Goal: Task Accomplishment & Management: Complete application form

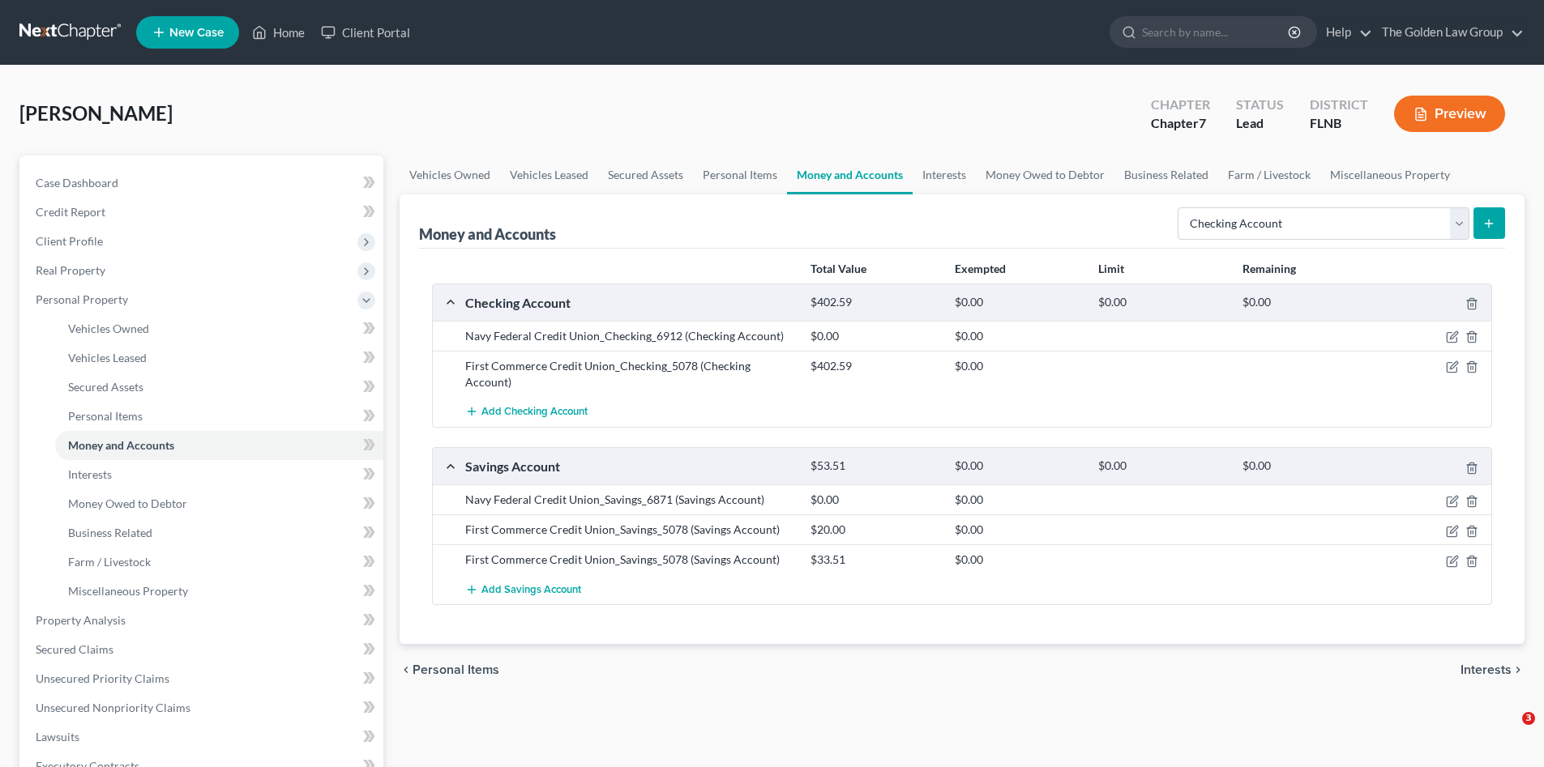
select select "checking"
click at [67, 39] on link at bounding box center [71, 32] width 104 height 29
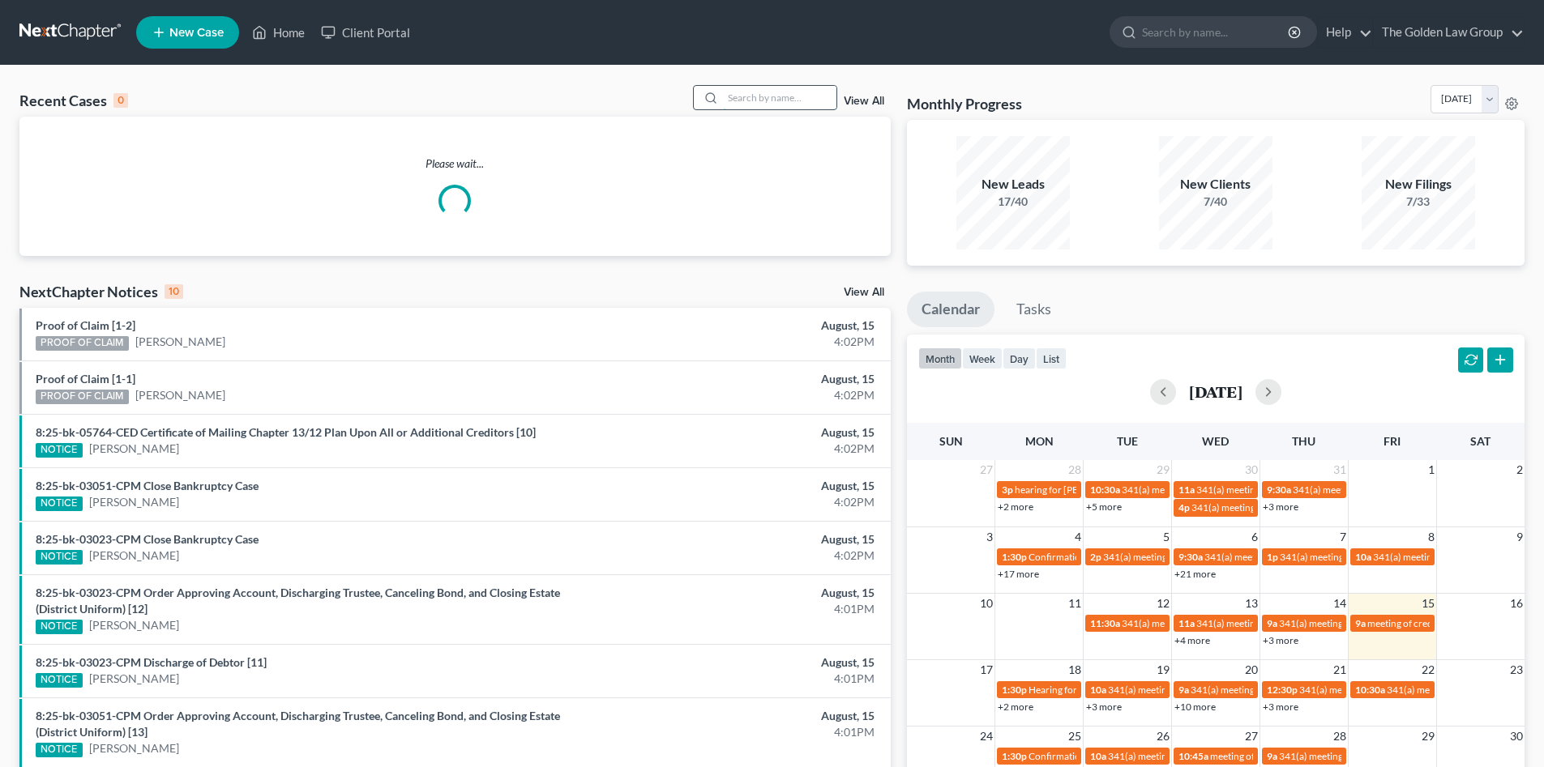
click at [765, 98] on input "search" at bounding box center [779, 98] width 113 height 24
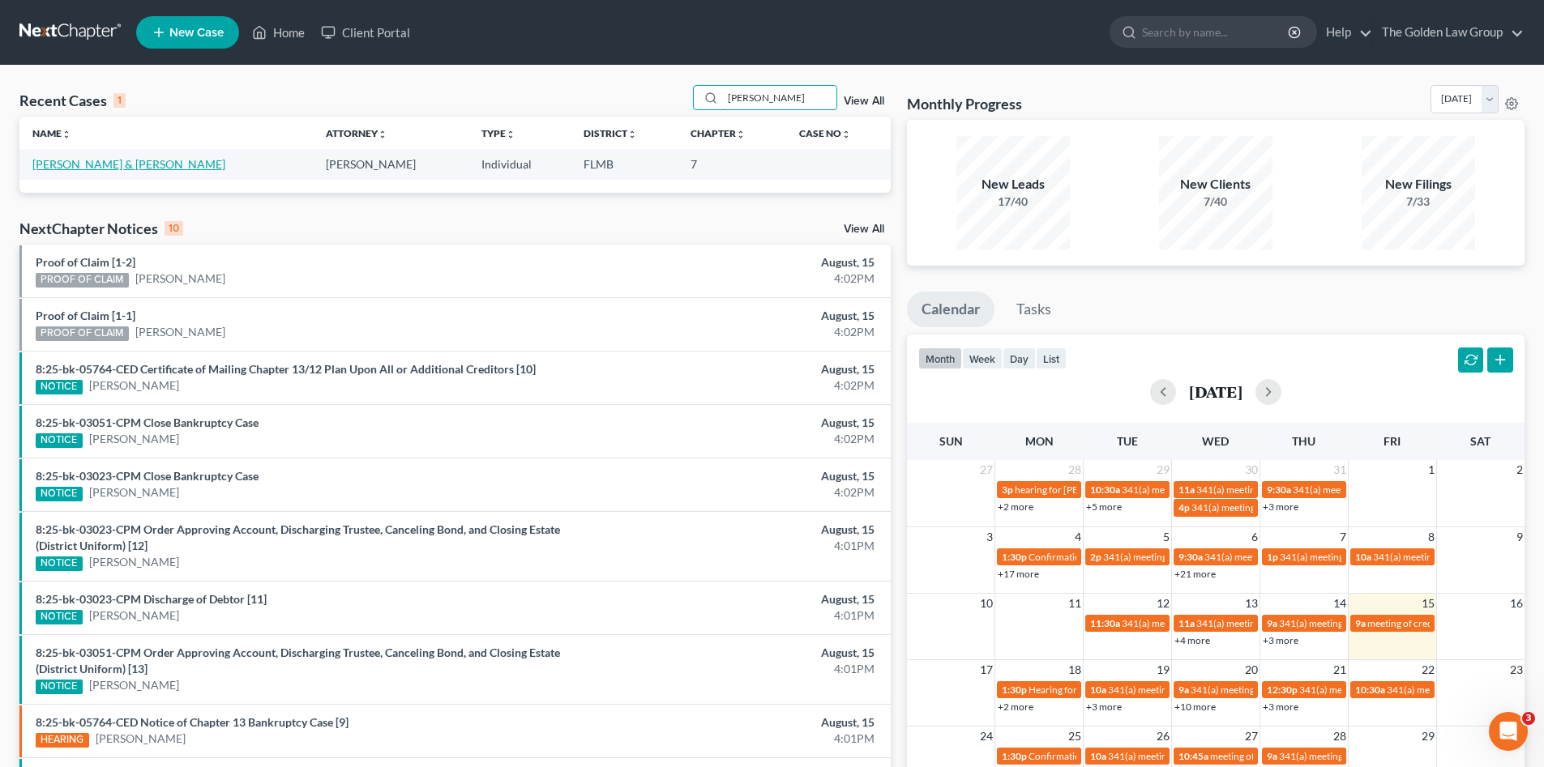
type input "[PERSON_NAME]"
click at [105, 165] on link "[PERSON_NAME] & [PERSON_NAME]" at bounding box center [128, 164] width 193 height 14
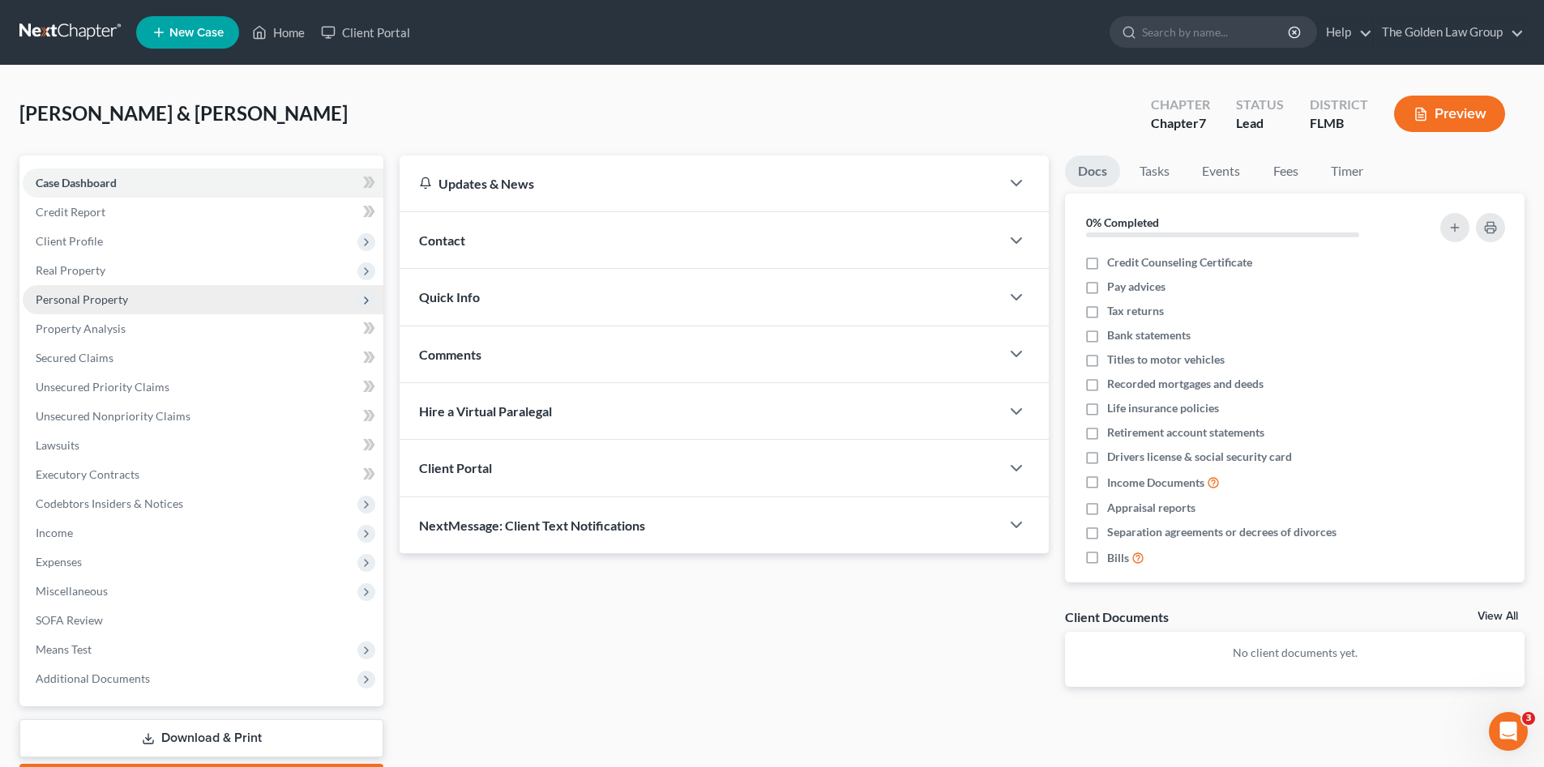
click at [113, 303] on span "Personal Property" at bounding box center [82, 300] width 92 height 14
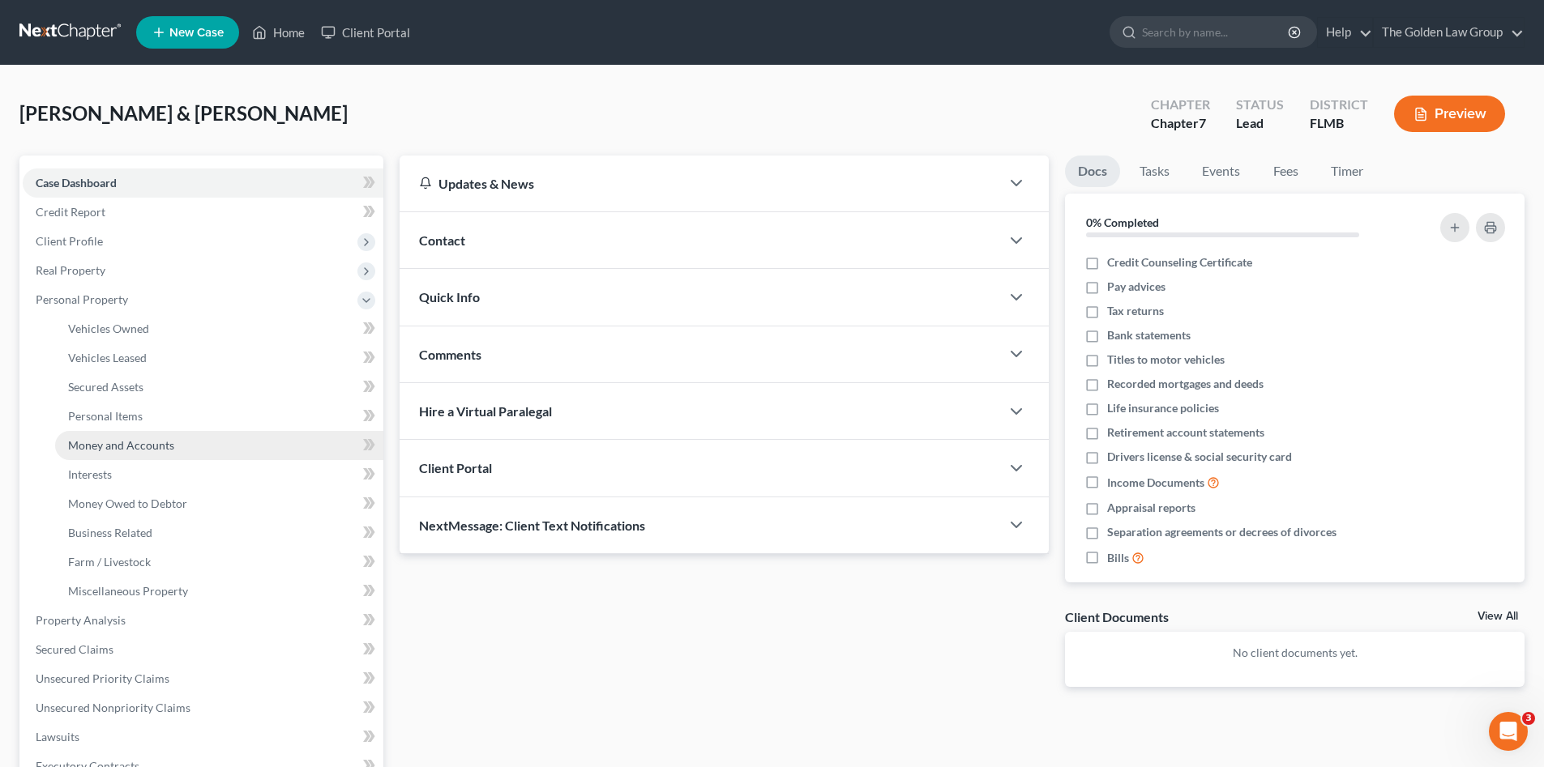
click at [168, 446] on span "Money and Accounts" at bounding box center [121, 445] width 106 height 14
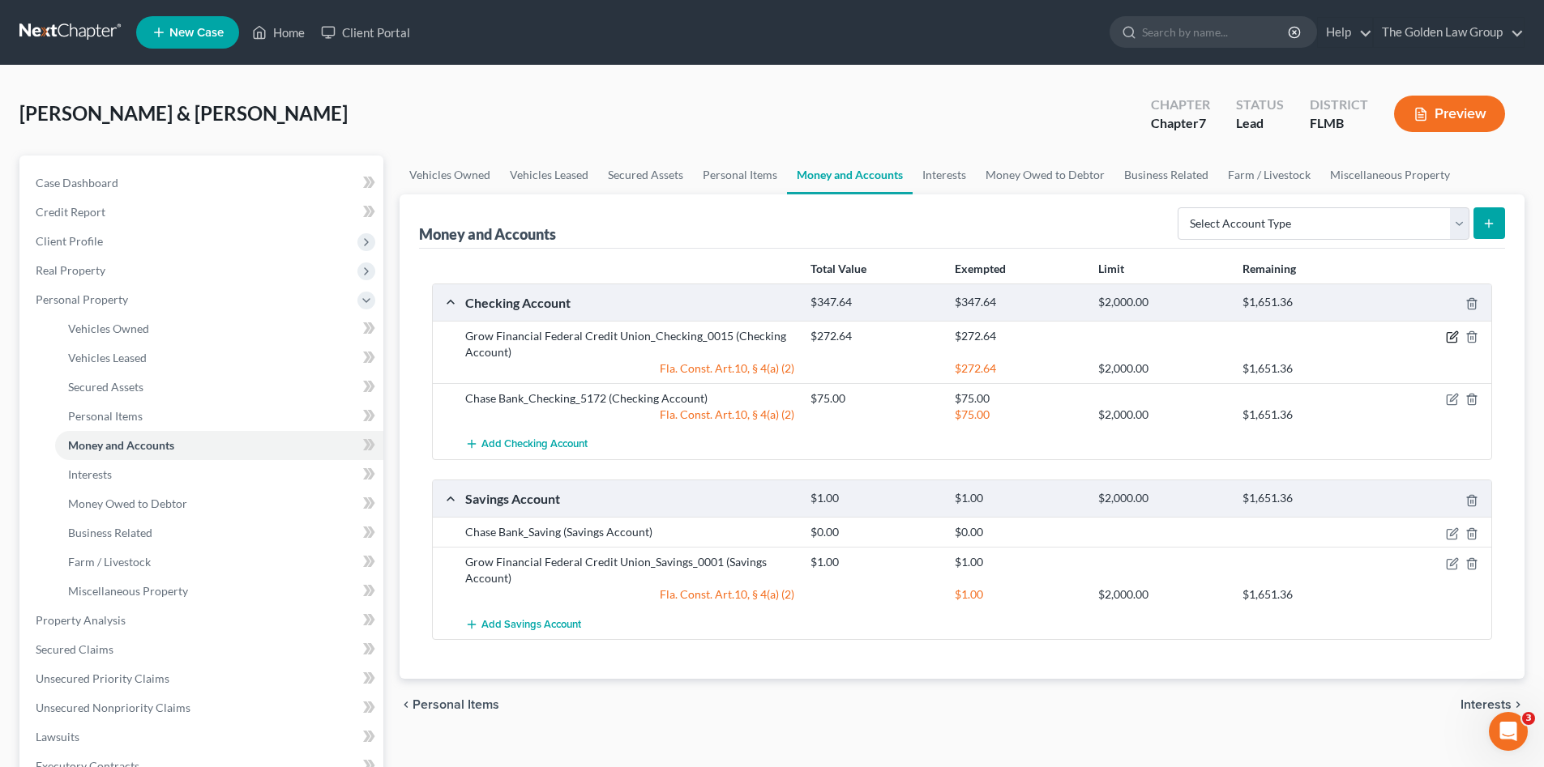
click at [1452, 340] on icon "button" at bounding box center [1452, 337] width 13 height 13
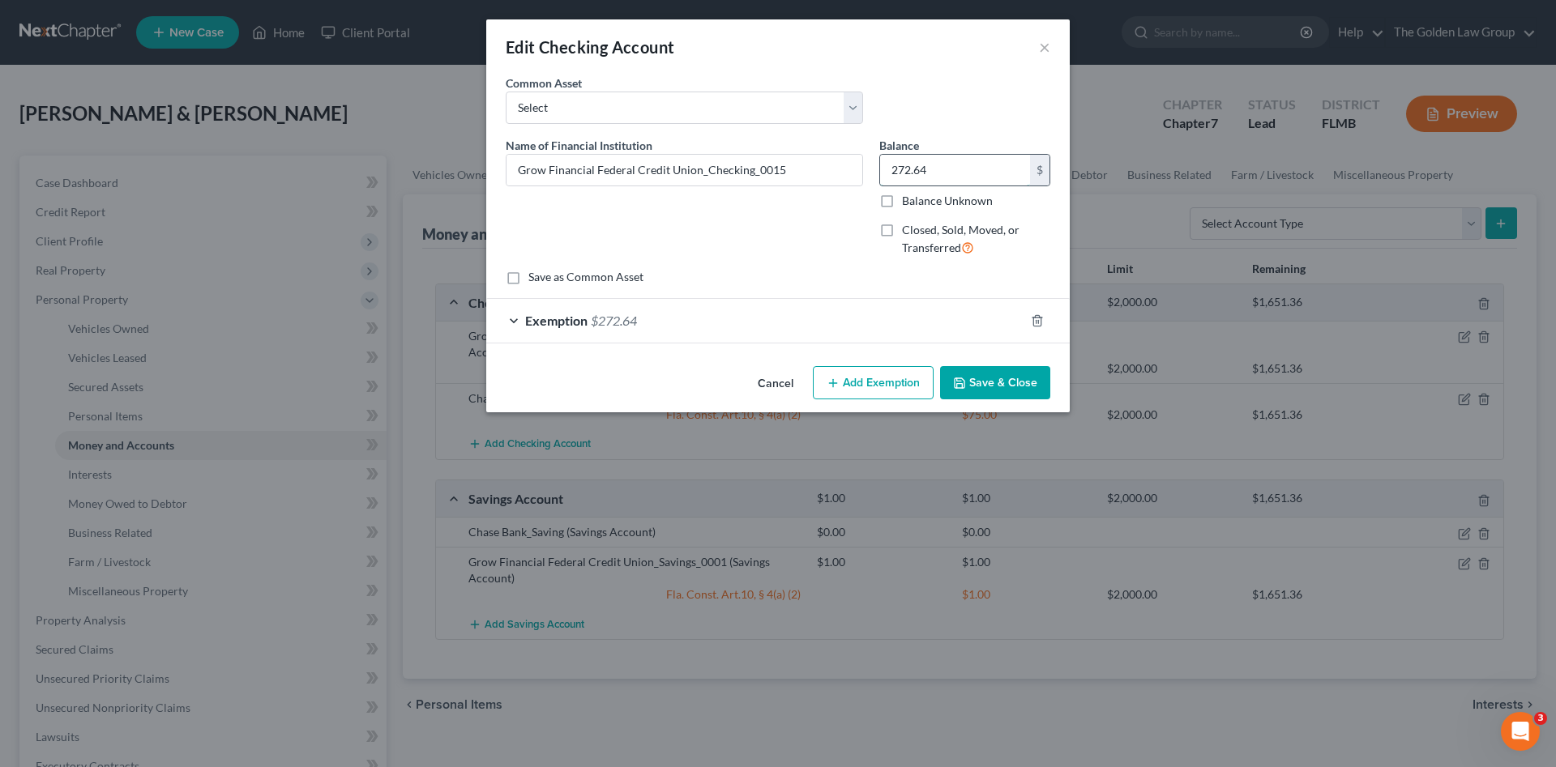
click at [922, 175] on input "272.64" at bounding box center [955, 170] width 150 height 31
type input "336.04"
drag, startPoint x: 972, startPoint y: 326, endPoint x: 944, endPoint y: 405, distance: 84.1
click at [970, 326] on div "Exemption $272.64" at bounding box center [755, 320] width 538 height 43
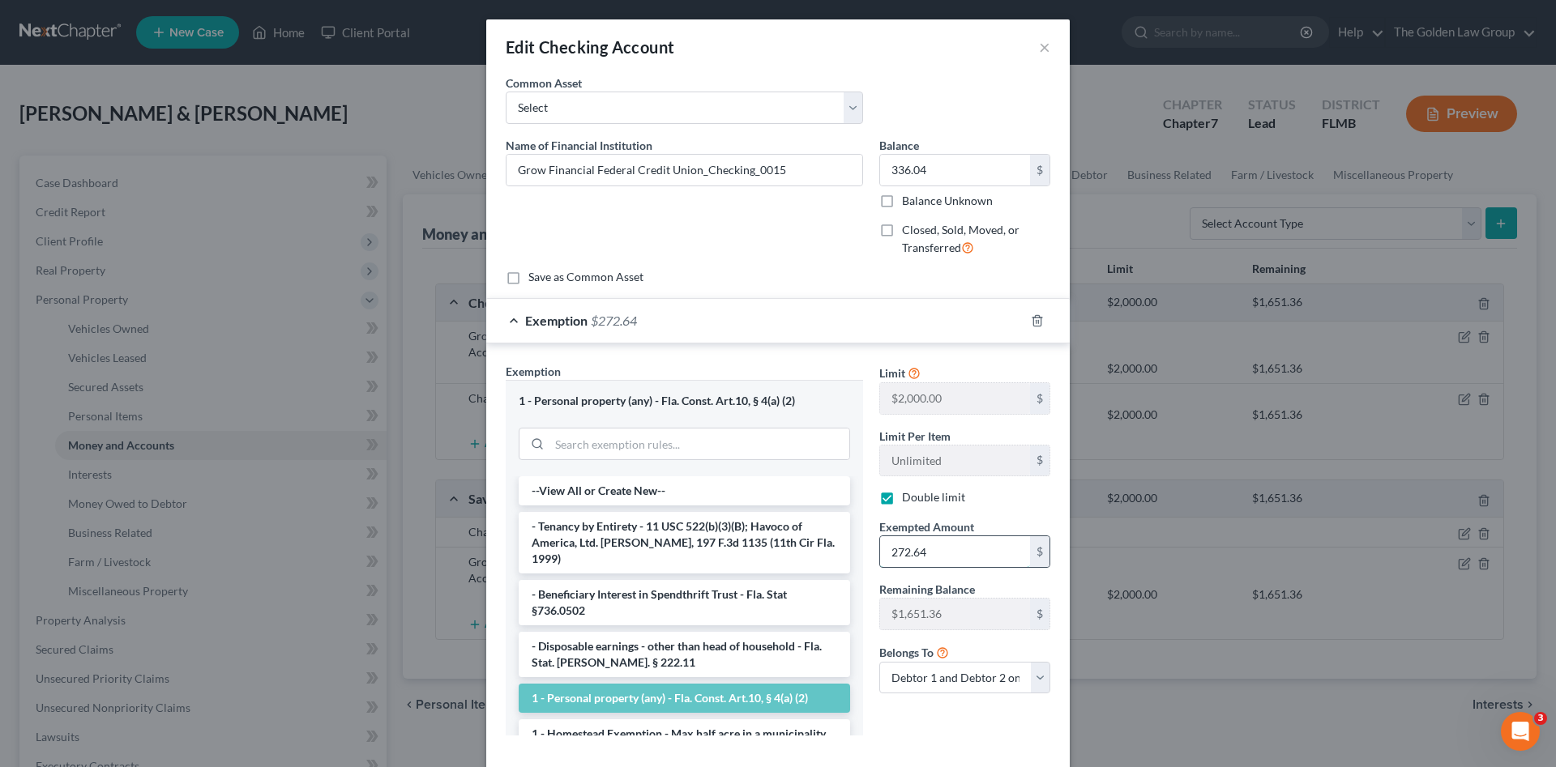
click at [973, 557] on input "272.64" at bounding box center [955, 552] width 150 height 31
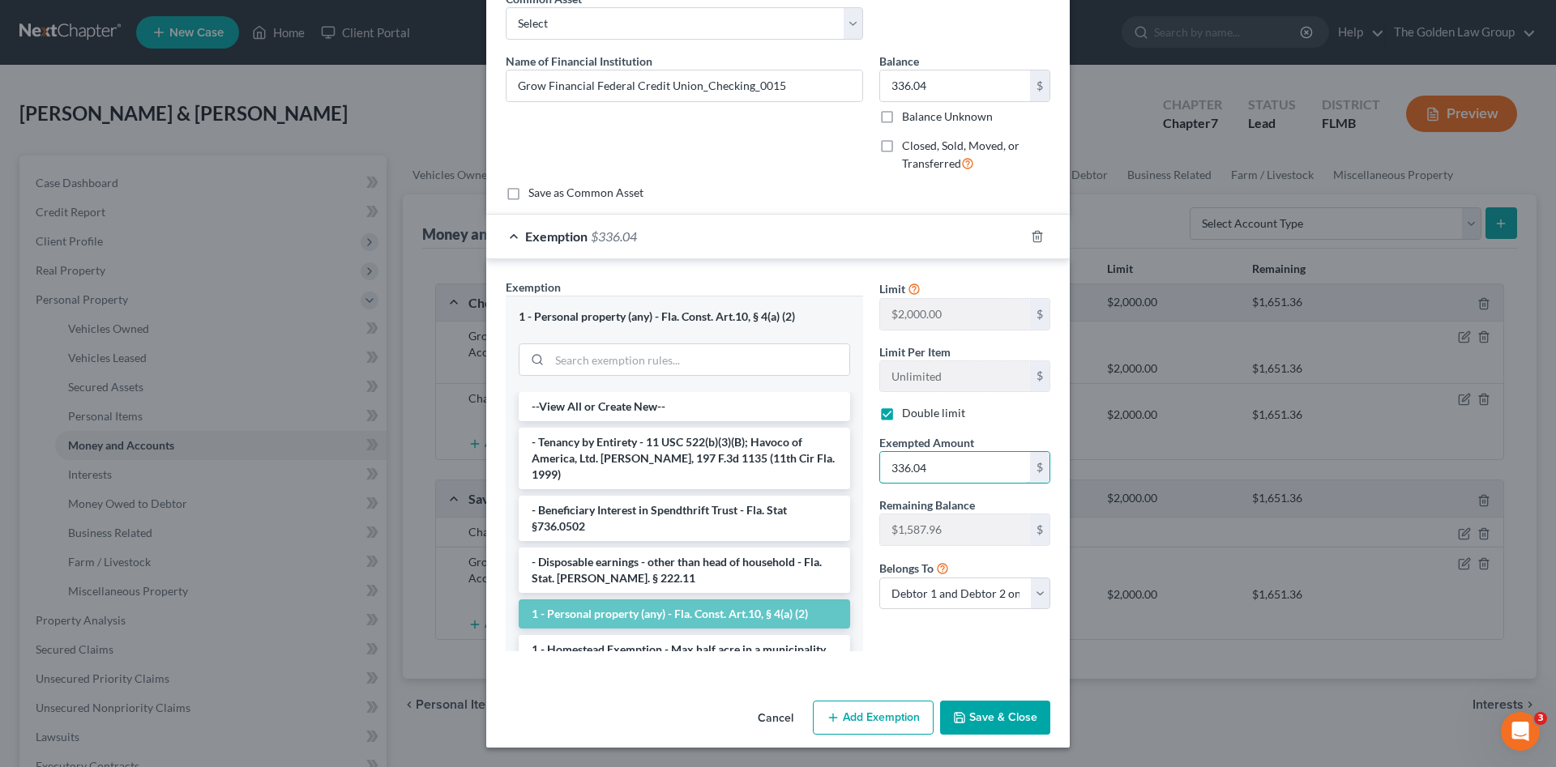
type input "336.04"
click at [1010, 723] on button "Save & Close" at bounding box center [995, 718] width 110 height 34
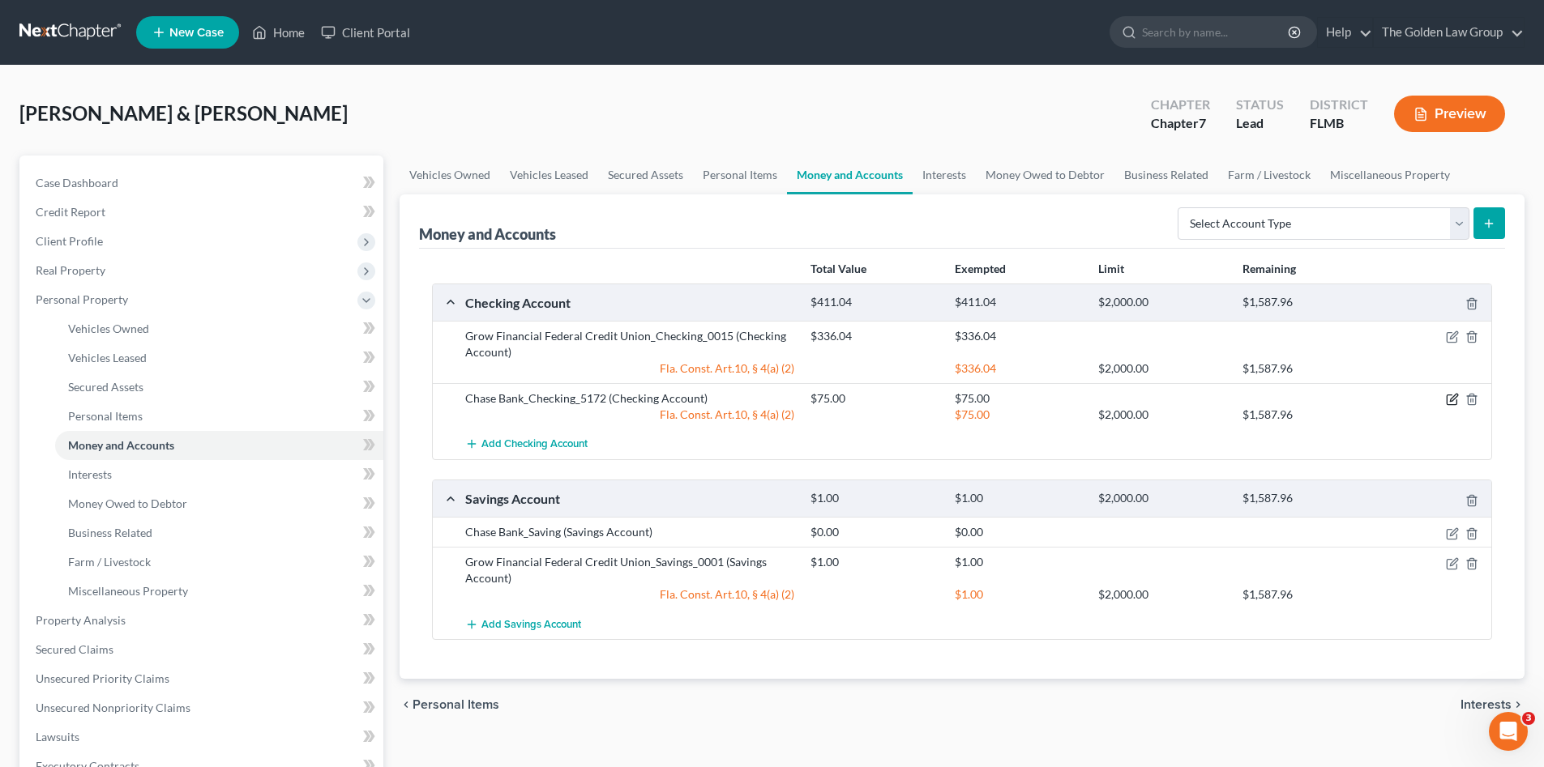
click at [1454, 401] on icon "button" at bounding box center [1452, 399] width 13 height 13
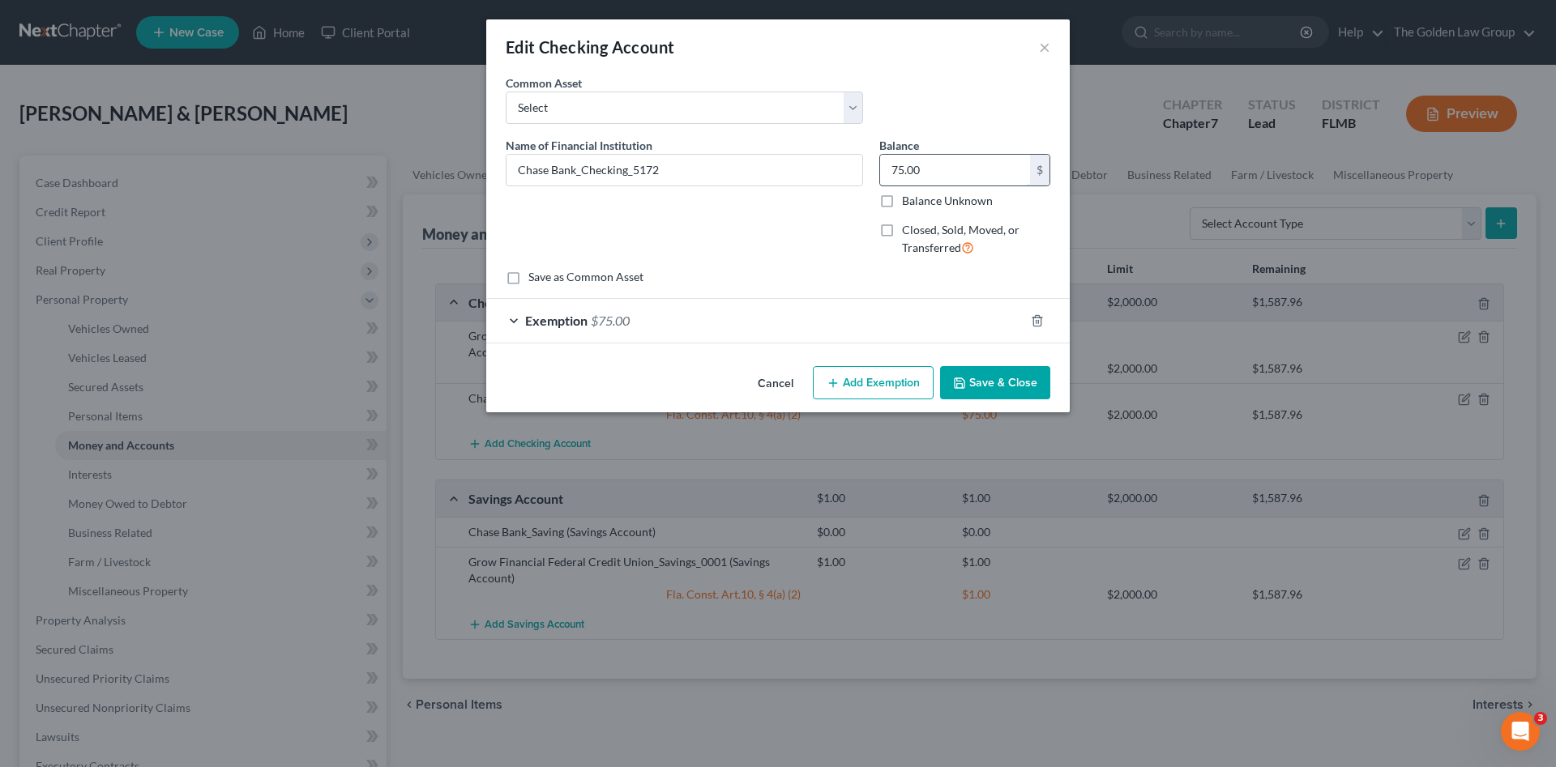
click at [923, 171] on input "75.00" at bounding box center [955, 170] width 150 height 31
type input "7"
type input "1.89"
click at [866, 322] on div "Exemption $75.00" at bounding box center [755, 320] width 538 height 43
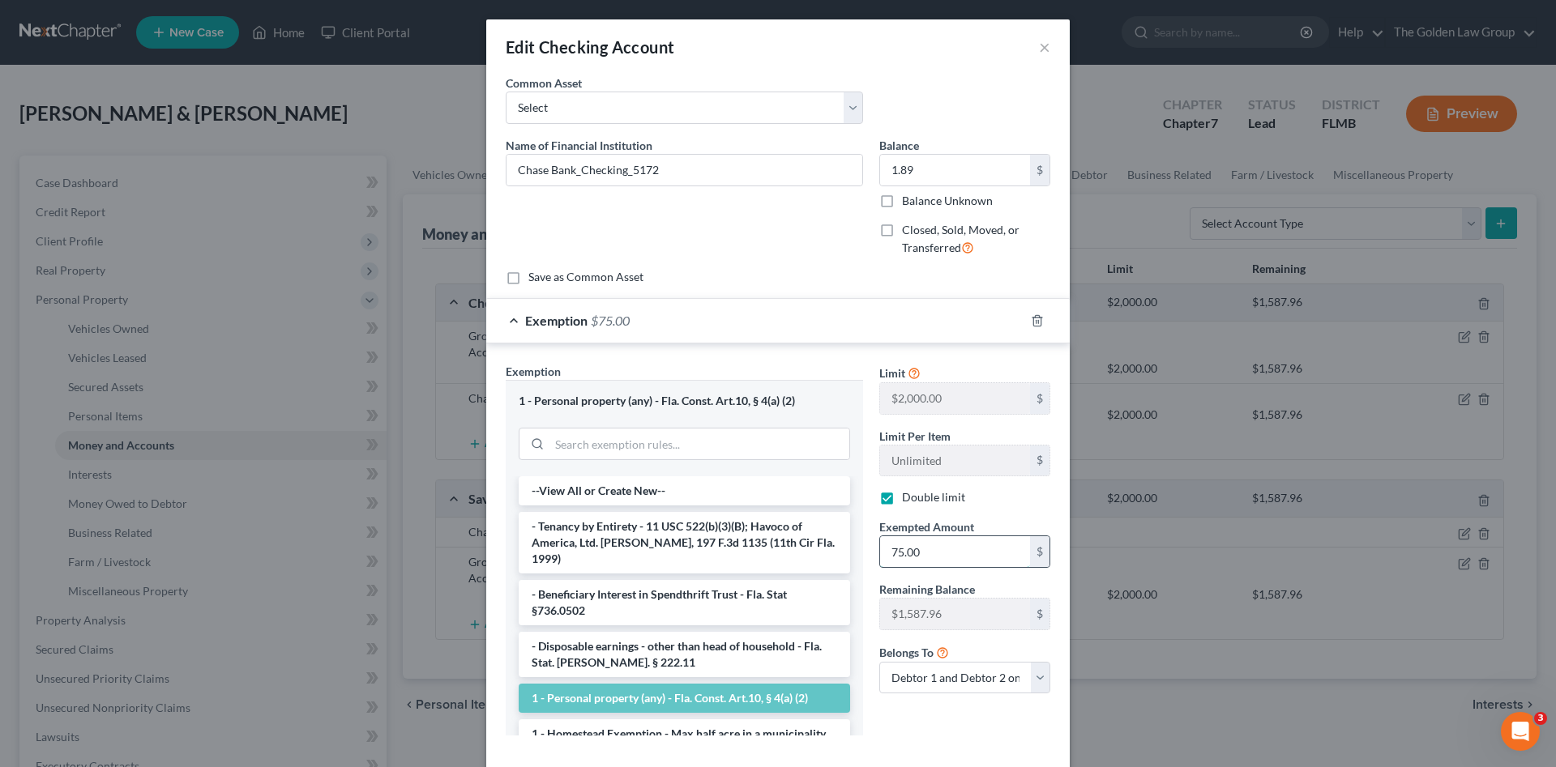
click at [903, 551] on input "75.00" at bounding box center [955, 552] width 150 height 31
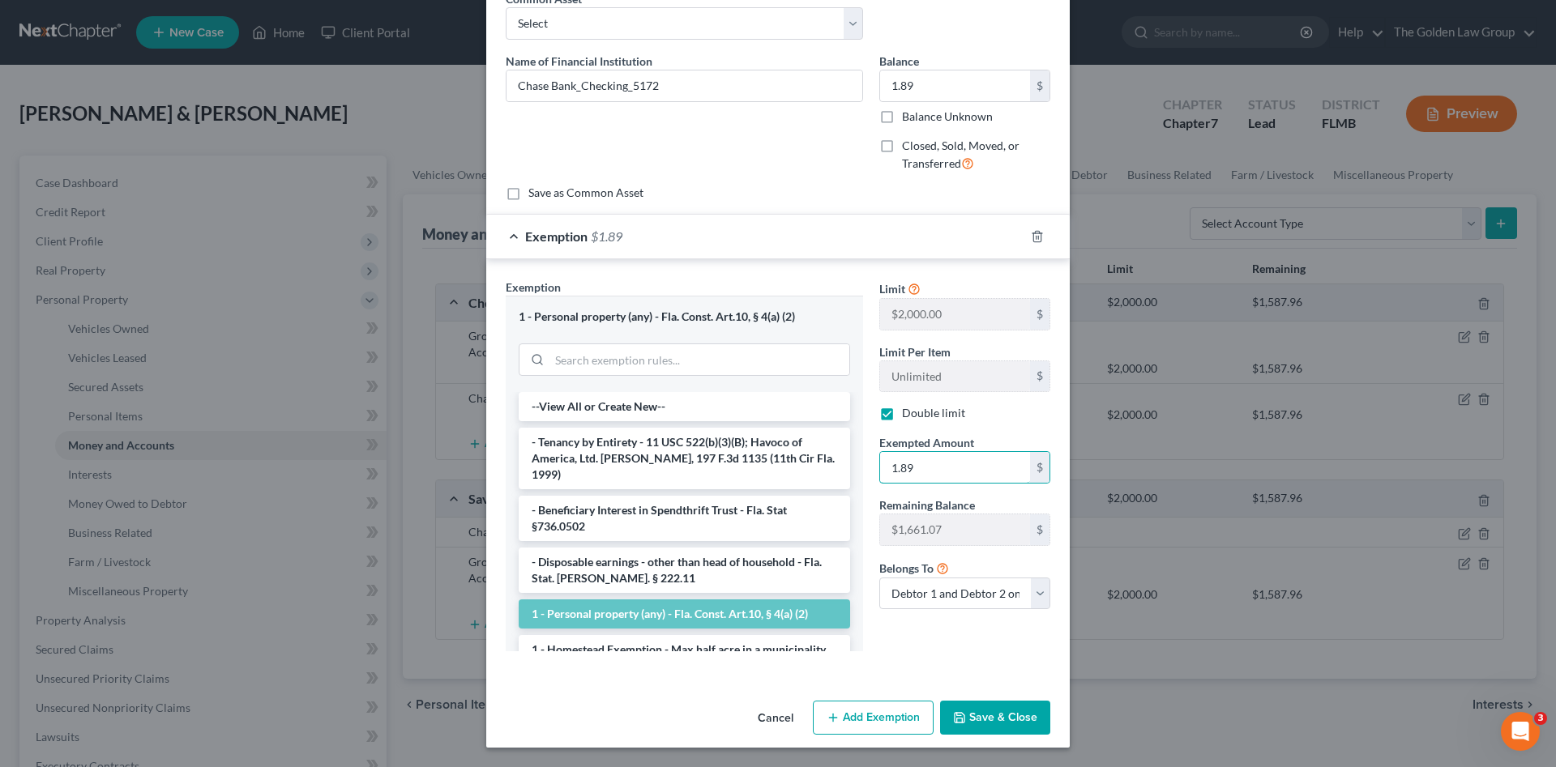
type input "1.89"
click at [988, 708] on button "Save & Close" at bounding box center [995, 718] width 110 height 34
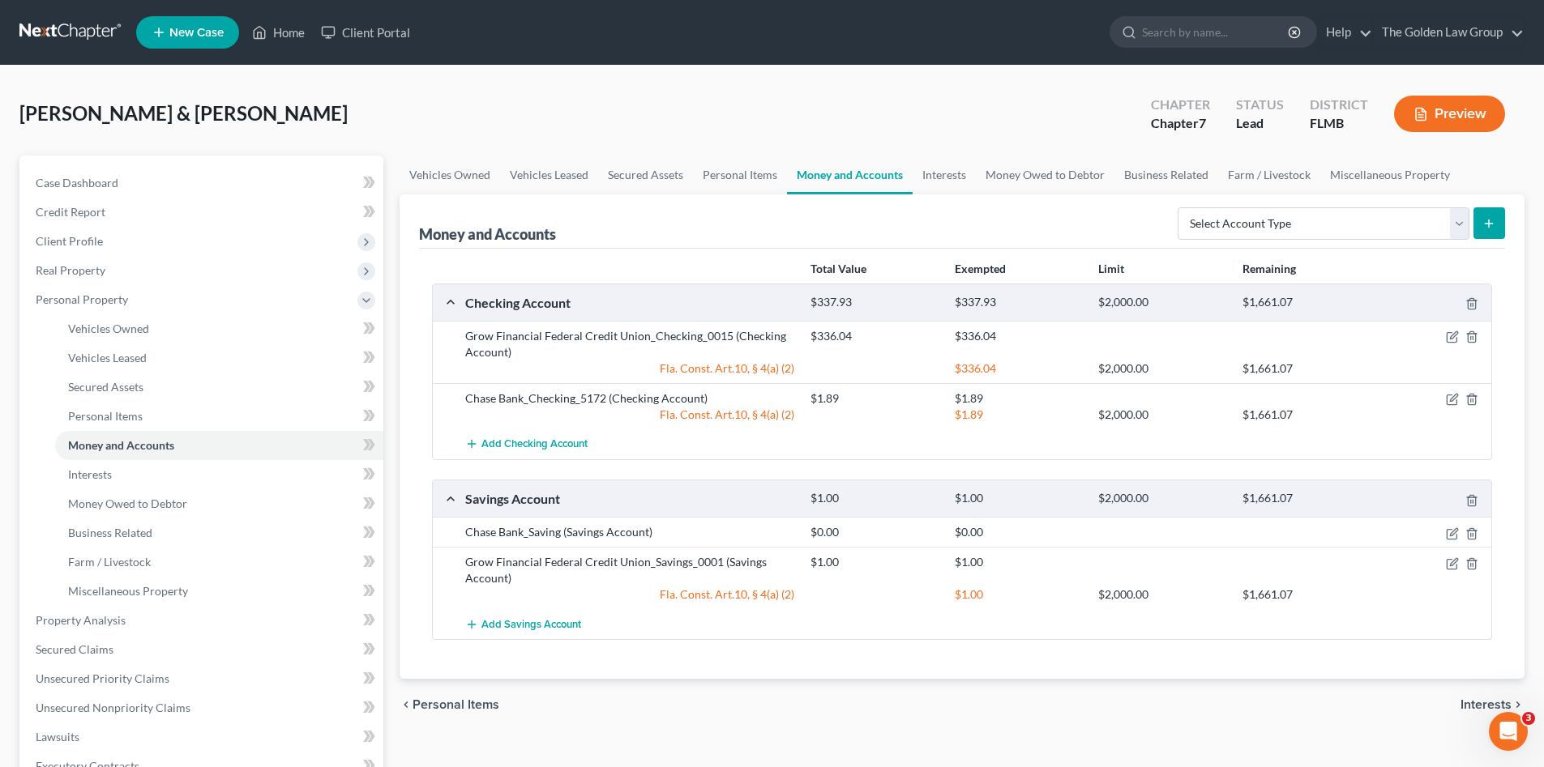
click at [968, 653] on div "Total Value Exempted Limit Remaining Checking Account $337.93 $337.93 $2,000.00…" at bounding box center [962, 464] width 1086 height 431
click at [1039, 631] on div "Add Savings Account" at bounding box center [975, 624] width 1036 height 30
click at [369, 109] on div "[PERSON_NAME] & [PERSON_NAME] Upgraded Chapter Chapter 7 Status Lead District […" at bounding box center [771, 120] width 1505 height 71
click at [71, 301] on span "Personal Property" at bounding box center [82, 300] width 92 height 14
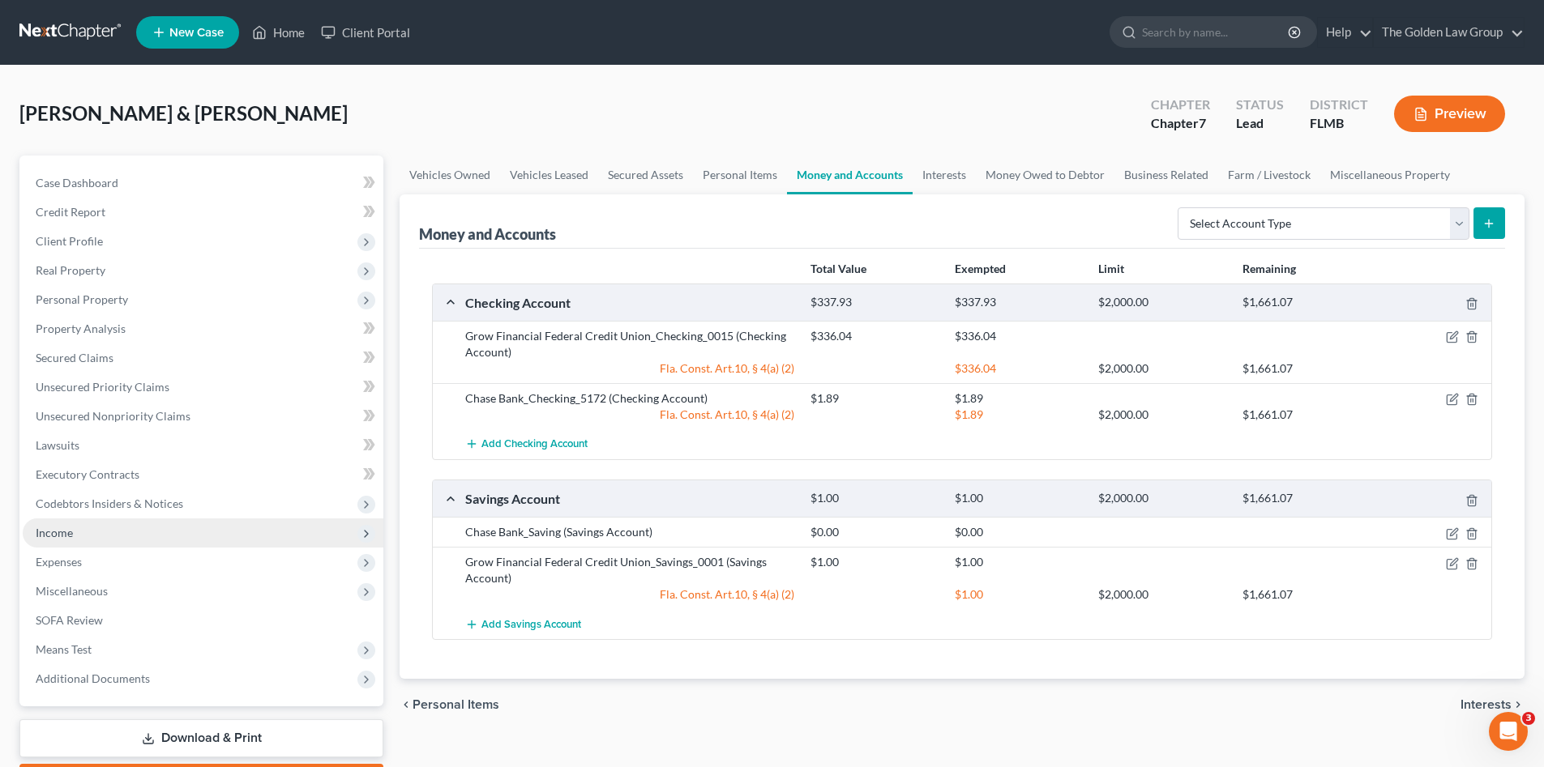
click at [80, 537] on span "Income" at bounding box center [203, 533] width 361 height 29
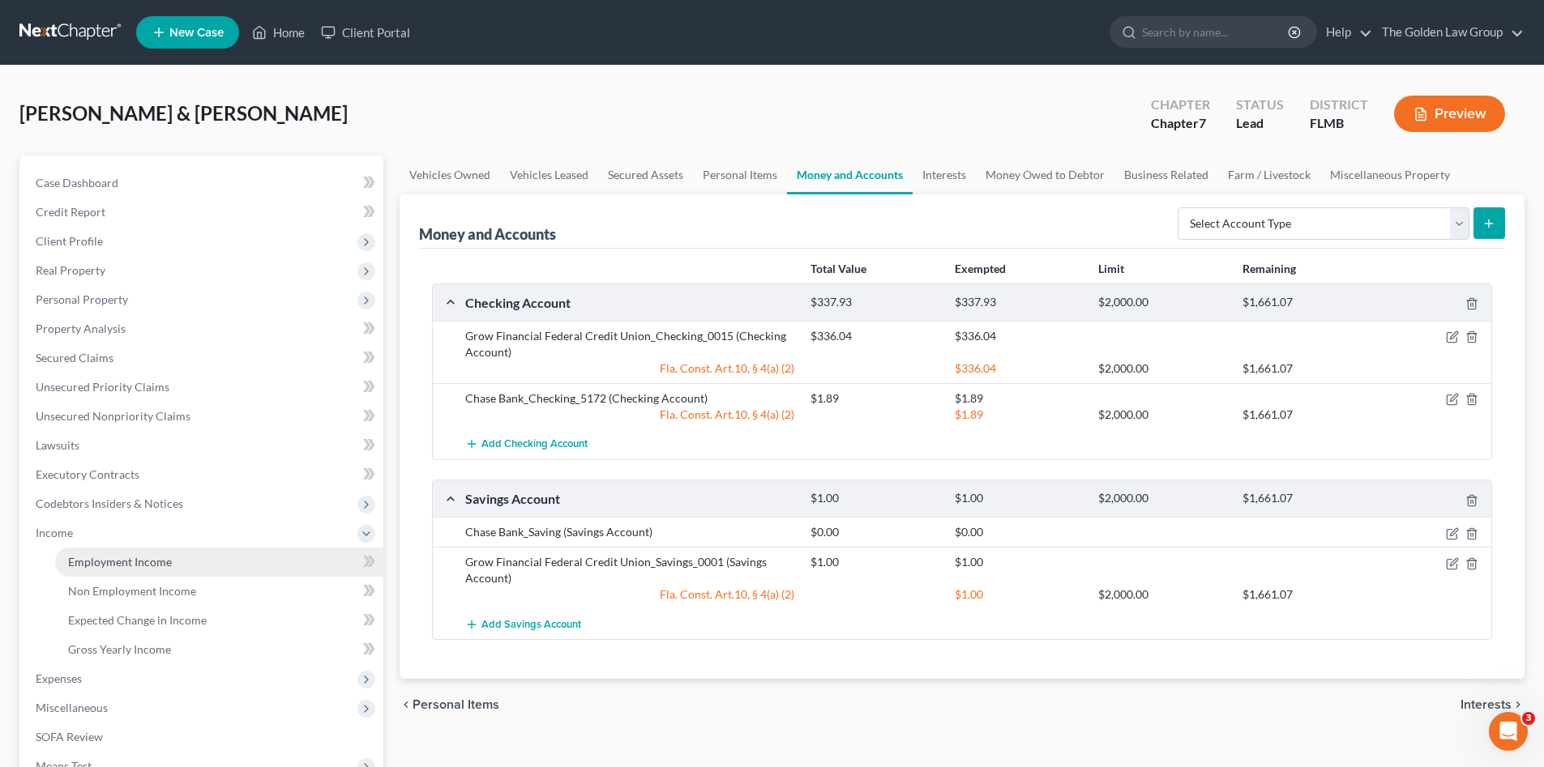
click at [142, 558] on span "Employment Income" at bounding box center [120, 562] width 104 height 14
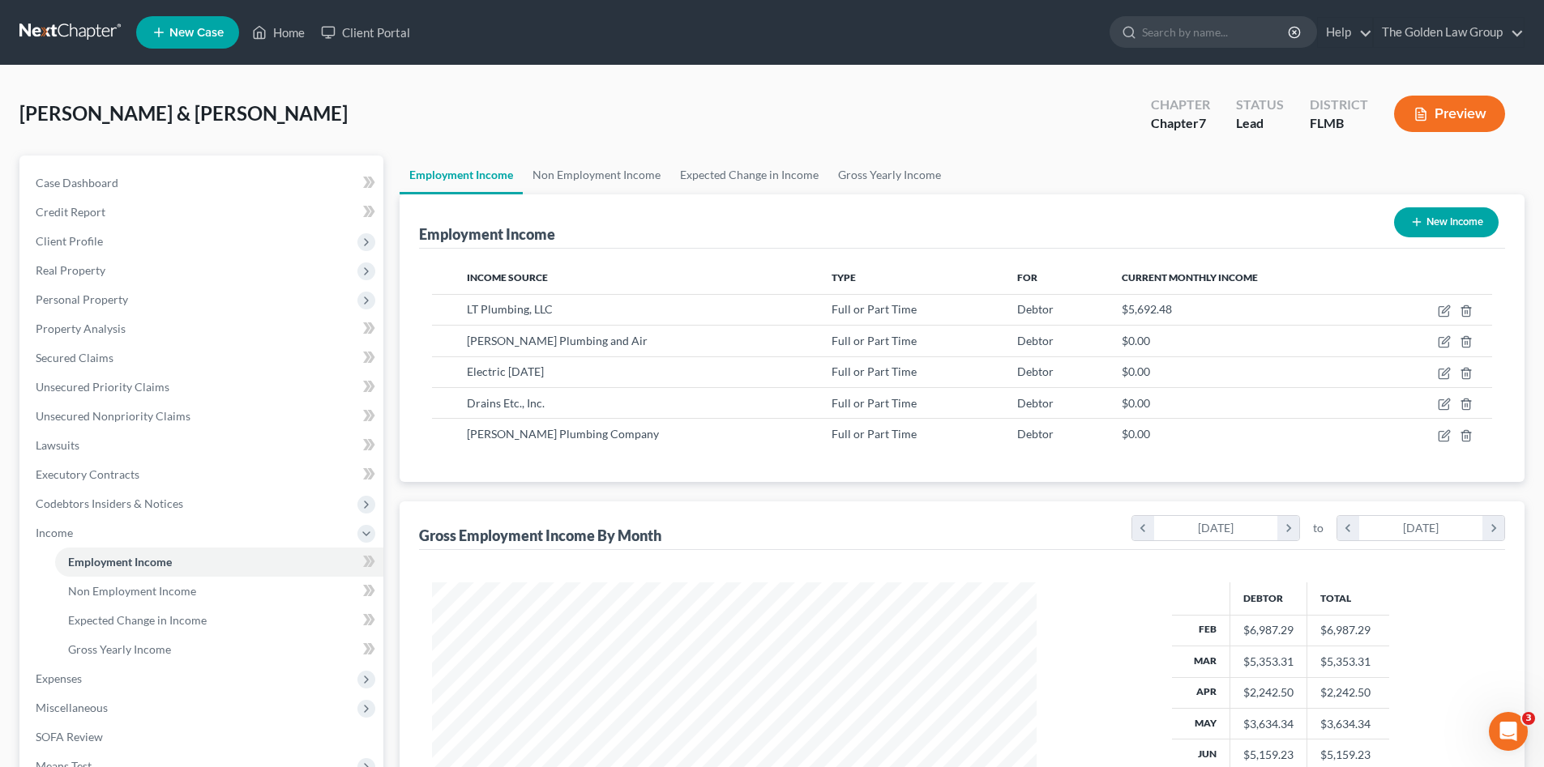
scroll to position [302, 637]
click at [1443, 314] on icon "button" at bounding box center [1444, 311] width 13 height 13
select select "0"
select select "9"
select select "3"
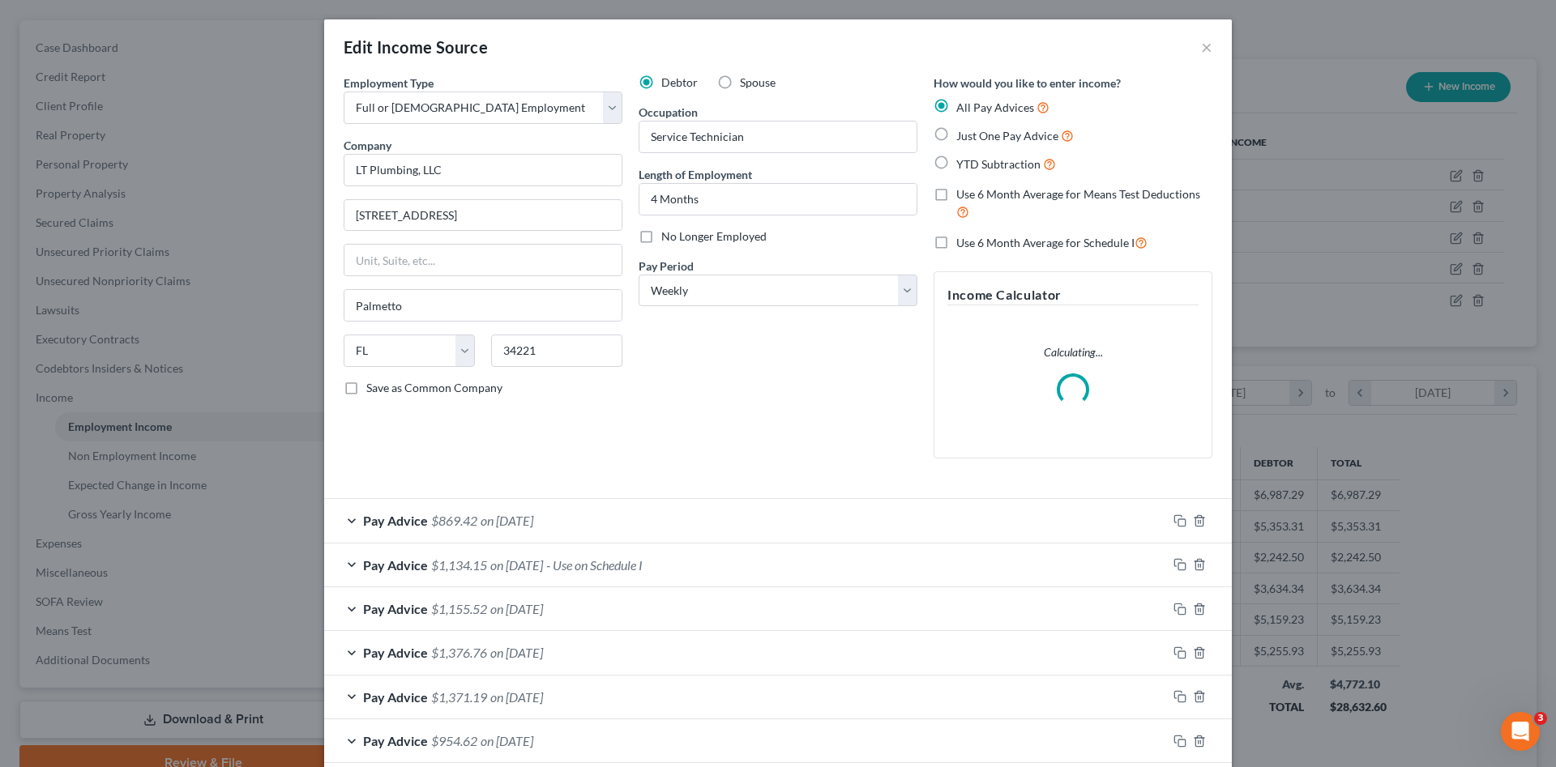
scroll to position [305, 643]
click at [661, 233] on label "No Longer Employed" at bounding box center [713, 237] width 105 height 16
click at [668, 233] on input "No Longer Employed" at bounding box center [673, 234] width 11 height 11
checkbox input "true"
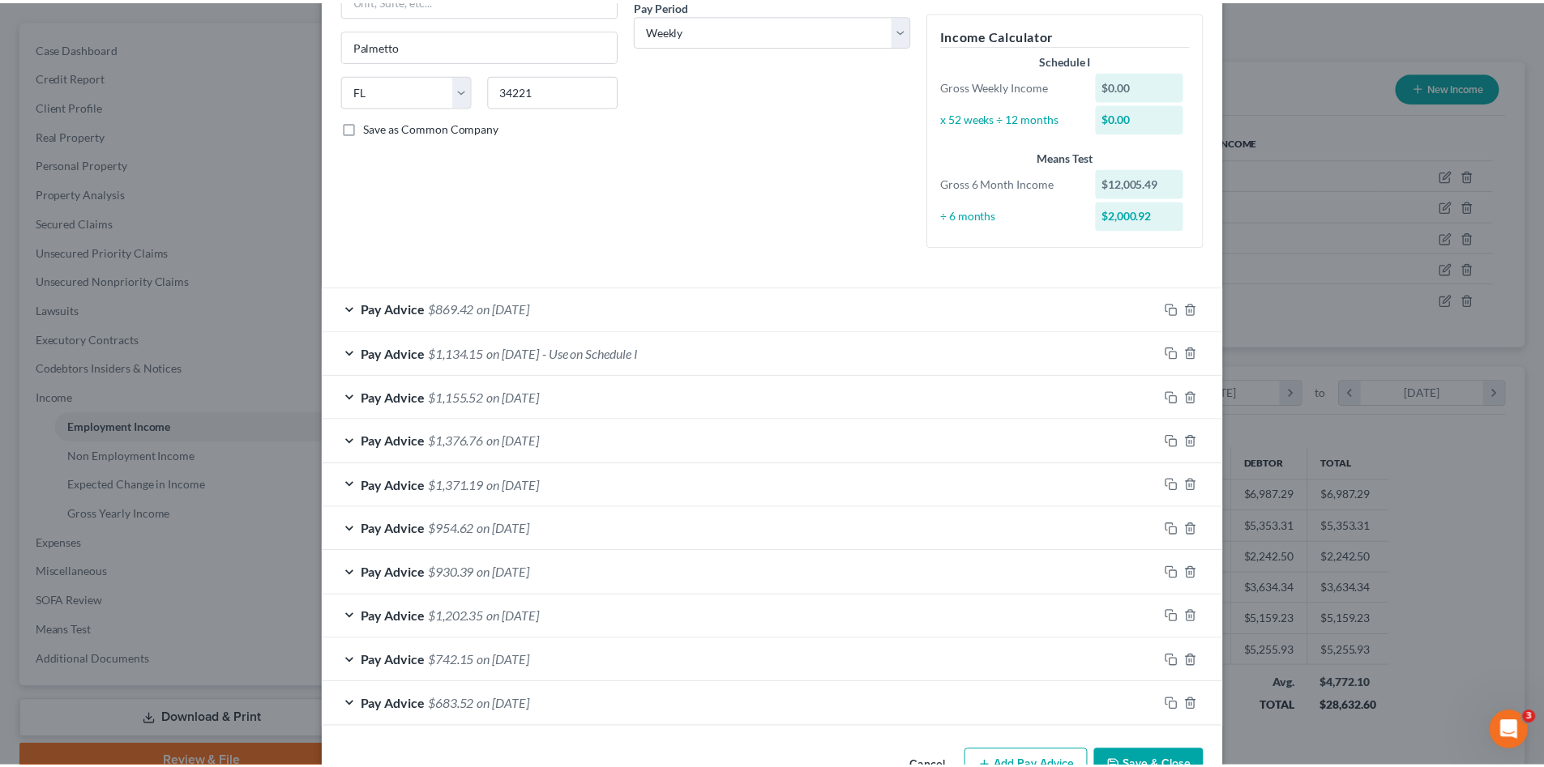
scroll to position [310, 0]
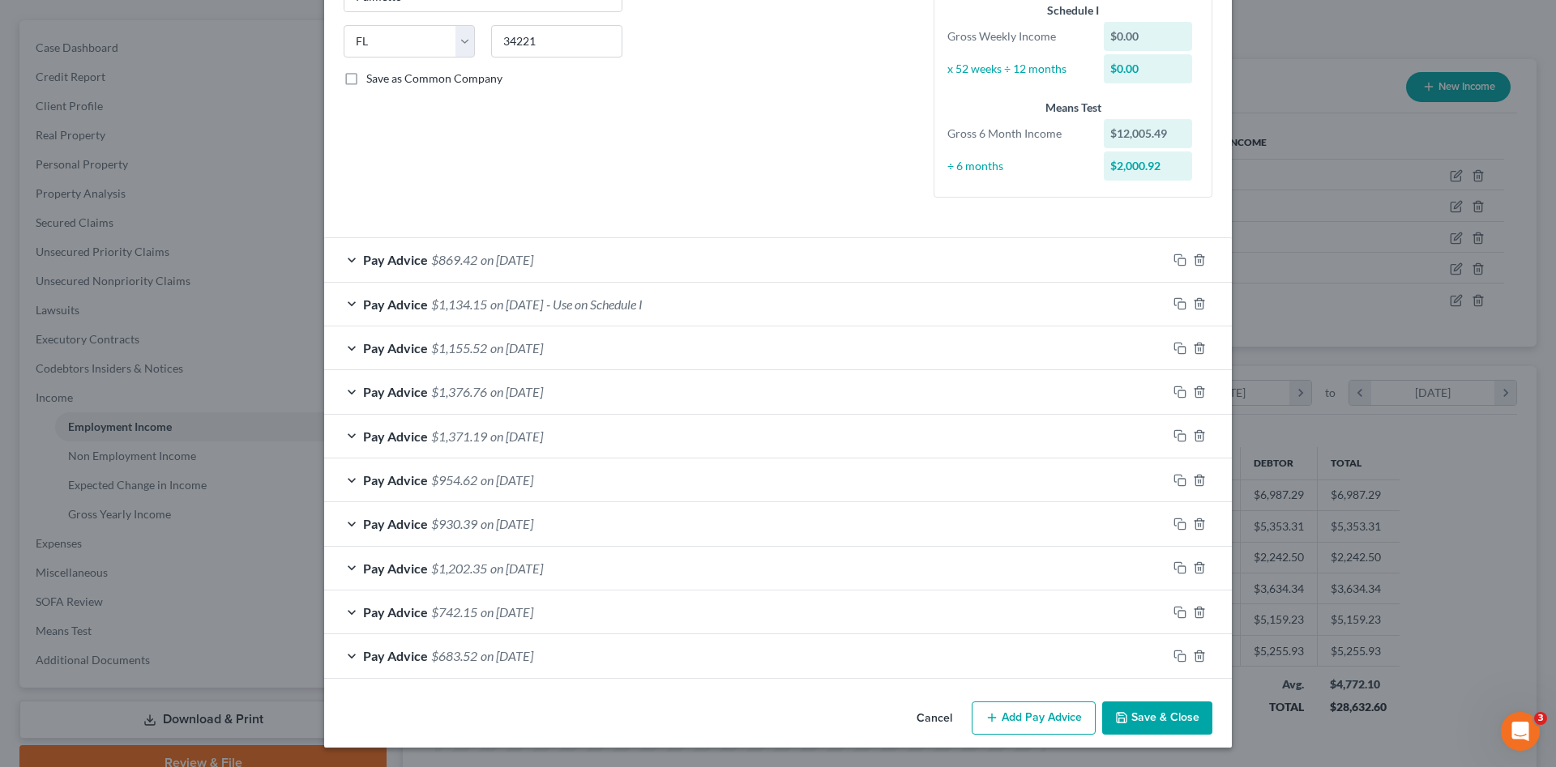
click at [1139, 712] on button "Save & Close" at bounding box center [1157, 719] width 110 height 34
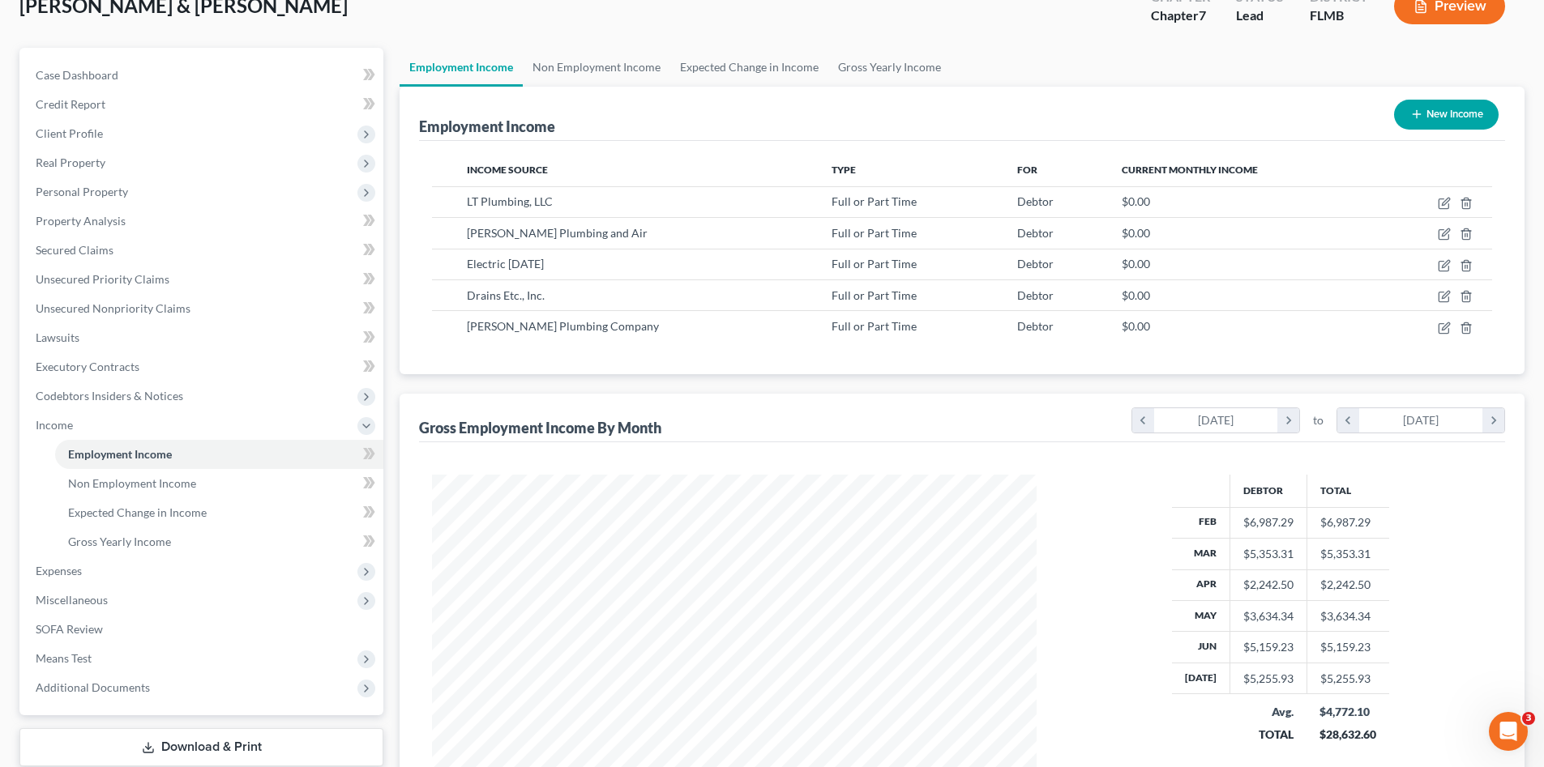
scroll to position [0, 0]
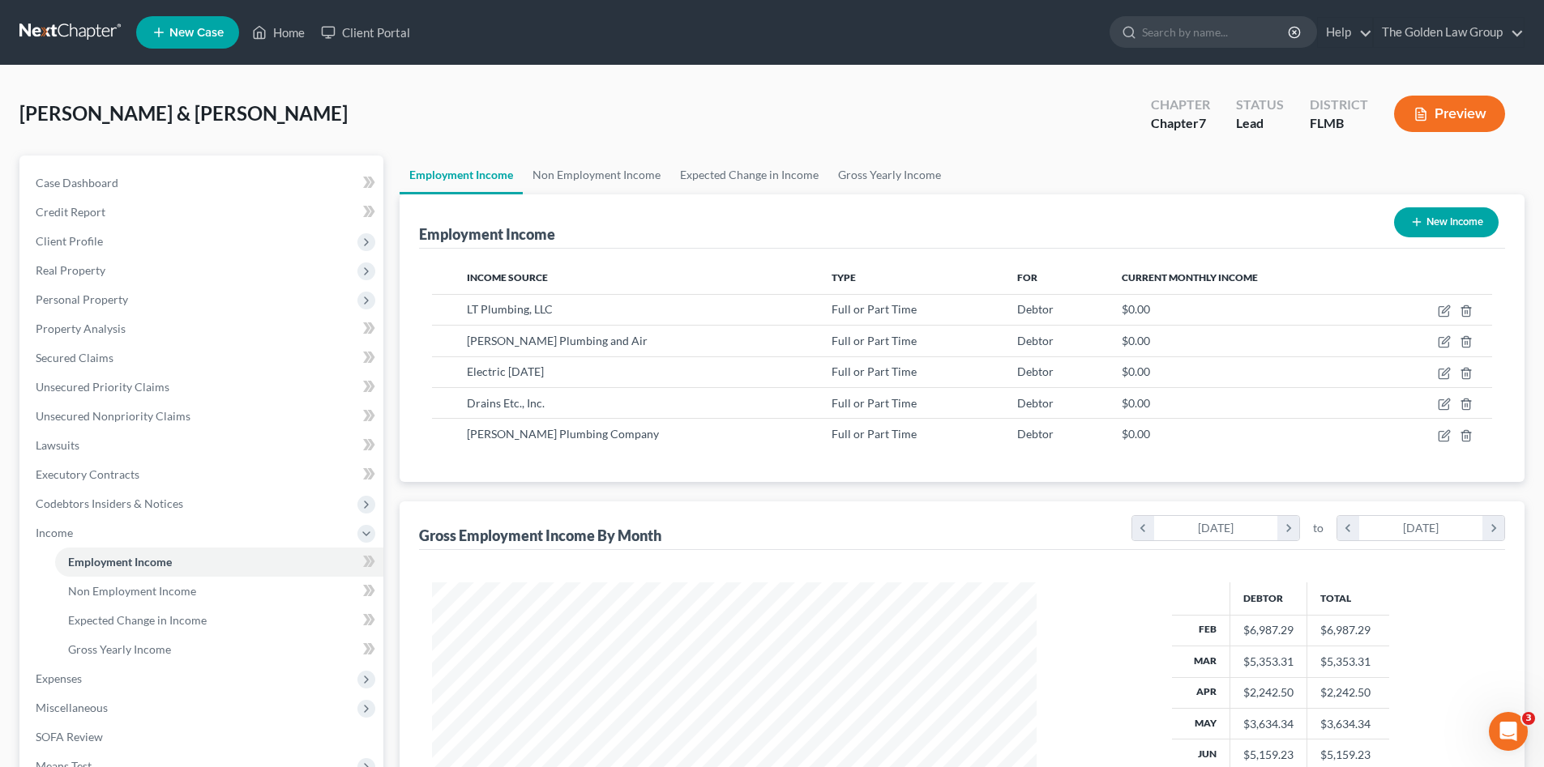
click at [369, 89] on div "[PERSON_NAME] & [PERSON_NAME] Upgraded Chapter Chapter 7 Status Lead District […" at bounding box center [771, 120] width 1505 height 71
click at [360, 116] on div "[PERSON_NAME] & [PERSON_NAME] Upgraded Chapter Chapter 7 Status Lead District […" at bounding box center [771, 120] width 1505 height 71
click at [83, 248] on span "Client Profile" at bounding box center [203, 241] width 361 height 29
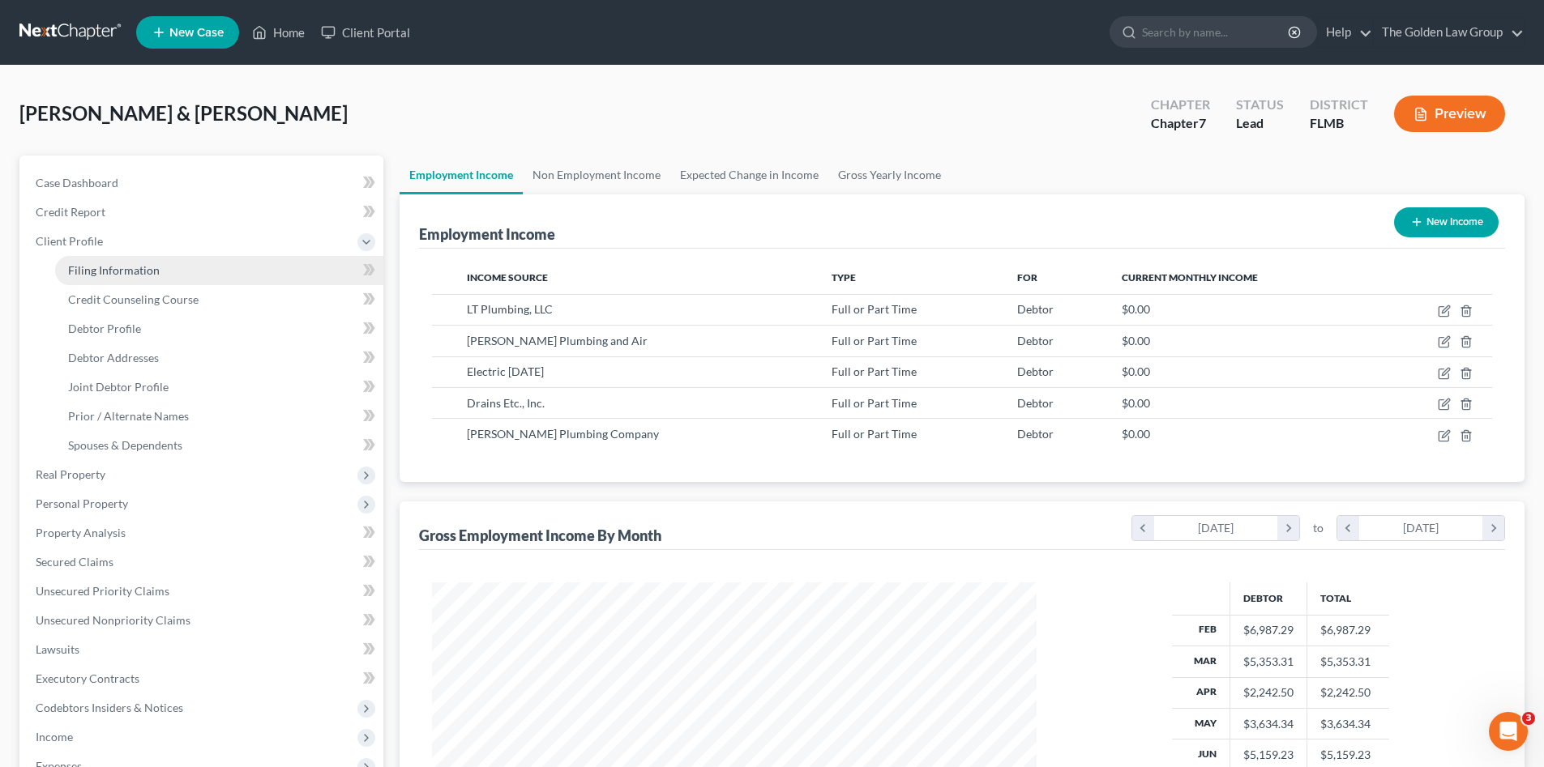
click at [102, 269] on span "Filing Information" at bounding box center [114, 270] width 92 height 14
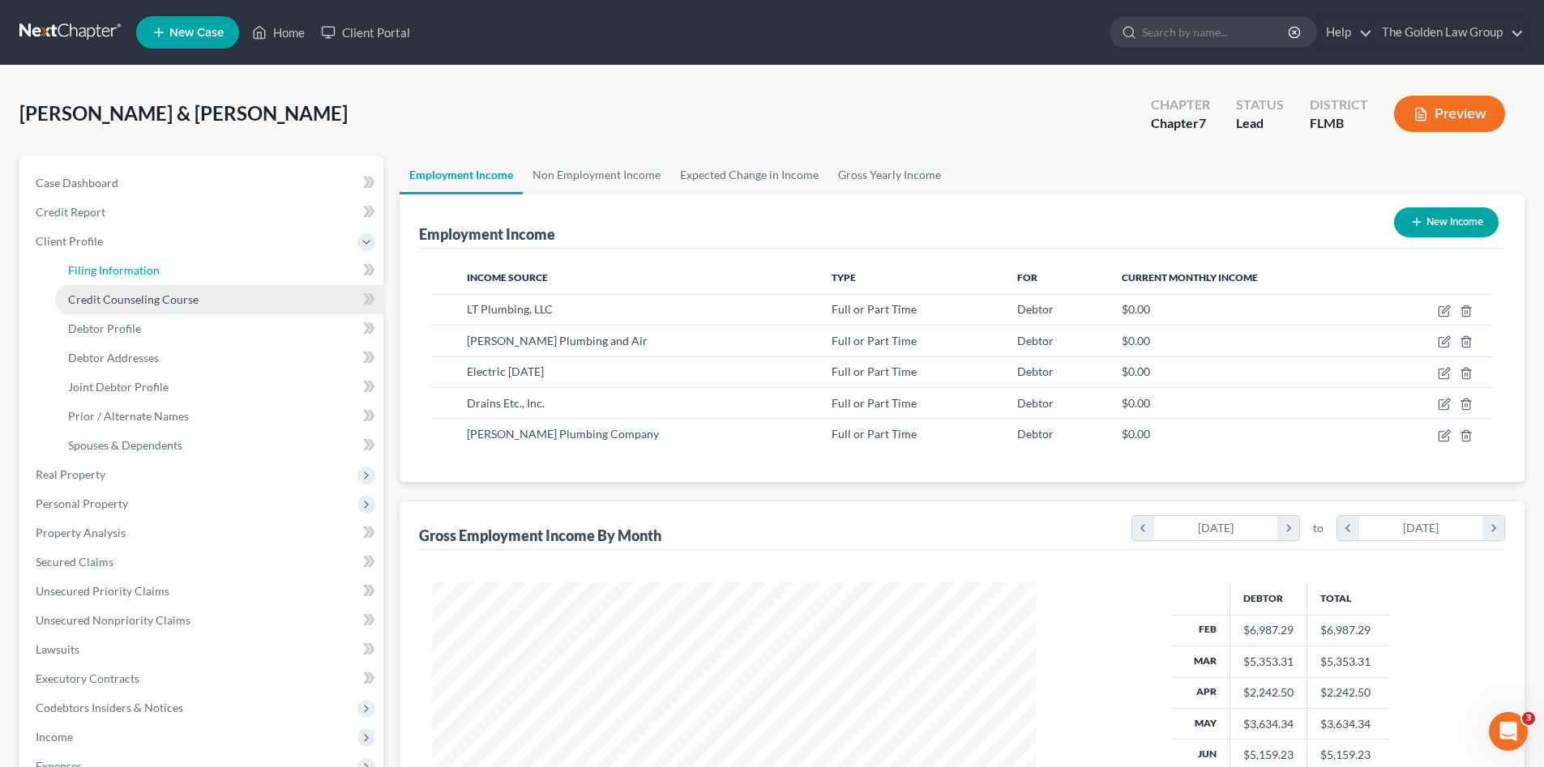
select select "1"
select select "0"
select select "9"
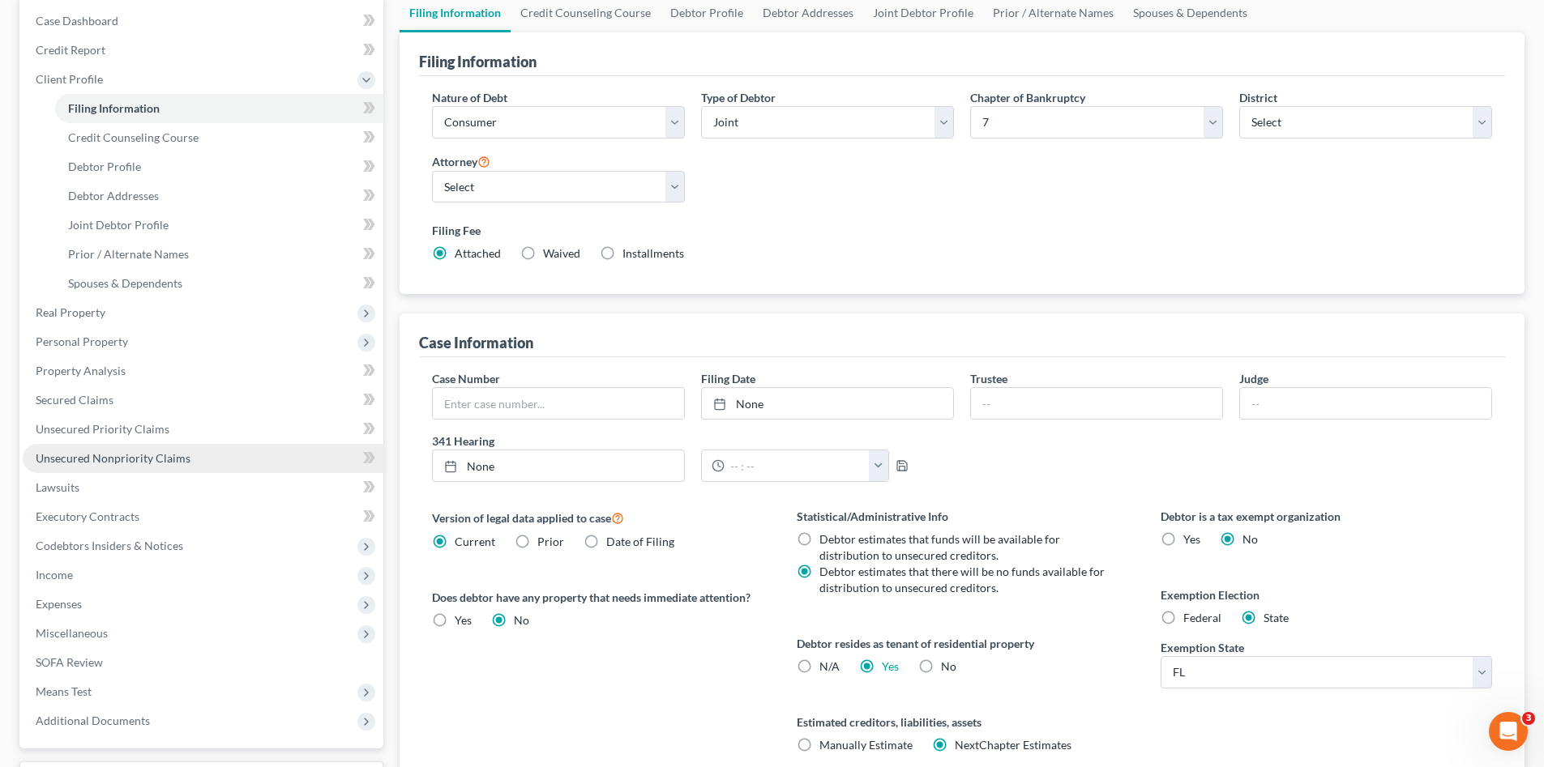
scroll to position [301, 0]
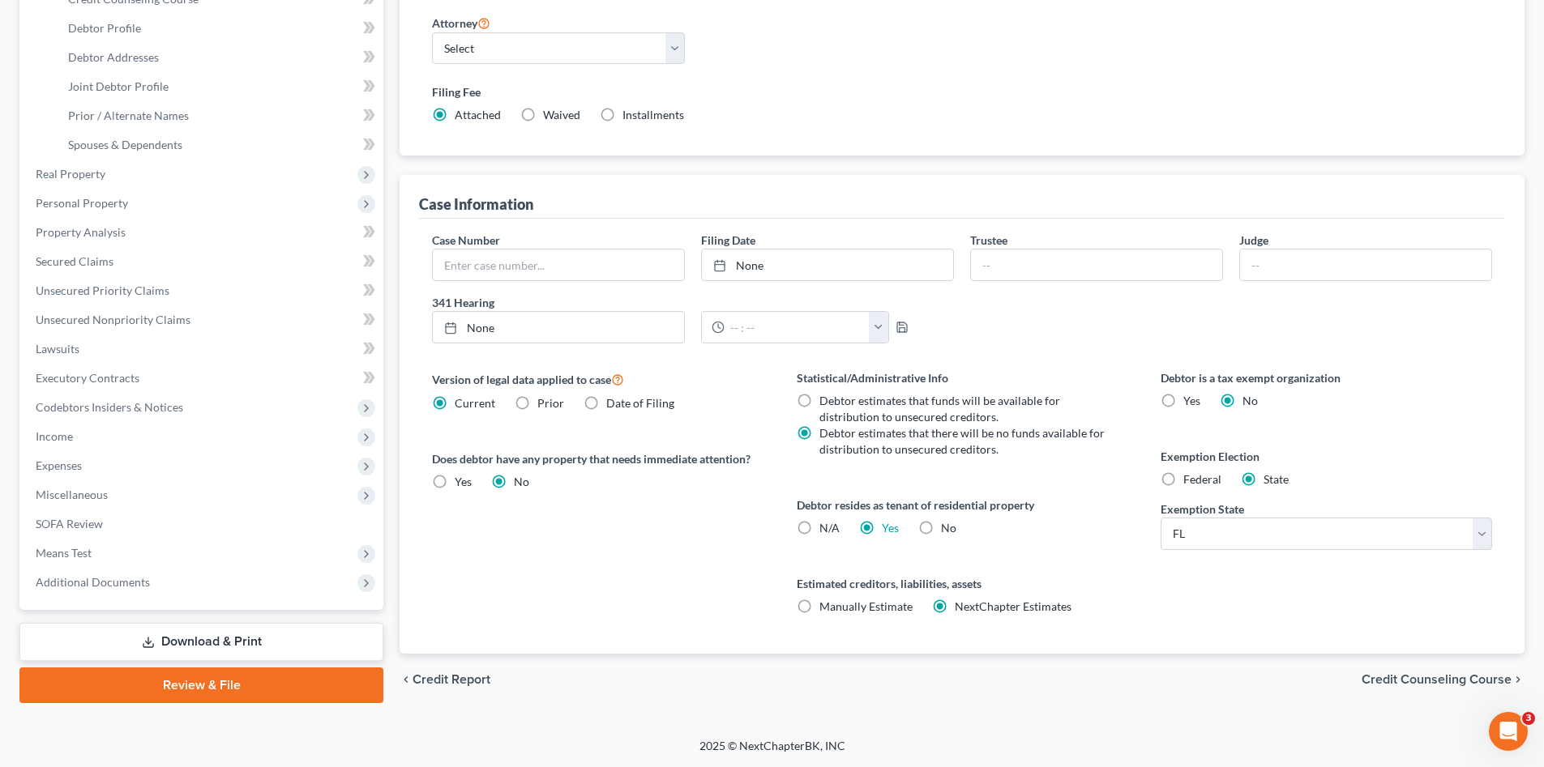
click at [202, 685] on link "Review & File" at bounding box center [201, 686] width 364 height 36
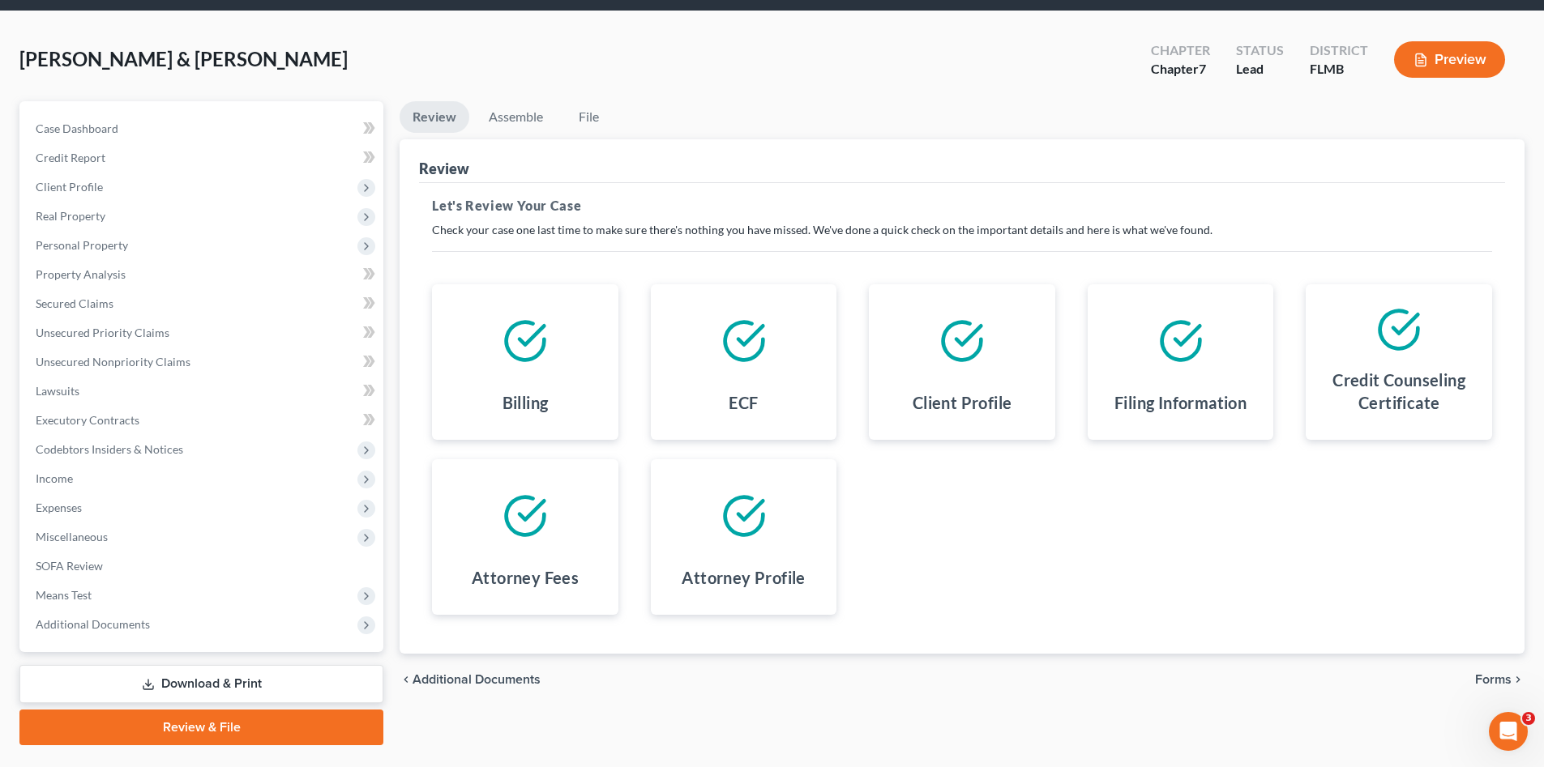
scroll to position [94, 0]
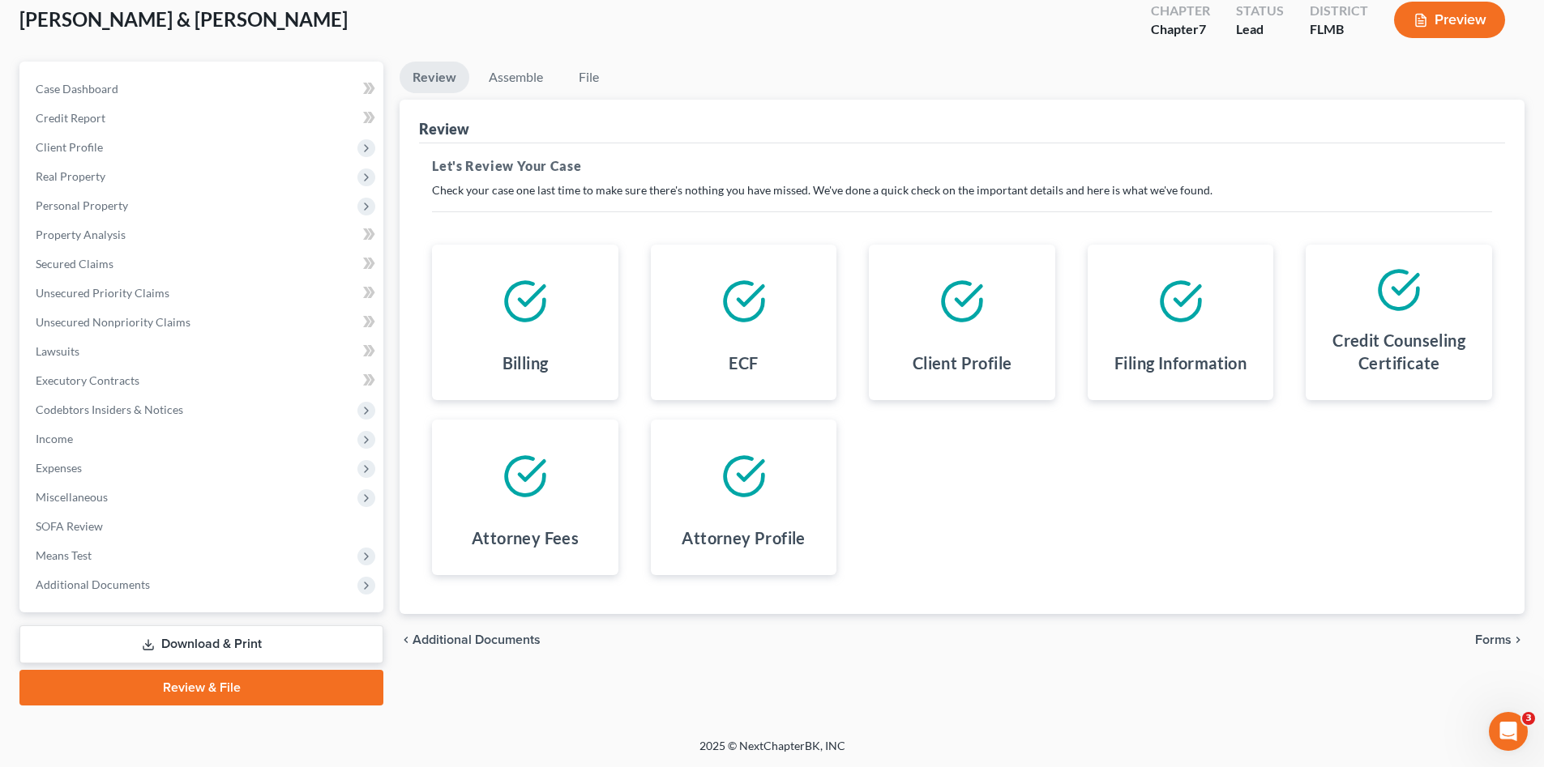
click at [1499, 639] on span "Forms" at bounding box center [1493, 640] width 36 height 13
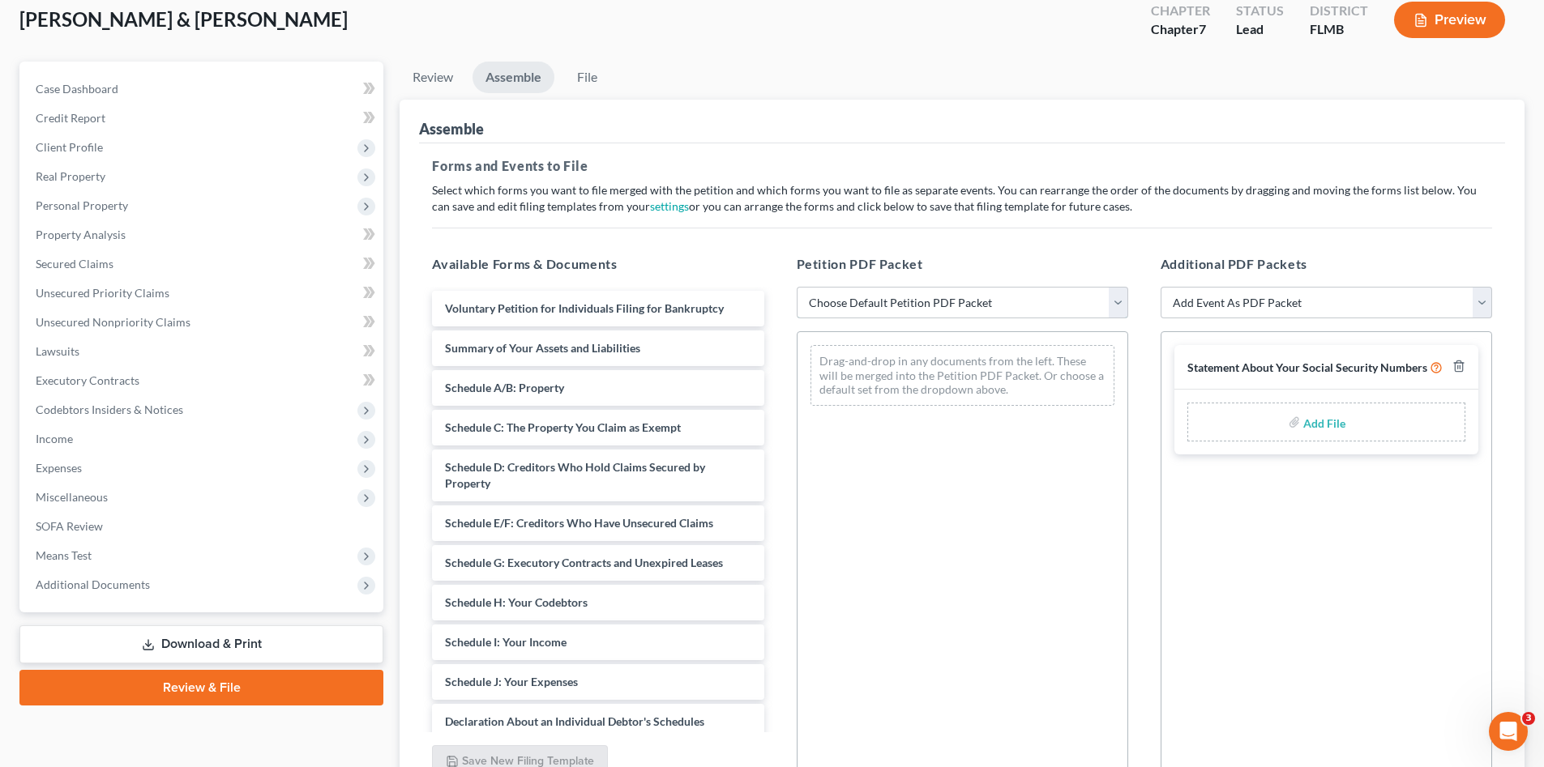
click at [831, 313] on select "Choose Default Petition PDF Packet Complete Bankruptcy Petition (all forms and …" at bounding box center [962, 303] width 331 height 32
select select "0"
click at [797, 287] on select "Choose Default Petition PDF Packet Complete Bankruptcy Petition (all forms and …" at bounding box center [962, 303] width 331 height 32
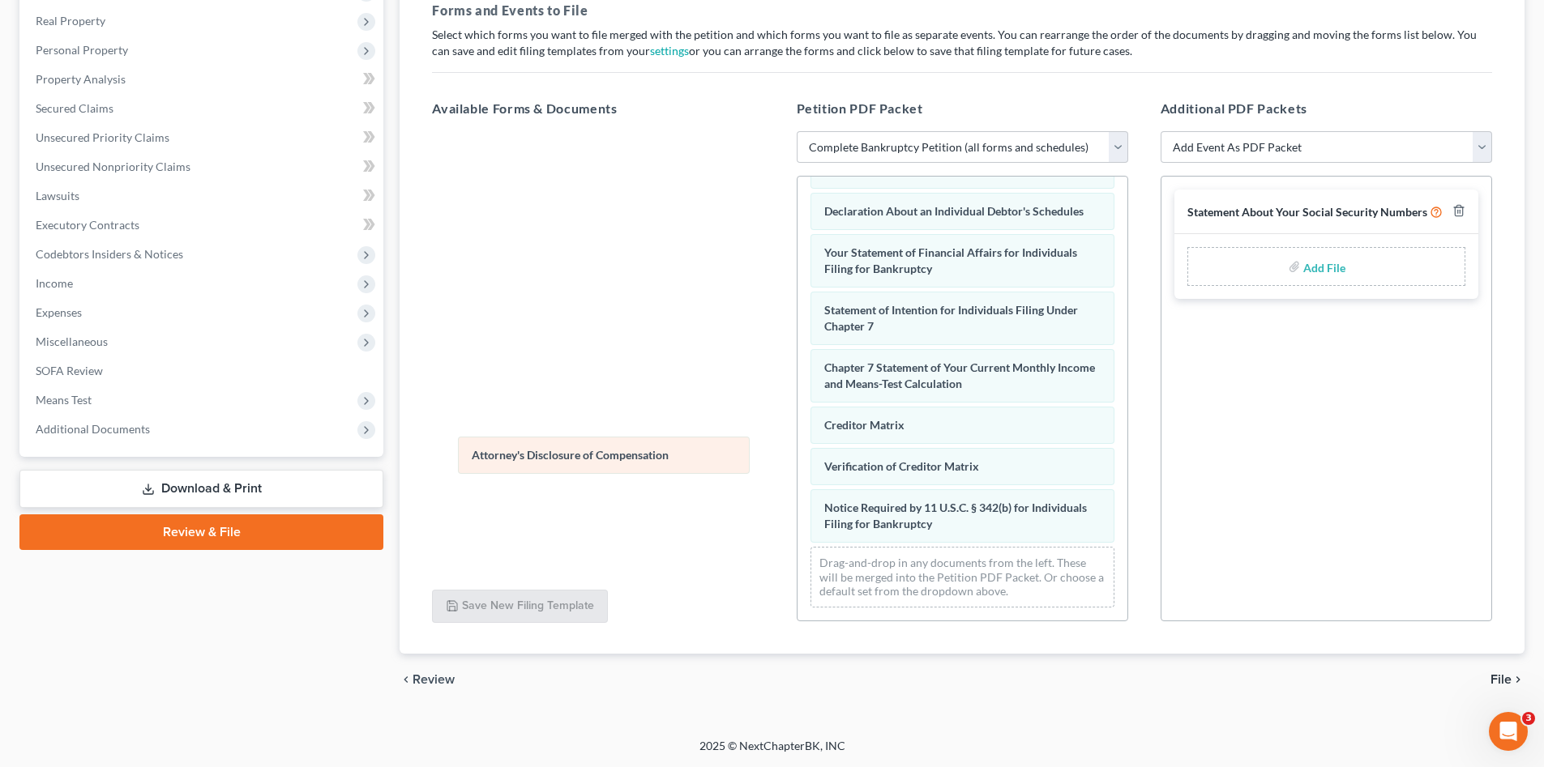
scroll to position [475, 0]
drag, startPoint x: 938, startPoint y: 521, endPoint x: 644, endPoint y: 478, distance: 296.5
click at [797, 452] on div "Attorney's Disclosure of Compensation Voluntary Petition for Individuals Filing…" at bounding box center [962, 169] width 330 height 903
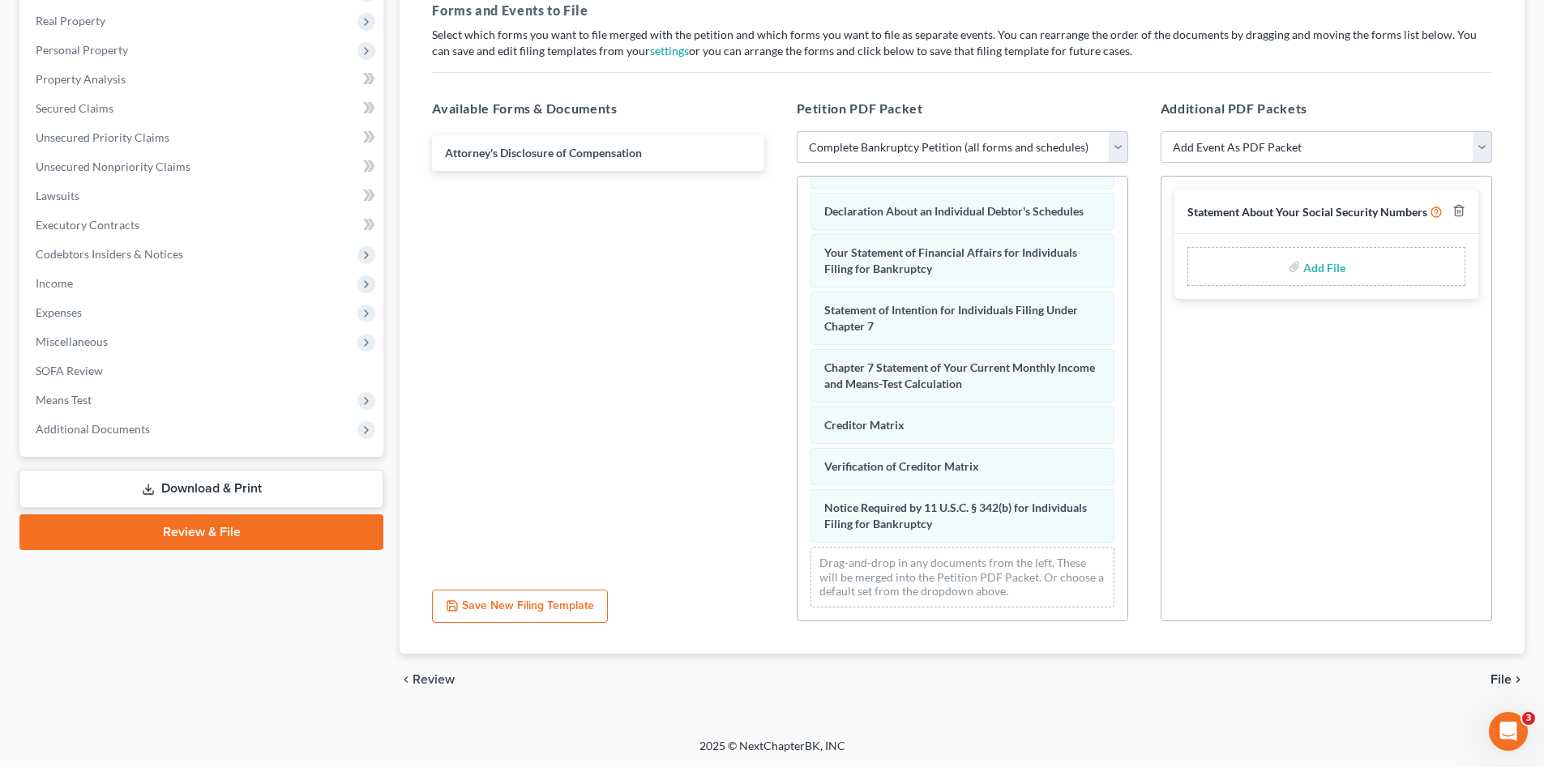
click at [1501, 679] on span "File" at bounding box center [1500, 679] width 21 height 13
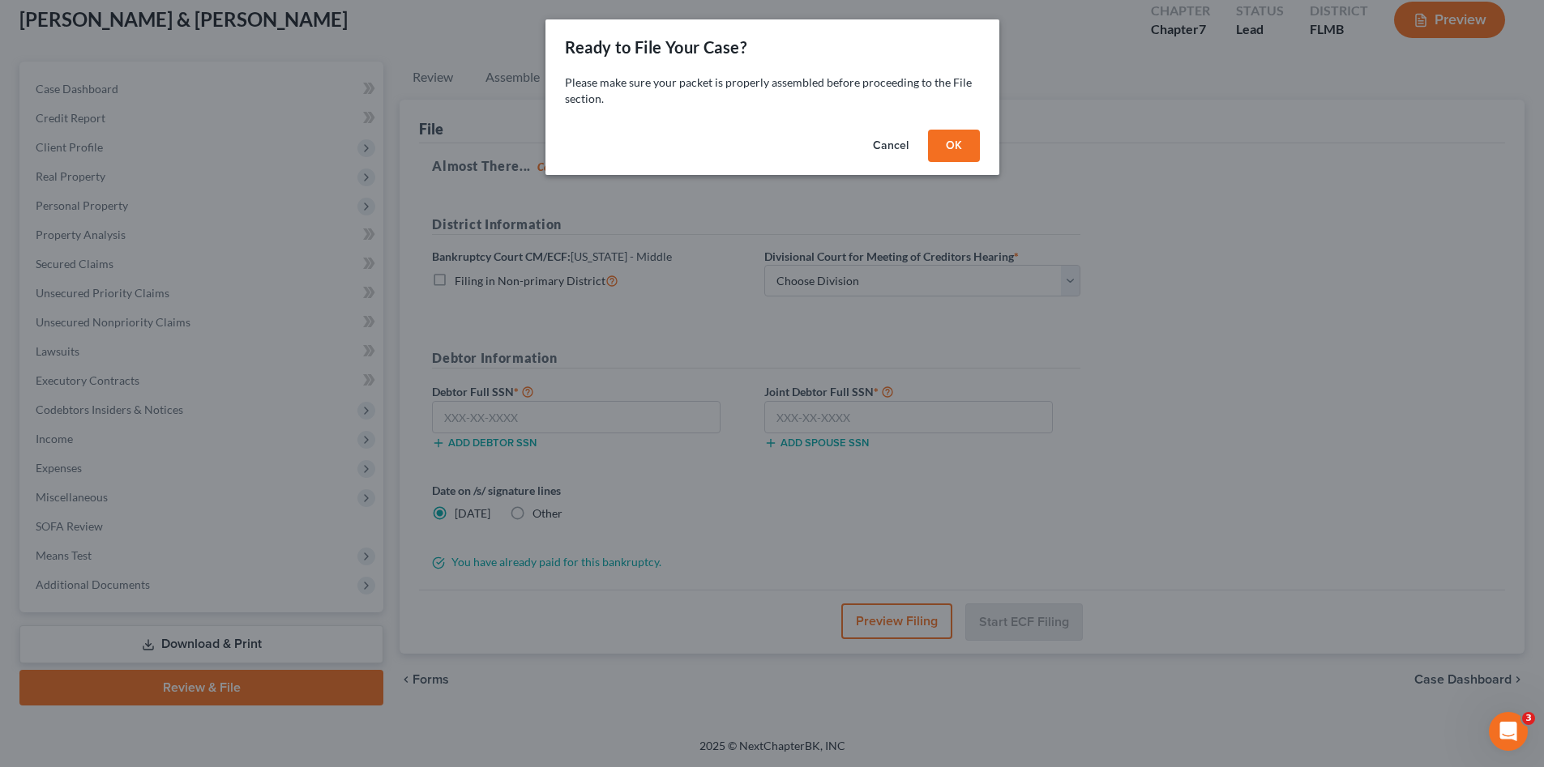
scroll to position [94, 0]
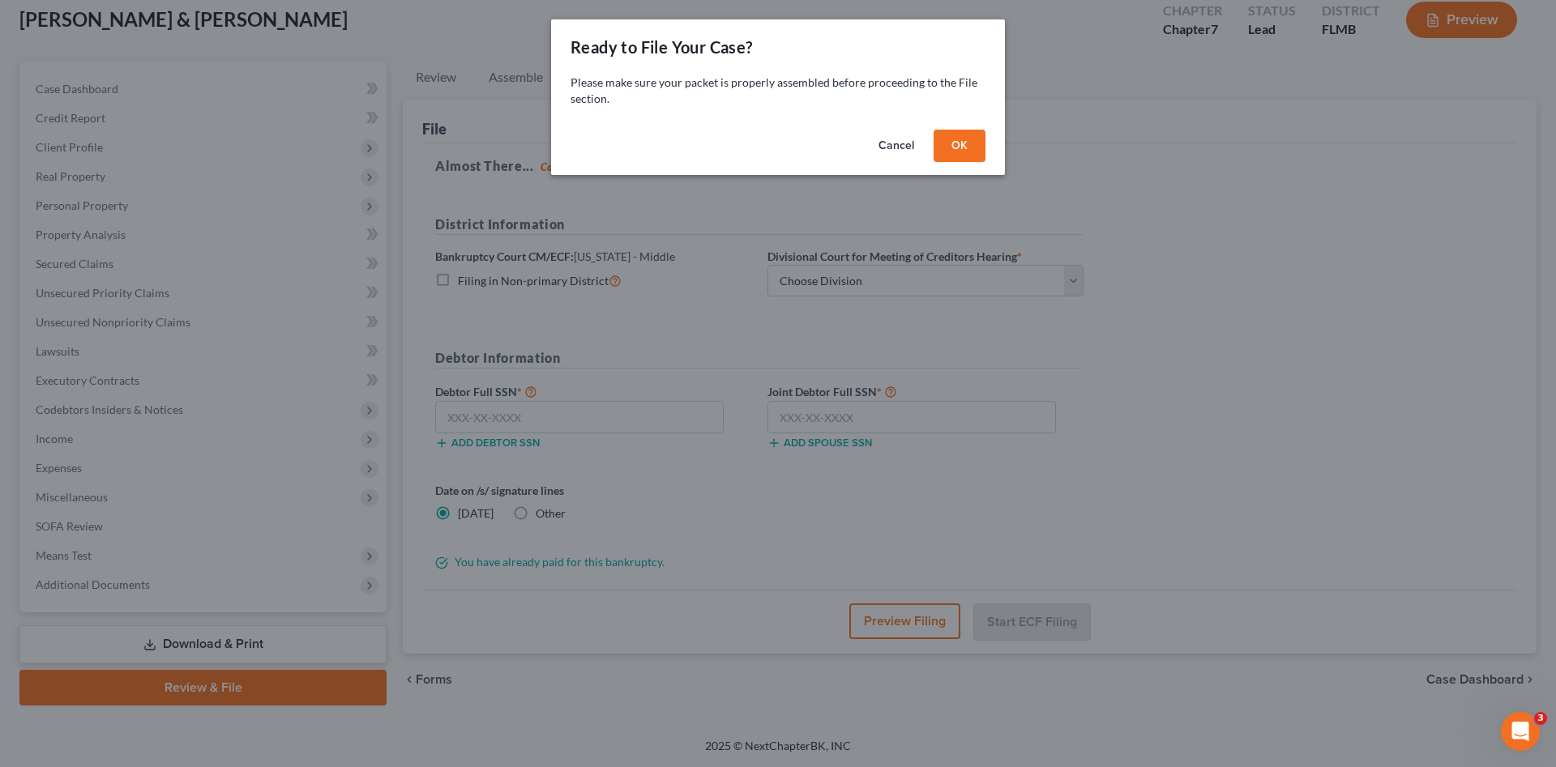
click at [984, 138] on button "OK" at bounding box center [960, 146] width 52 height 32
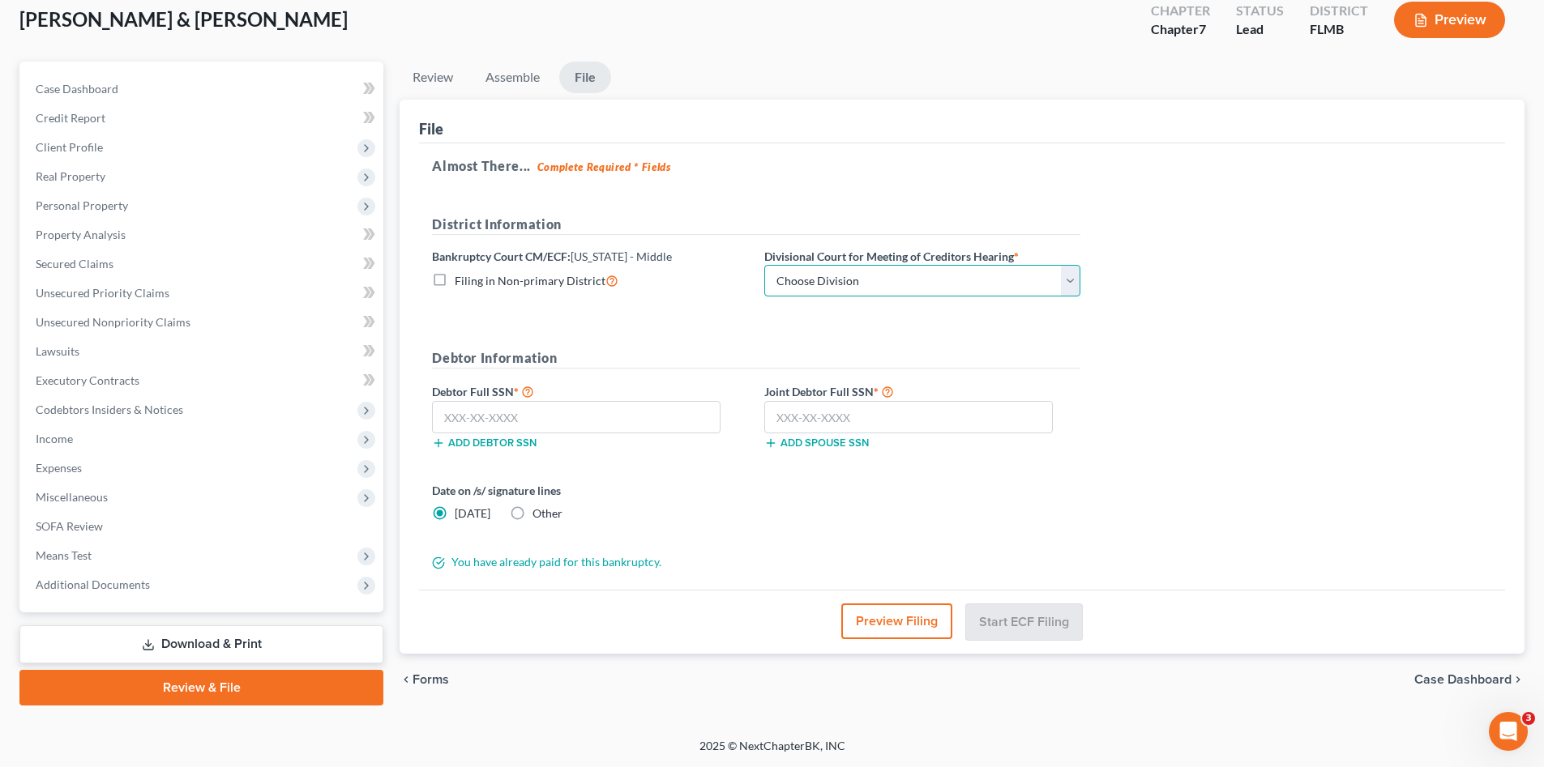
click at [930, 280] on select "Choose Division [GEOGRAPHIC_DATA][PERSON_NAME] [GEOGRAPHIC_DATA] [GEOGRAPHIC_DA…" at bounding box center [922, 281] width 316 height 32
select select "3"
click at [764, 265] on select "Choose Division [GEOGRAPHIC_DATA][PERSON_NAME] [GEOGRAPHIC_DATA] [GEOGRAPHIC_DA…" at bounding box center [922, 281] width 316 height 32
drag, startPoint x: 600, startPoint y: 430, endPoint x: 538, endPoint y: 423, distance: 62.0
click at [601, 430] on input "text" at bounding box center [576, 417] width 289 height 32
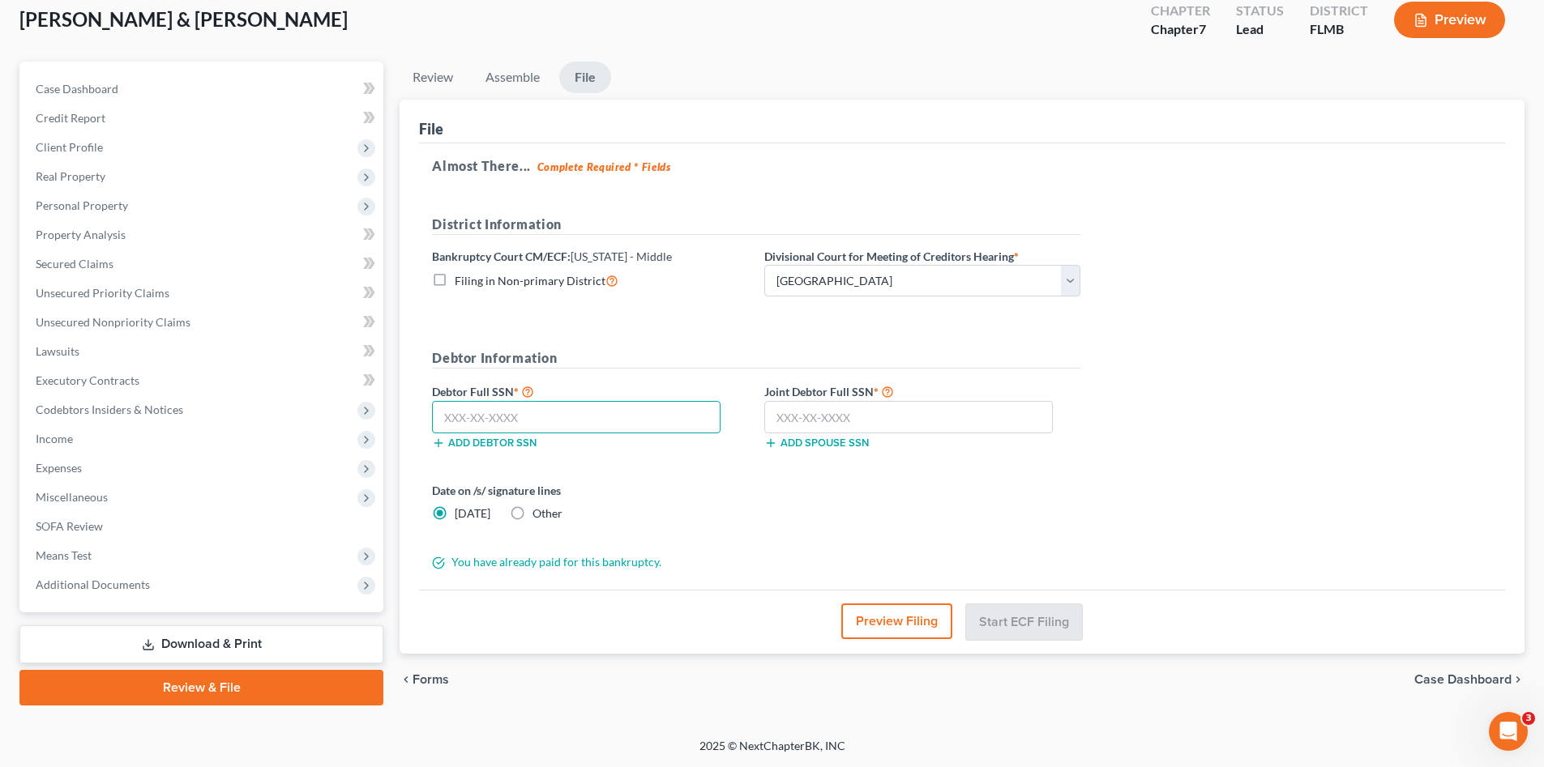
click at [538, 417] on input "text" at bounding box center [576, 417] width 289 height 32
type input "592-58-4597"
click at [847, 425] on input "text" at bounding box center [908, 417] width 289 height 32
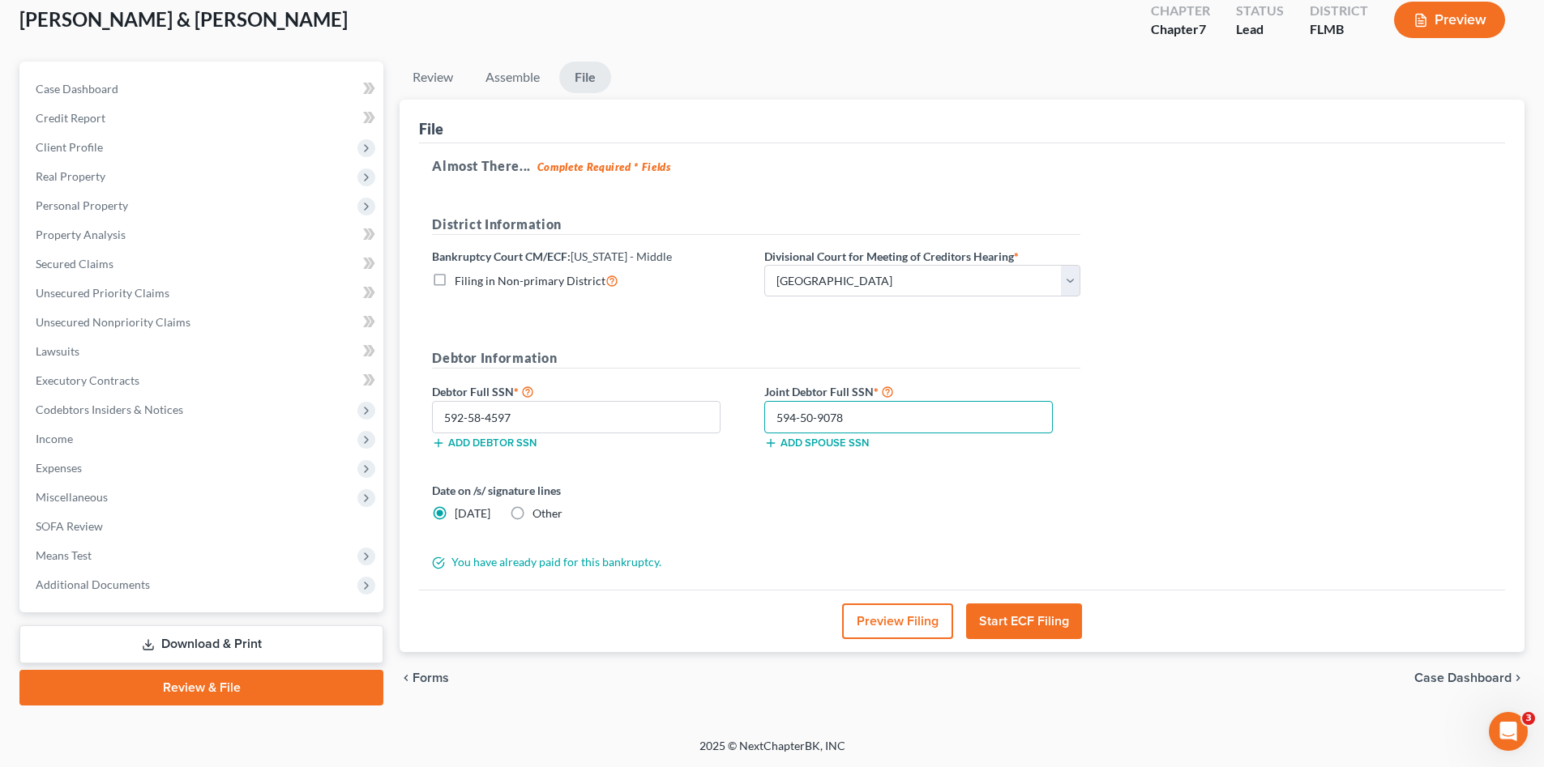
type input "594-50-9078"
click at [1015, 626] on button "Start ECF Filing" at bounding box center [1024, 622] width 116 height 36
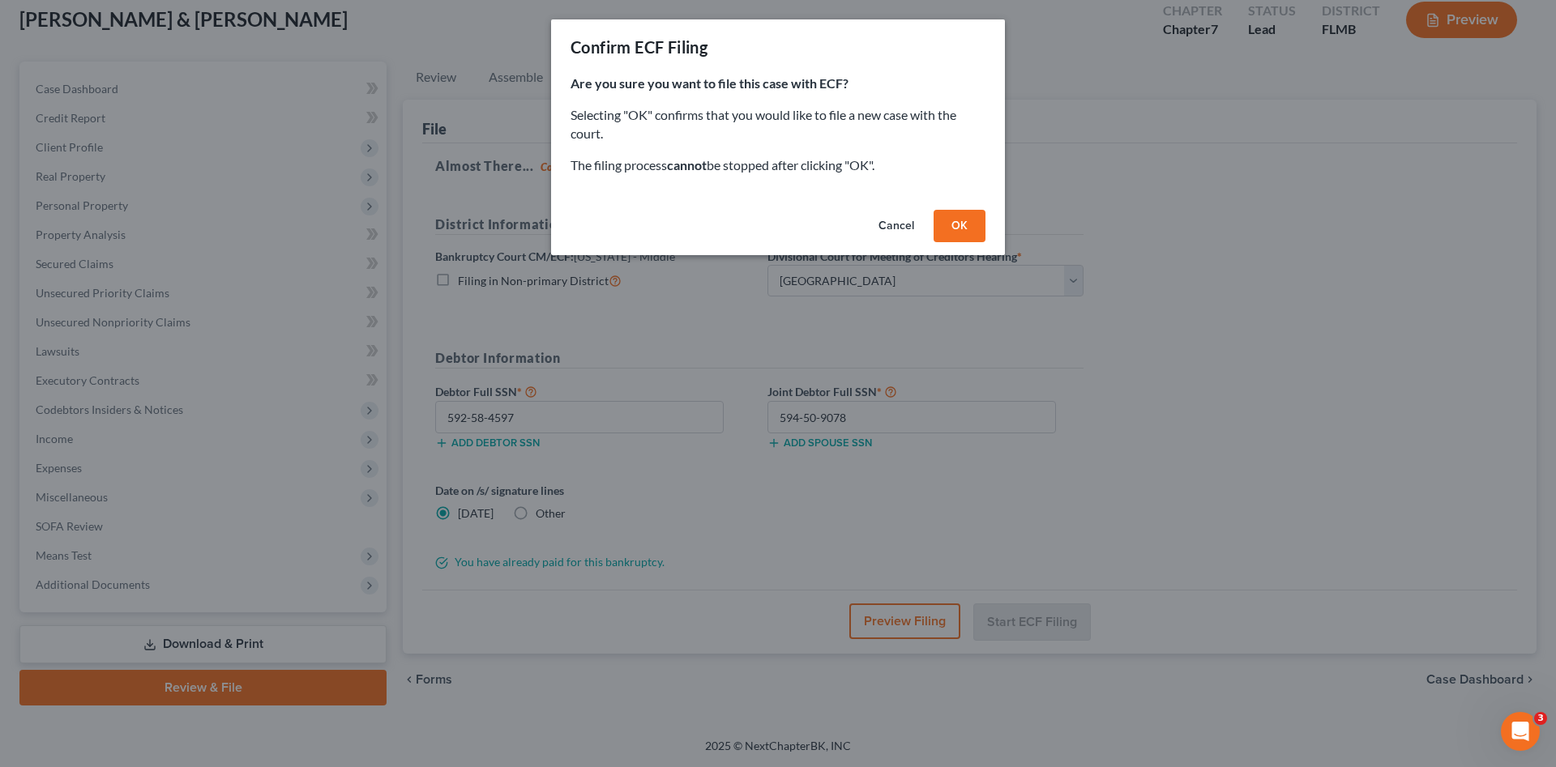
click at [946, 223] on button "OK" at bounding box center [960, 226] width 52 height 32
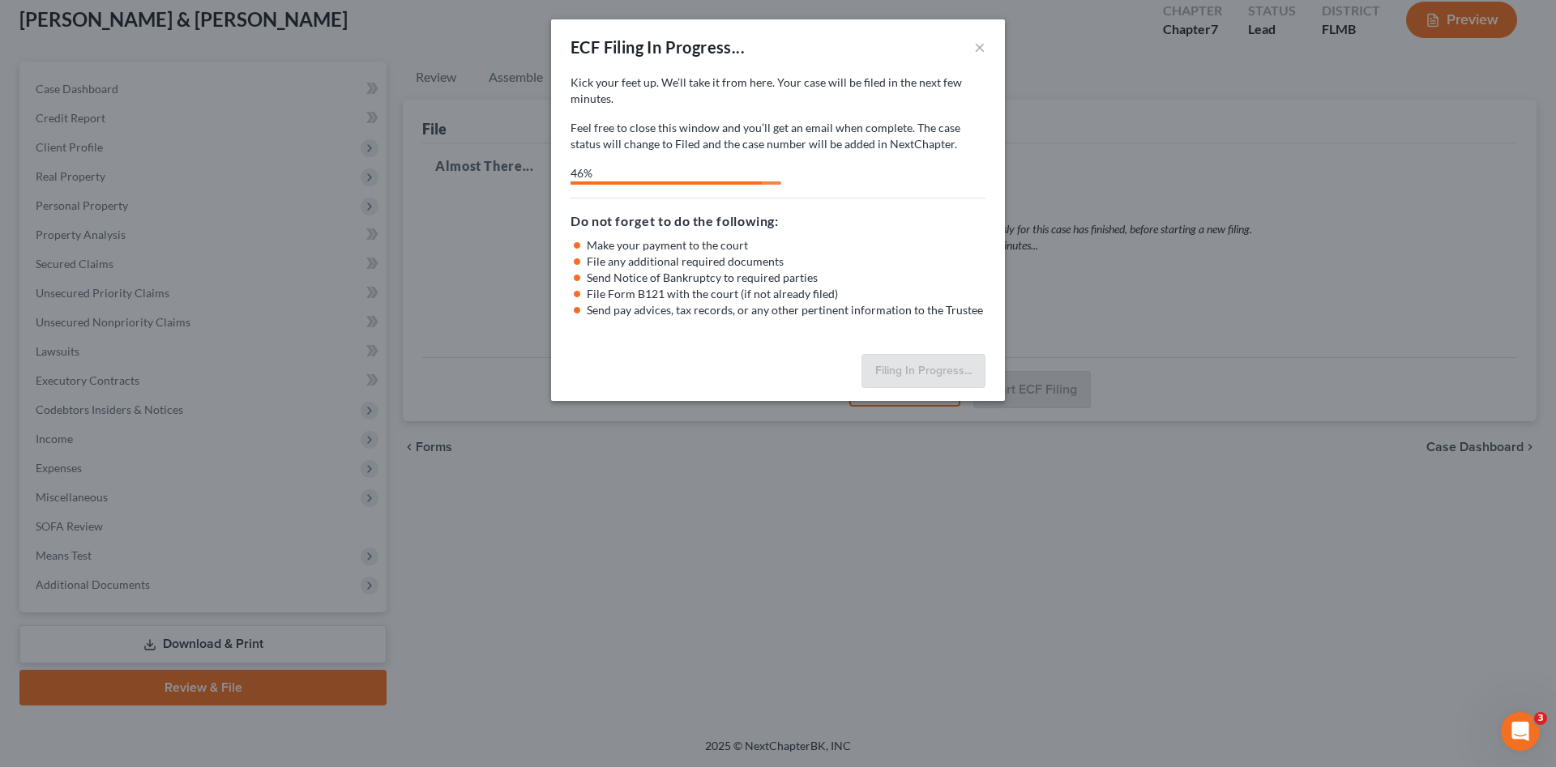
select select "3"
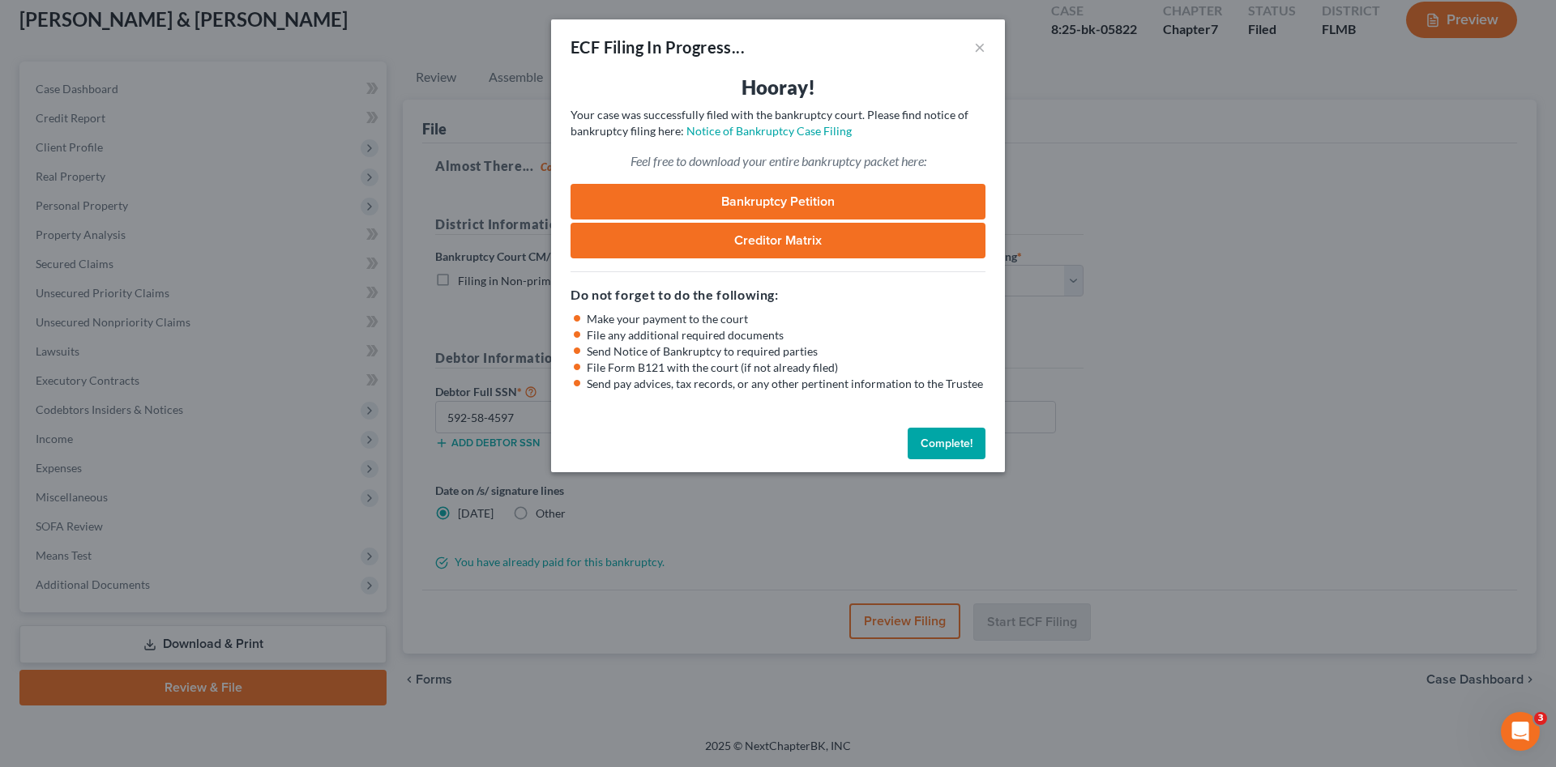
click at [799, 205] on link "Bankruptcy Petition" at bounding box center [778, 202] width 415 height 36
click at [927, 445] on button "Complete!" at bounding box center [947, 444] width 78 height 32
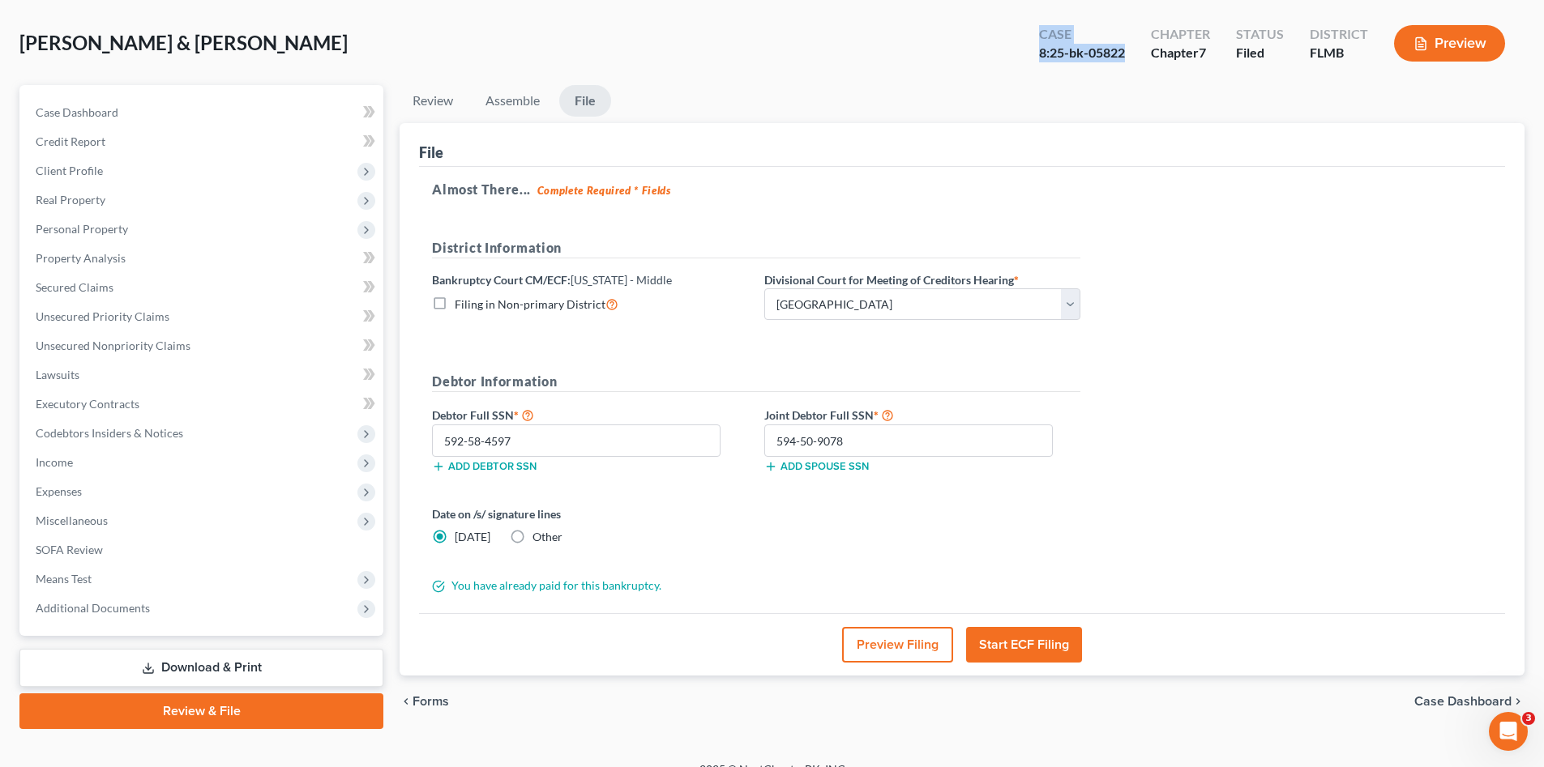
scroll to position [54, 0]
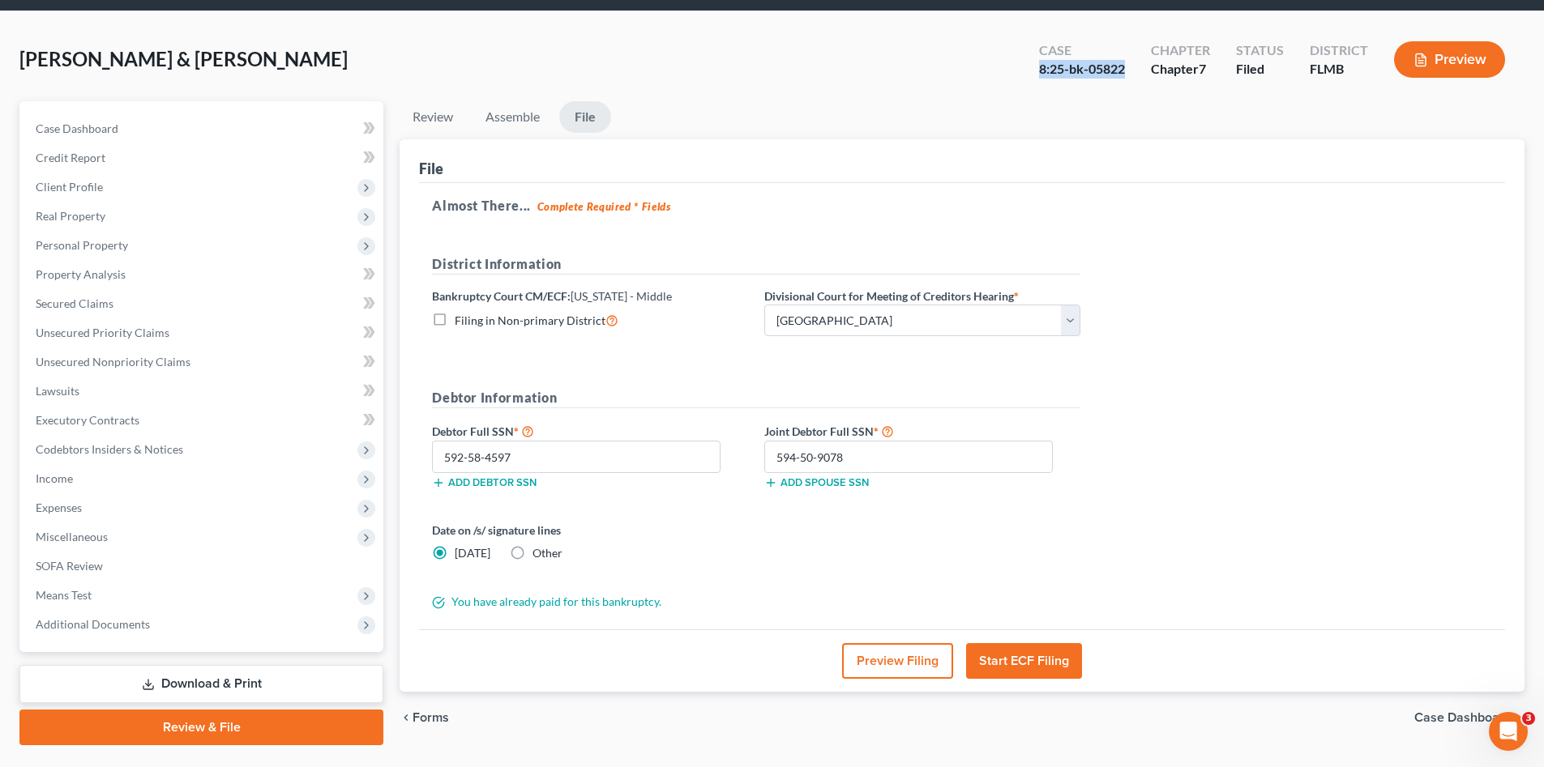
drag, startPoint x: 1125, startPoint y: 26, endPoint x: 1010, endPoint y: 74, distance: 124.6
click at [1010, 74] on div "[PERSON_NAME] & [PERSON_NAME] Upgraded Case 8:25-bk-05822 Chapter Chapter 7 Sta…" at bounding box center [771, 66] width 1505 height 71
copy div "8:25-bk-05822"
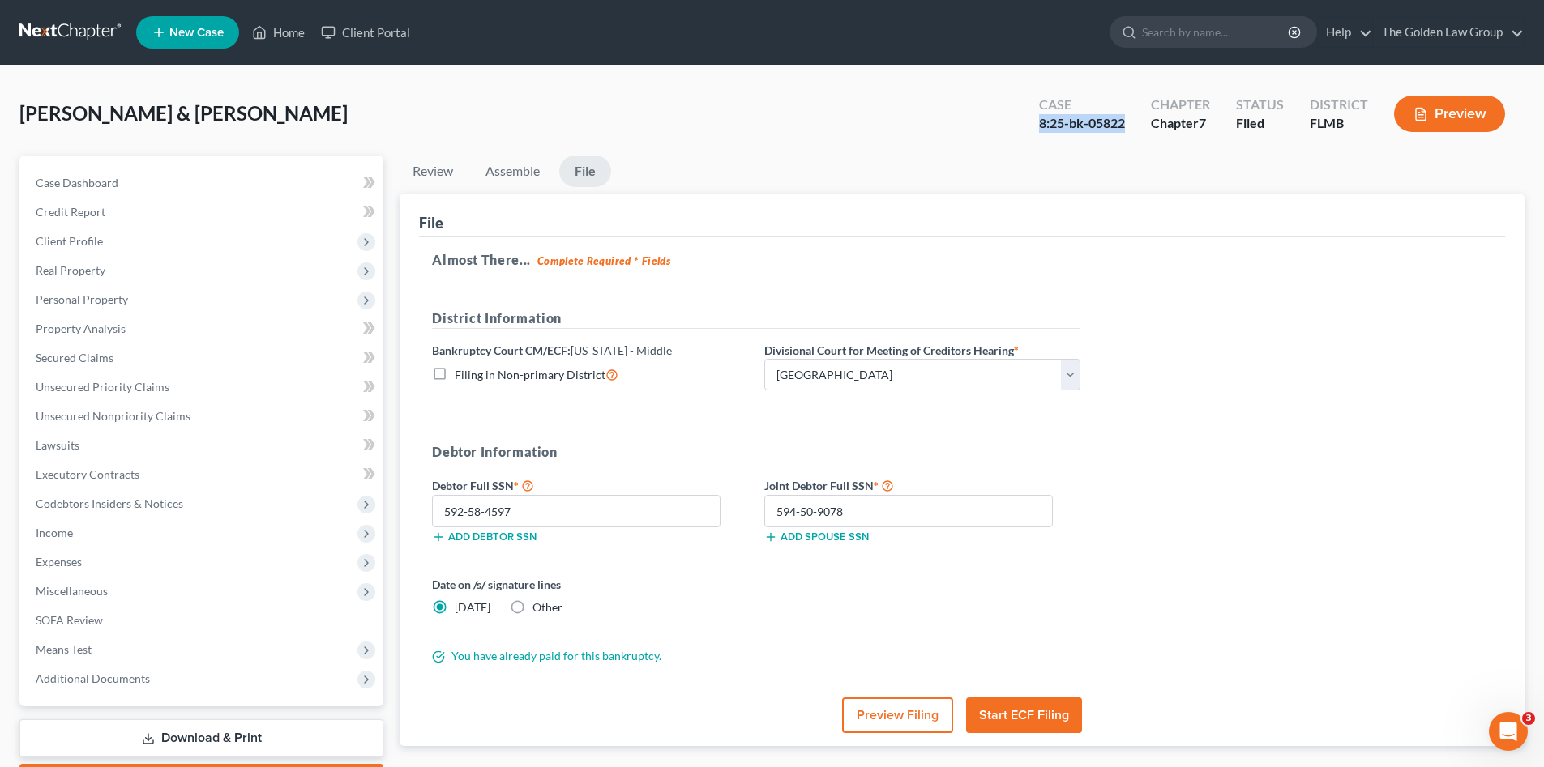
click at [72, 38] on link at bounding box center [71, 32] width 104 height 29
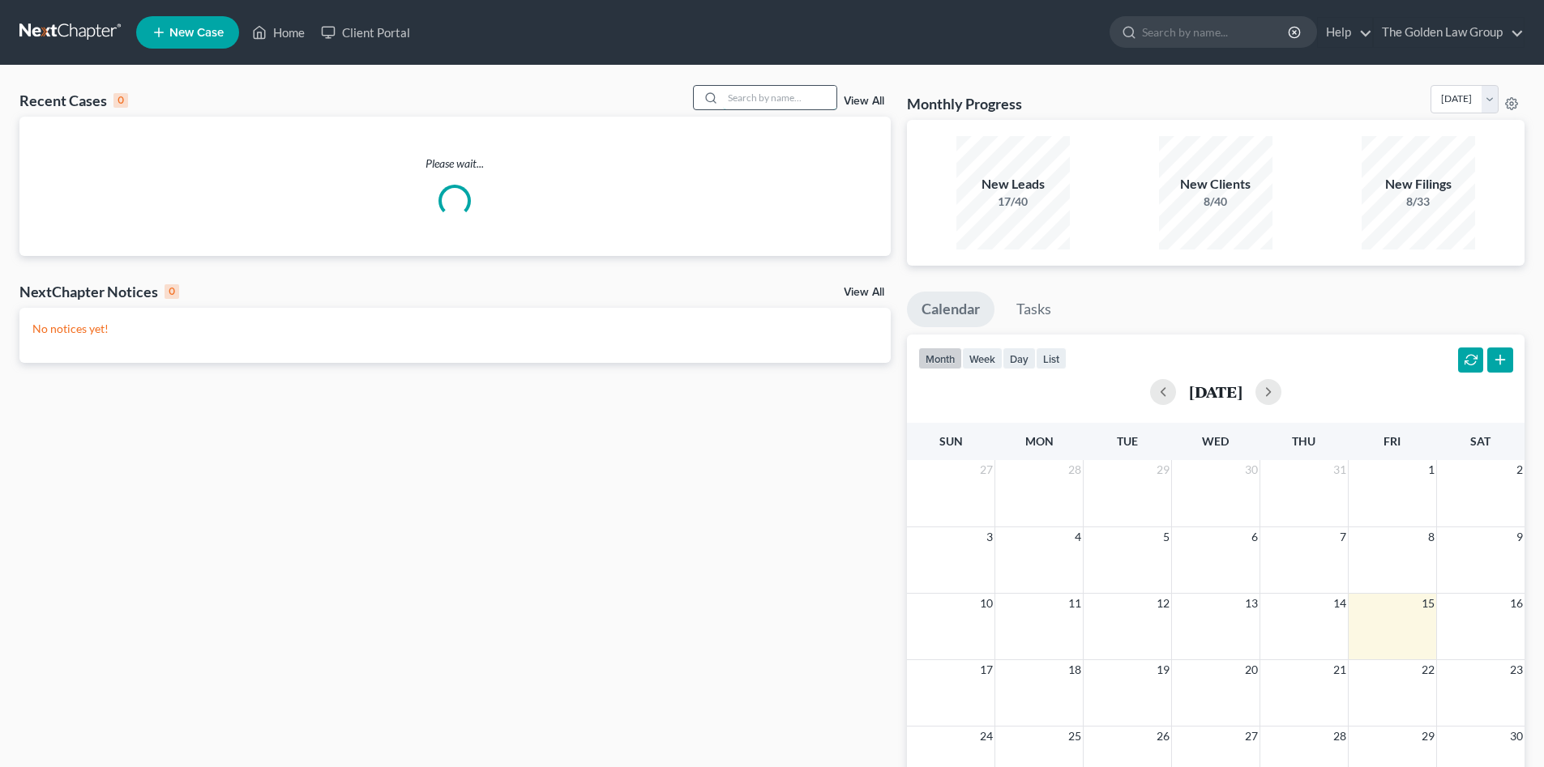
click at [779, 96] on input "search" at bounding box center [779, 98] width 113 height 24
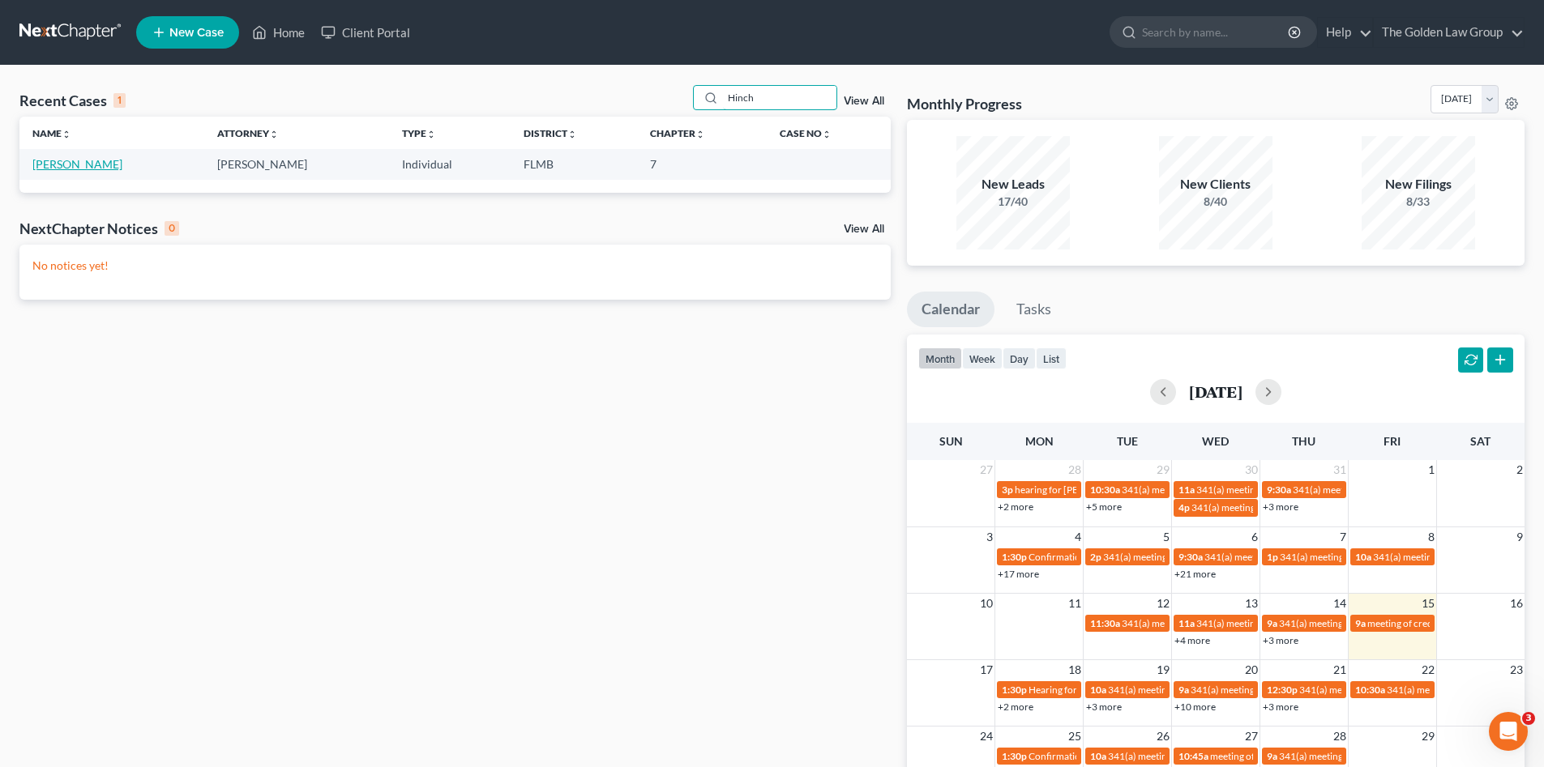
type input "Hinch"
click at [100, 163] on link "[PERSON_NAME]" at bounding box center [77, 164] width 90 height 14
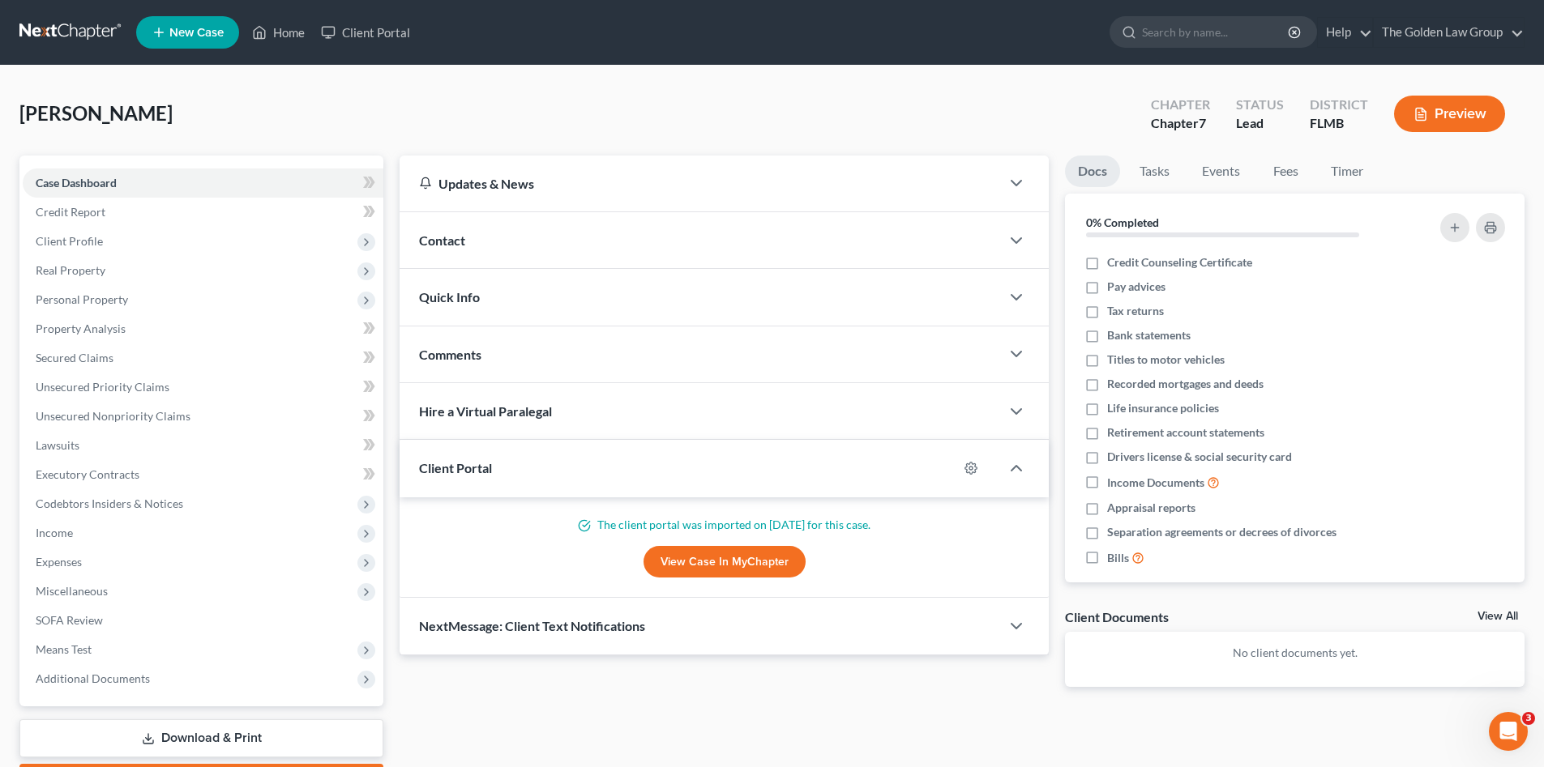
click at [299, 123] on div "Hinch, Raymond Upgraded Chapter Chapter 7 Status Lead District FLMB Preview" at bounding box center [771, 120] width 1505 height 71
click at [135, 224] on link "Credit Report" at bounding box center [203, 212] width 361 height 29
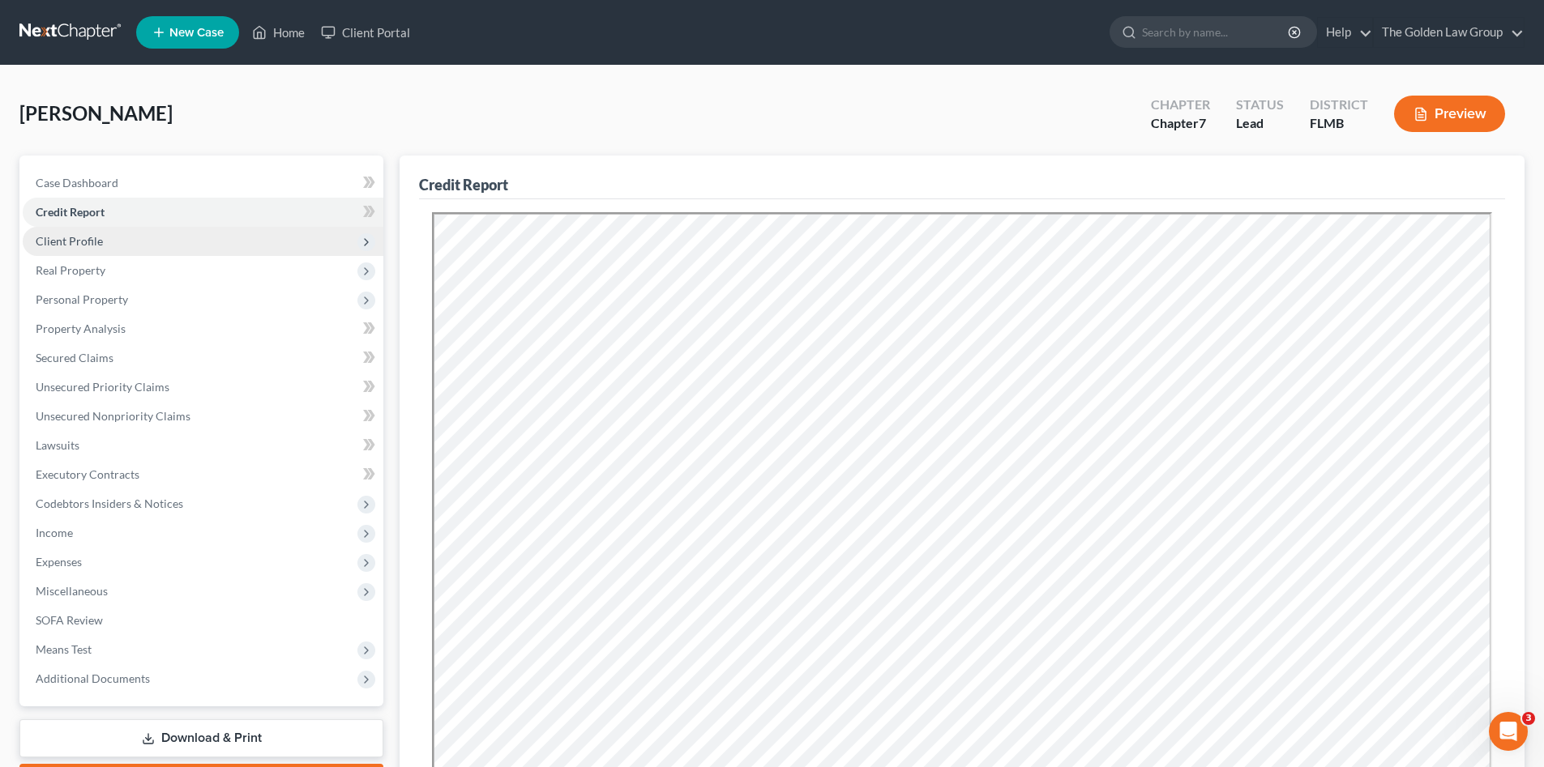
click at [143, 237] on span "Client Profile" at bounding box center [203, 241] width 361 height 29
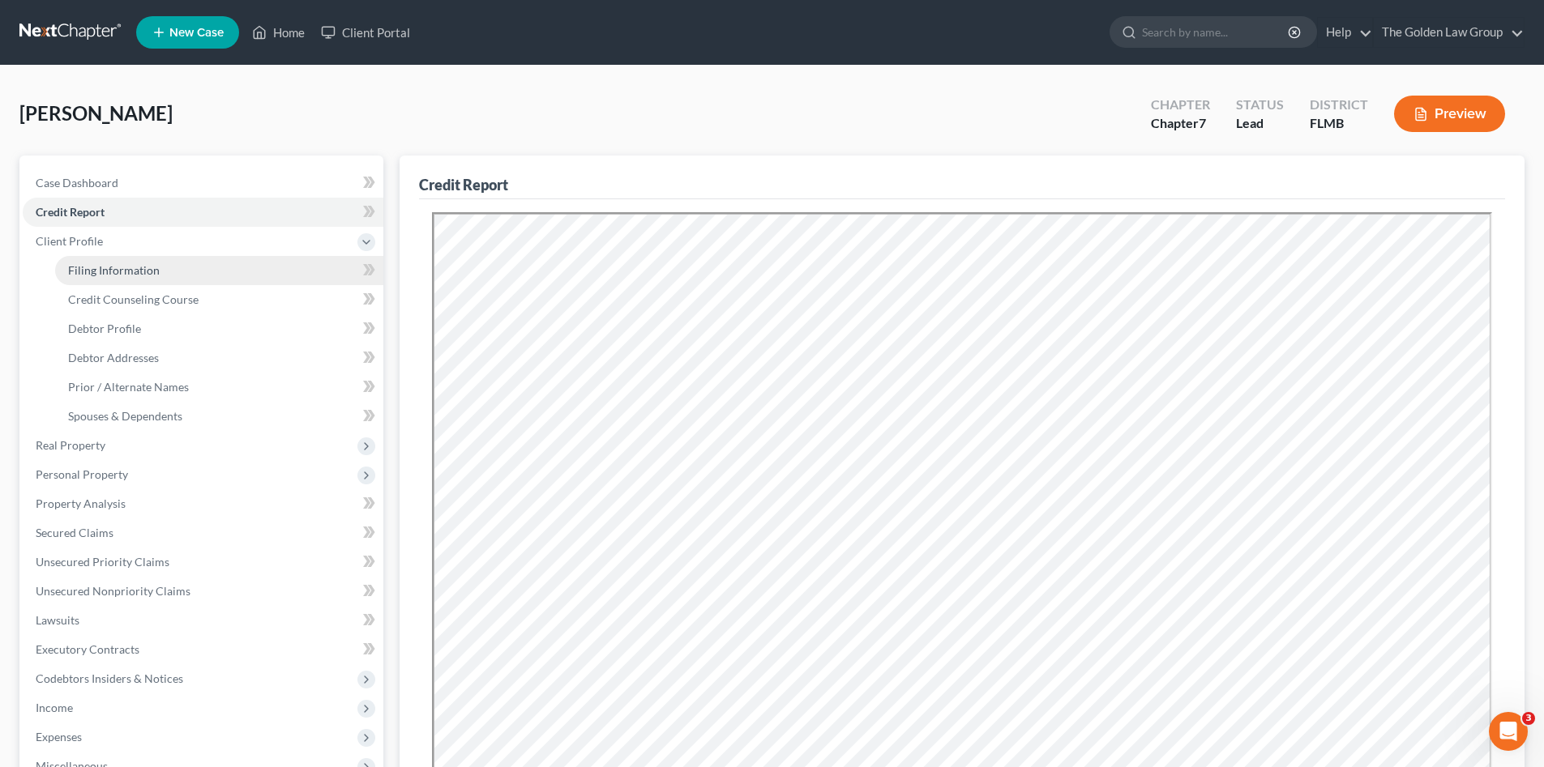
click at [156, 261] on link "Filing Information" at bounding box center [219, 270] width 328 height 29
select select "1"
select select "0"
select select "9"
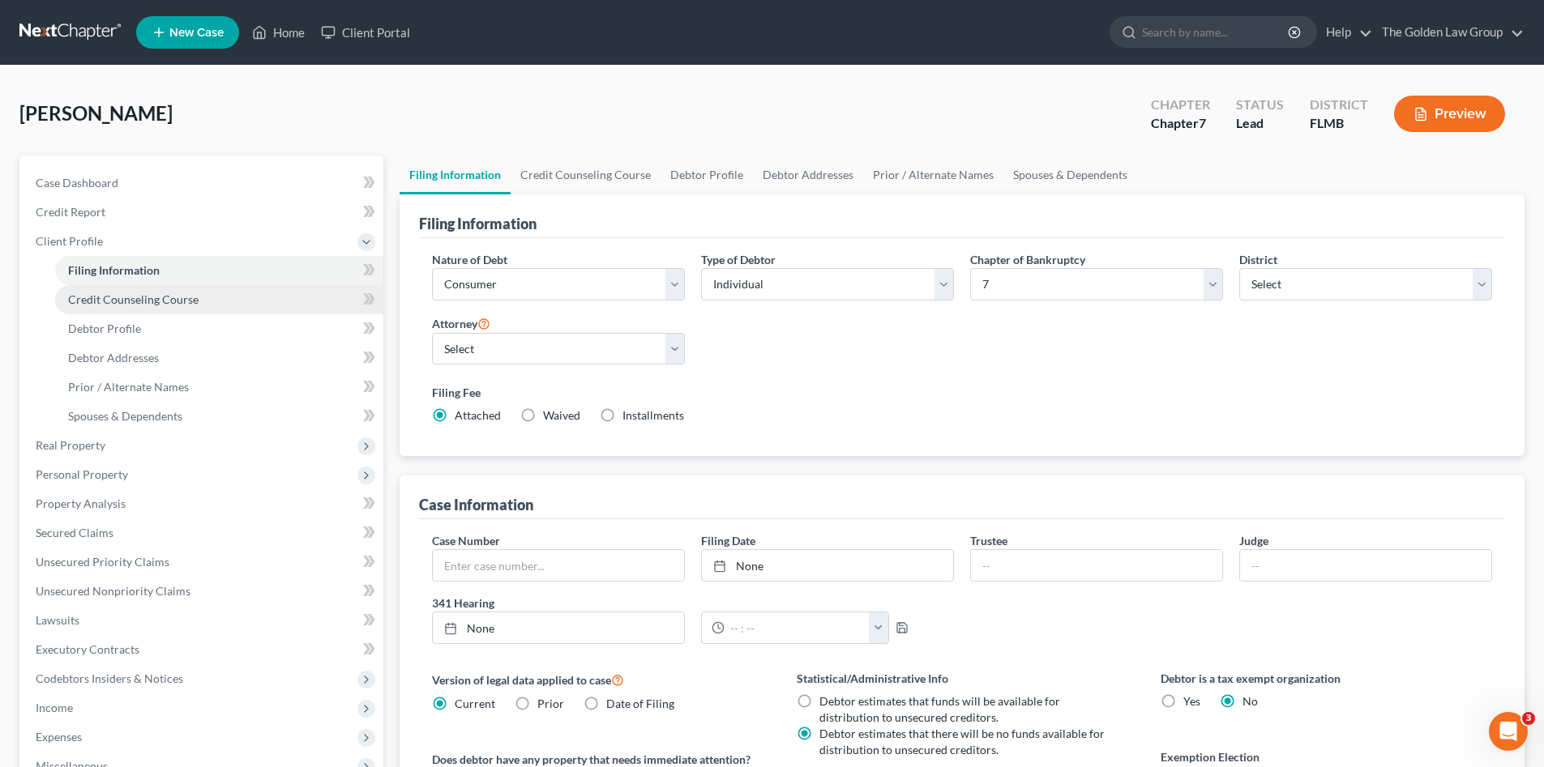
click at [186, 293] on span "Credit Counseling Course" at bounding box center [133, 300] width 130 height 14
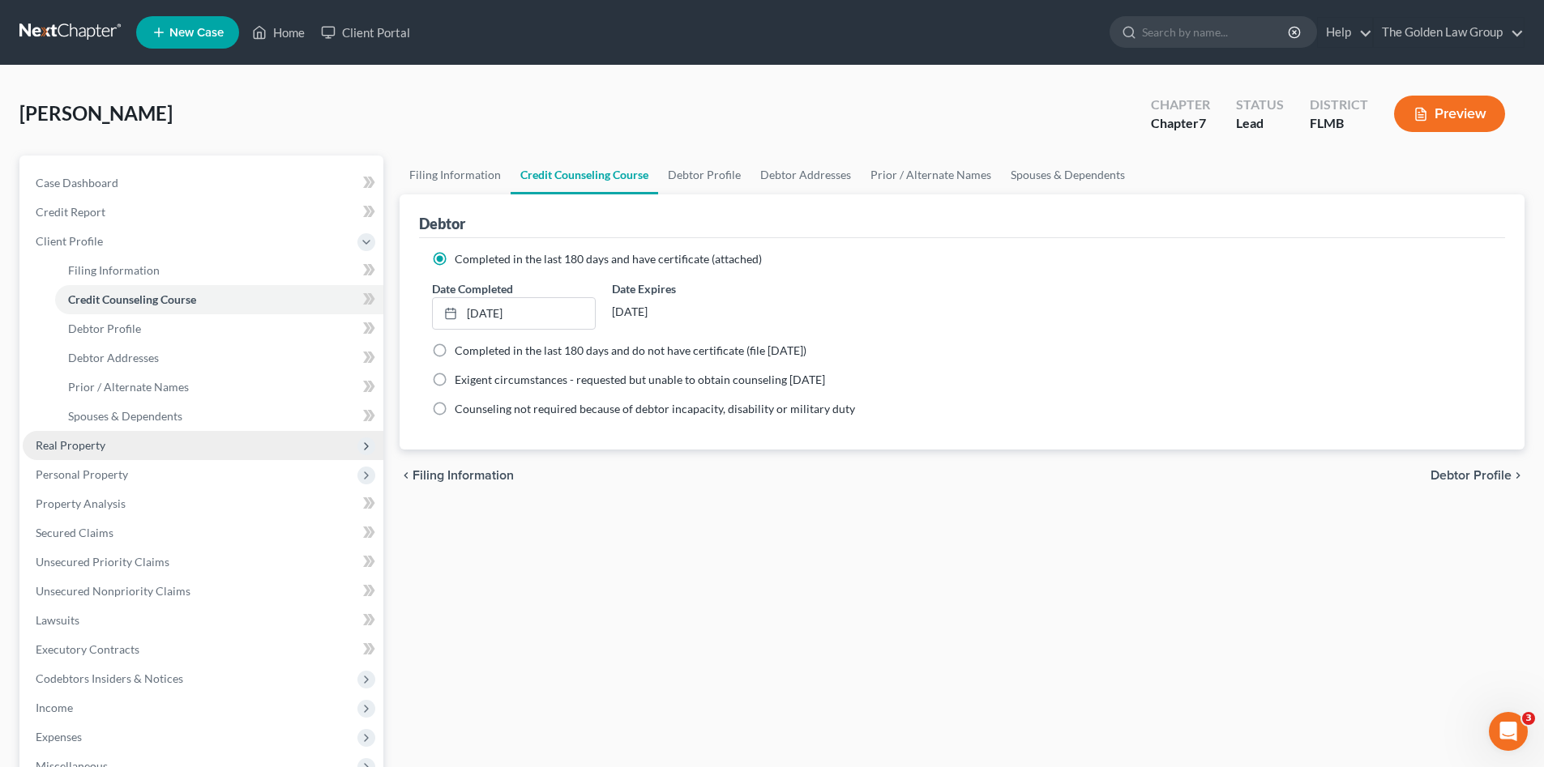
click at [216, 448] on span "Real Property" at bounding box center [203, 445] width 361 height 29
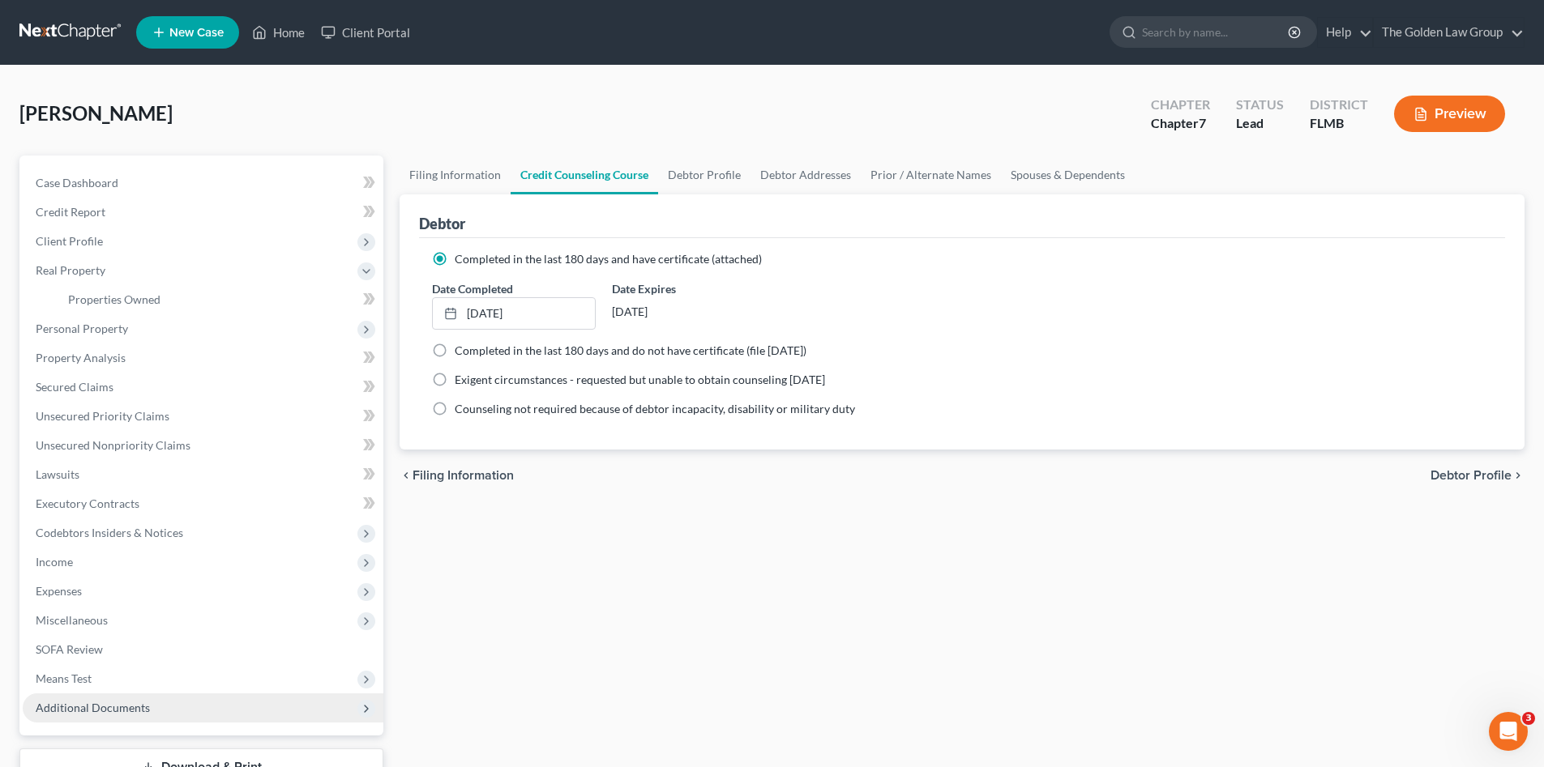
click at [105, 705] on span "Additional Documents" at bounding box center [93, 708] width 114 height 14
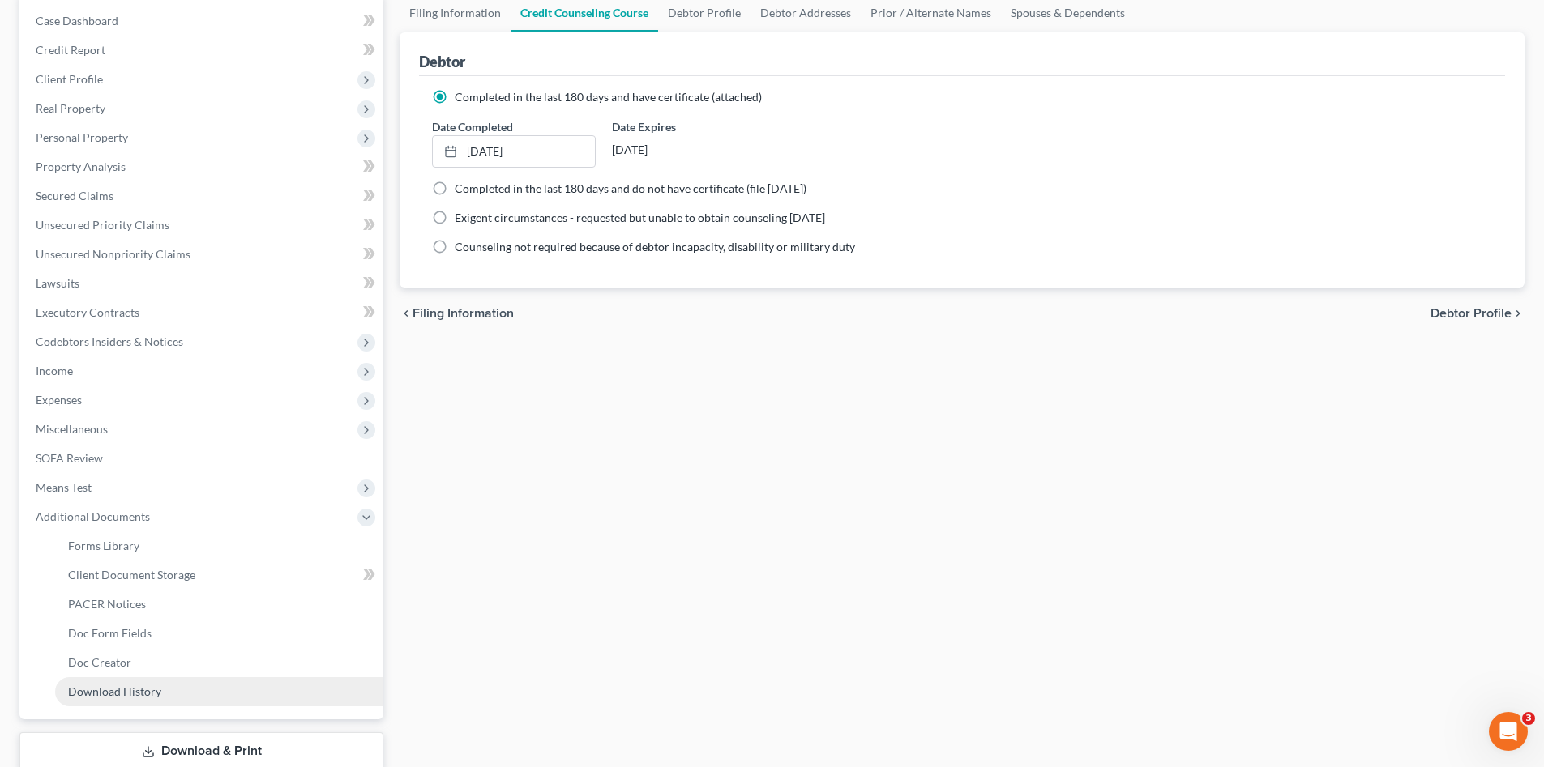
scroll to position [269, 0]
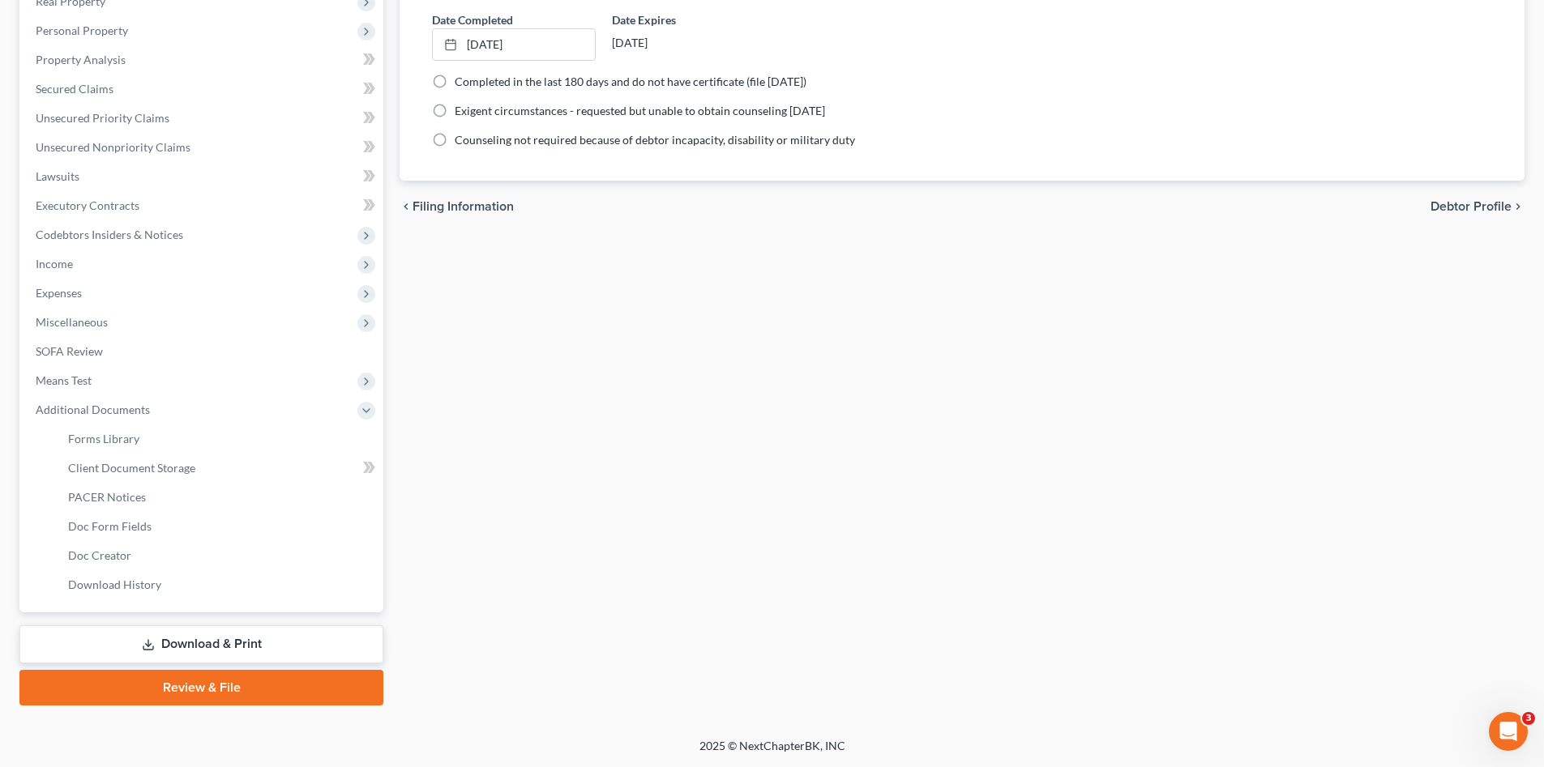
click at [248, 641] on link "Download & Print" at bounding box center [201, 645] width 364 height 38
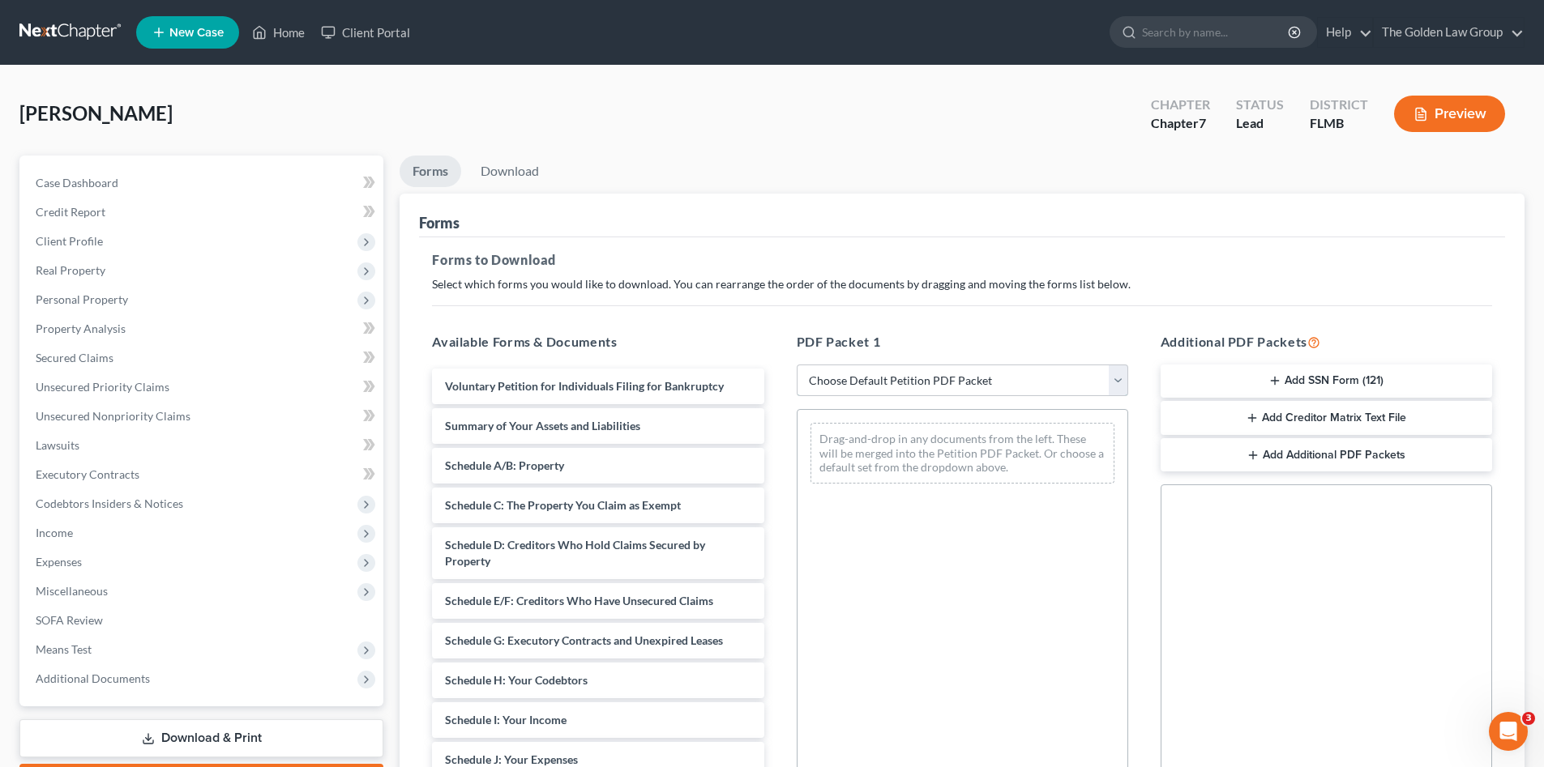
click at [864, 375] on select "Choose Default Petition PDF Packet Complete Bankruptcy Petition (all forms and …" at bounding box center [962, 381] width 331 height 32
select select "0"
click at [797, 365] on select "Choose Default Petition PDF Packet Complete Bankruptcy Petition (all forms and …" at bounding box center [962, 381] width 331 height 32
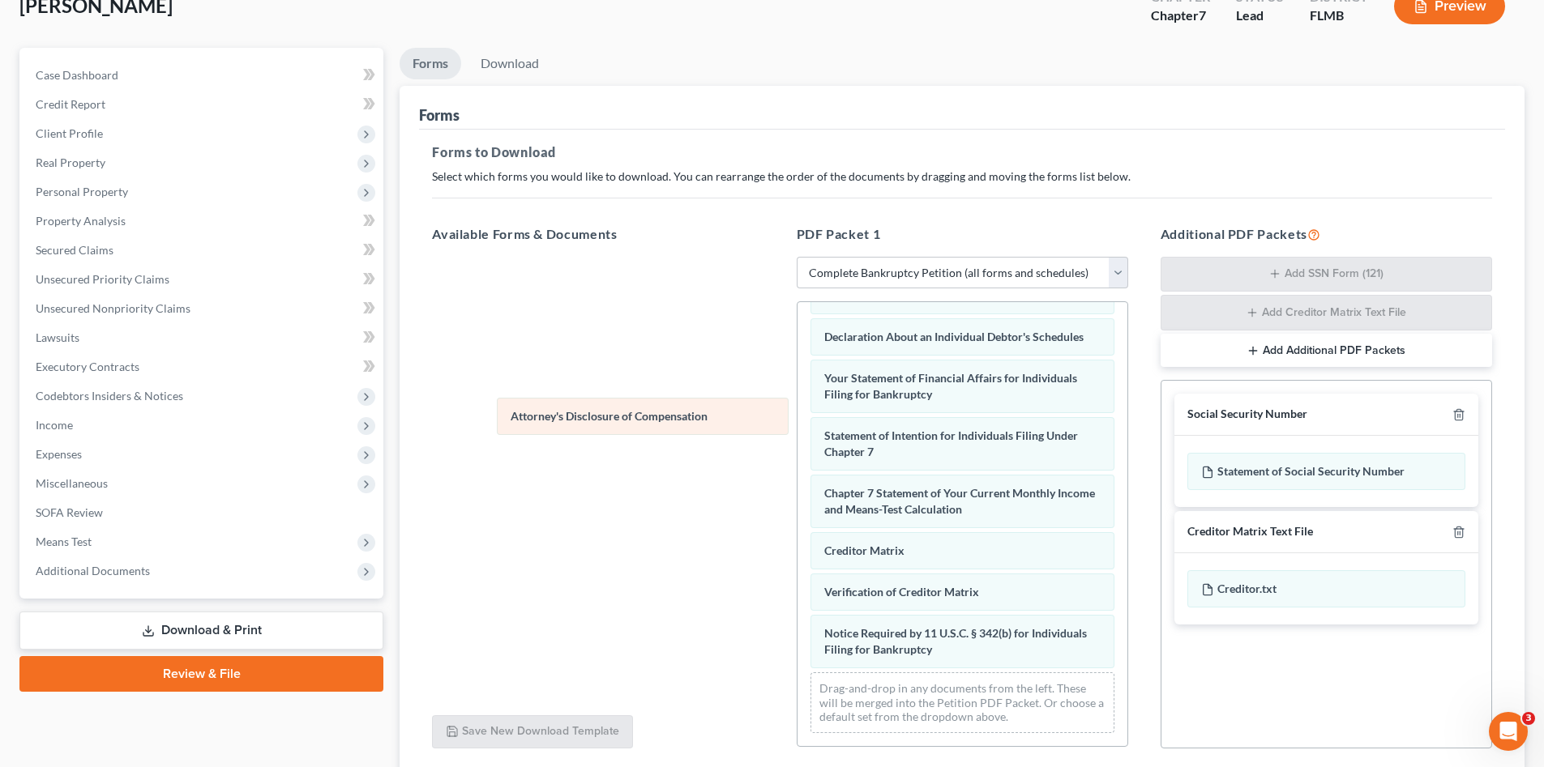
scroll to position [475, 0]
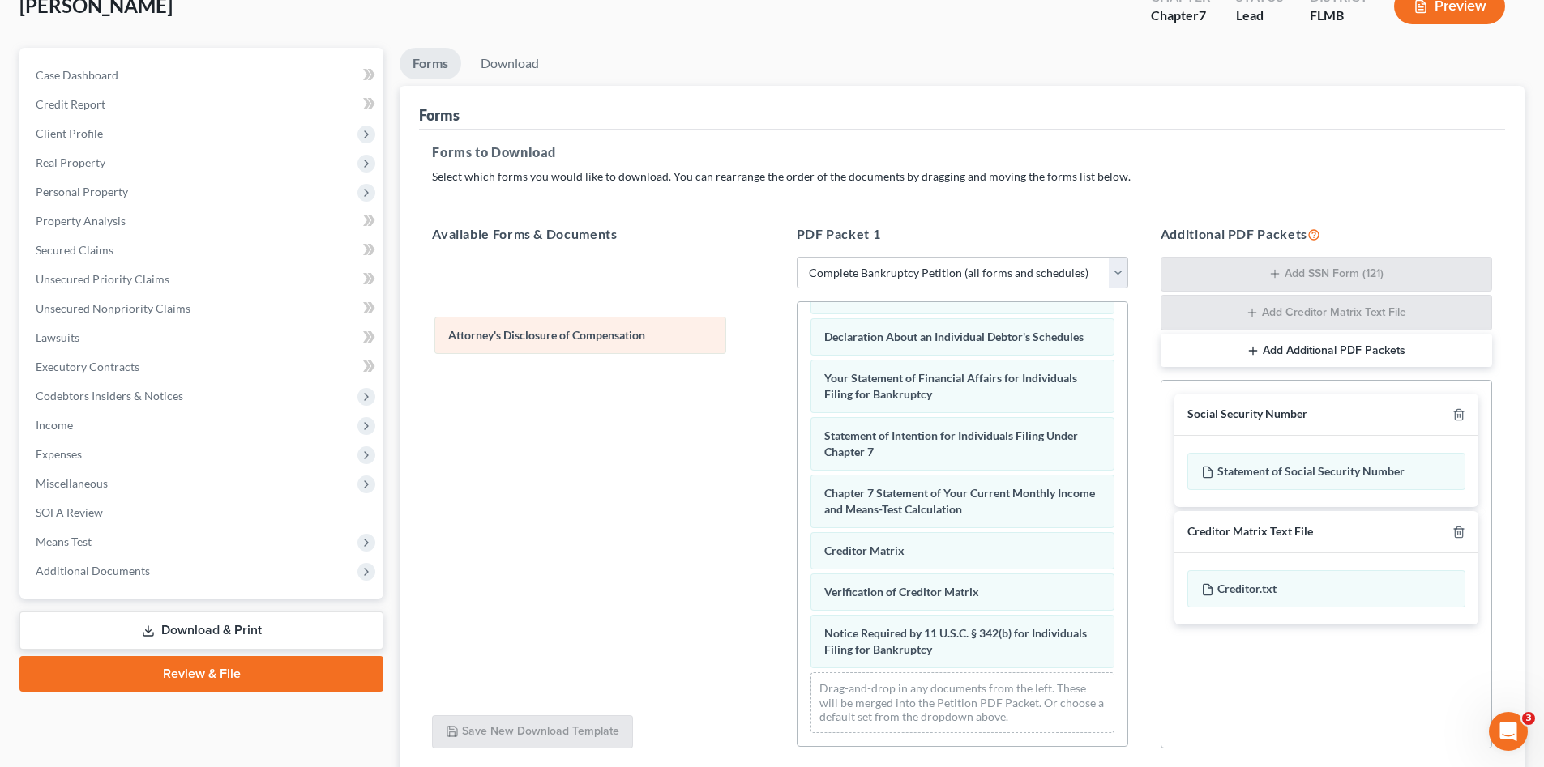
drag, startPoint x: 1008, startPoint y: 649, endPoint x: 632, endPoint y: 335, distance: 490.2
click at [797, 335] on div "Attorney's Disclosure of Compensation Voluntary Petition for Individuals Filing…" at bounding box center [962, 295] width 330 height 903
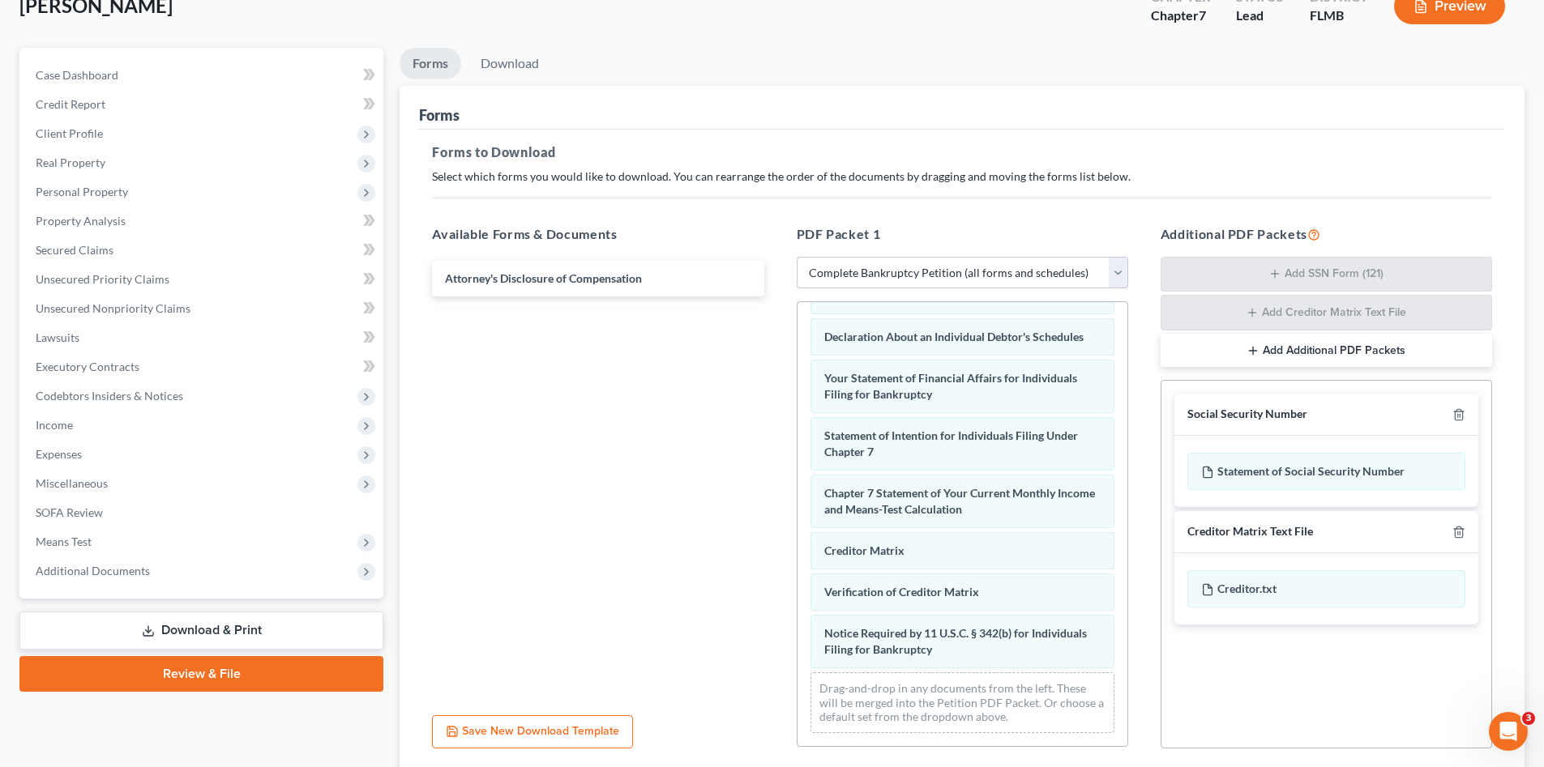
scroll to position [235, 0]
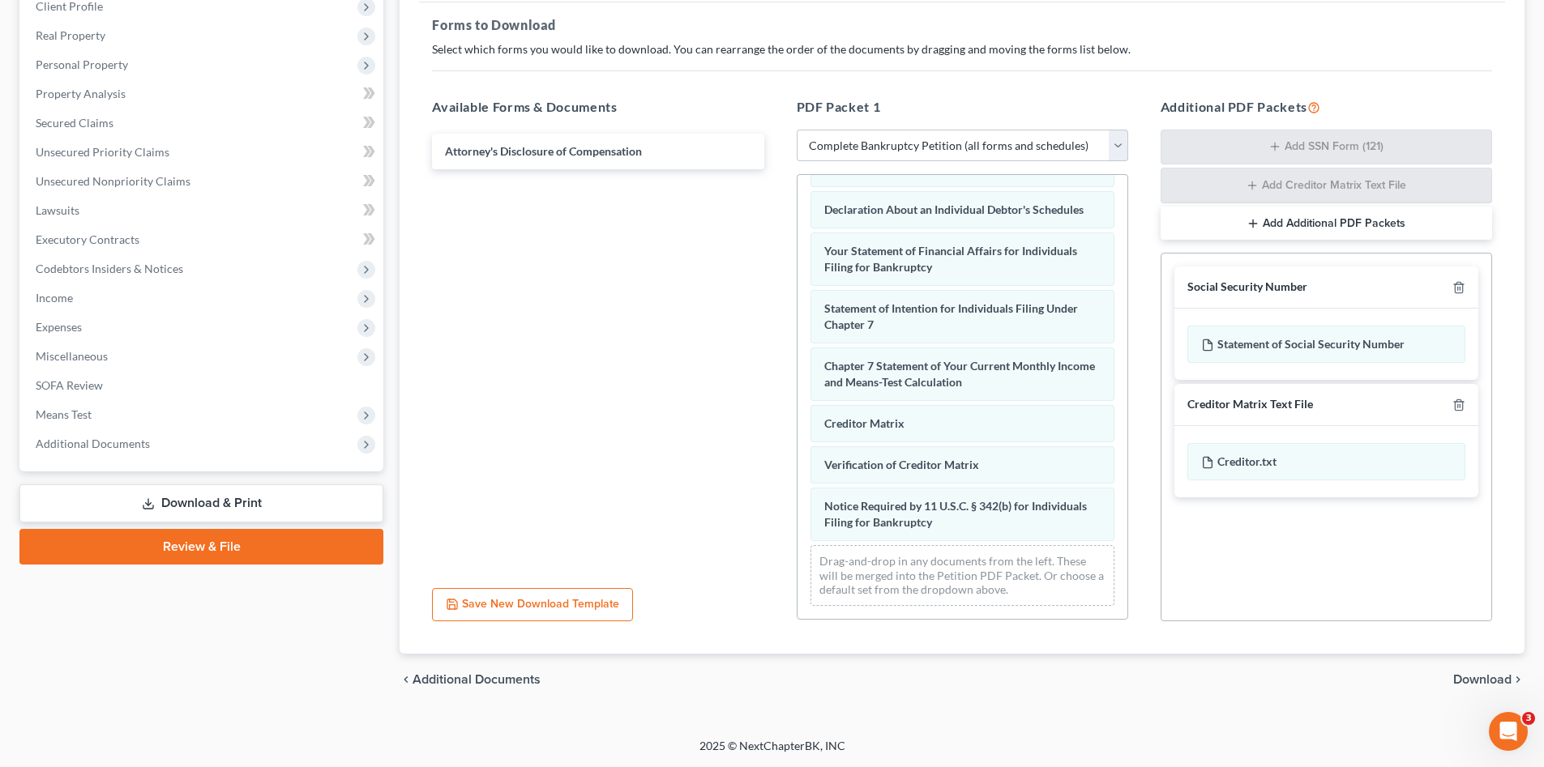
click at [1460, 679] on span "Download" at bounding box center [1482, 679] width 58 height 13
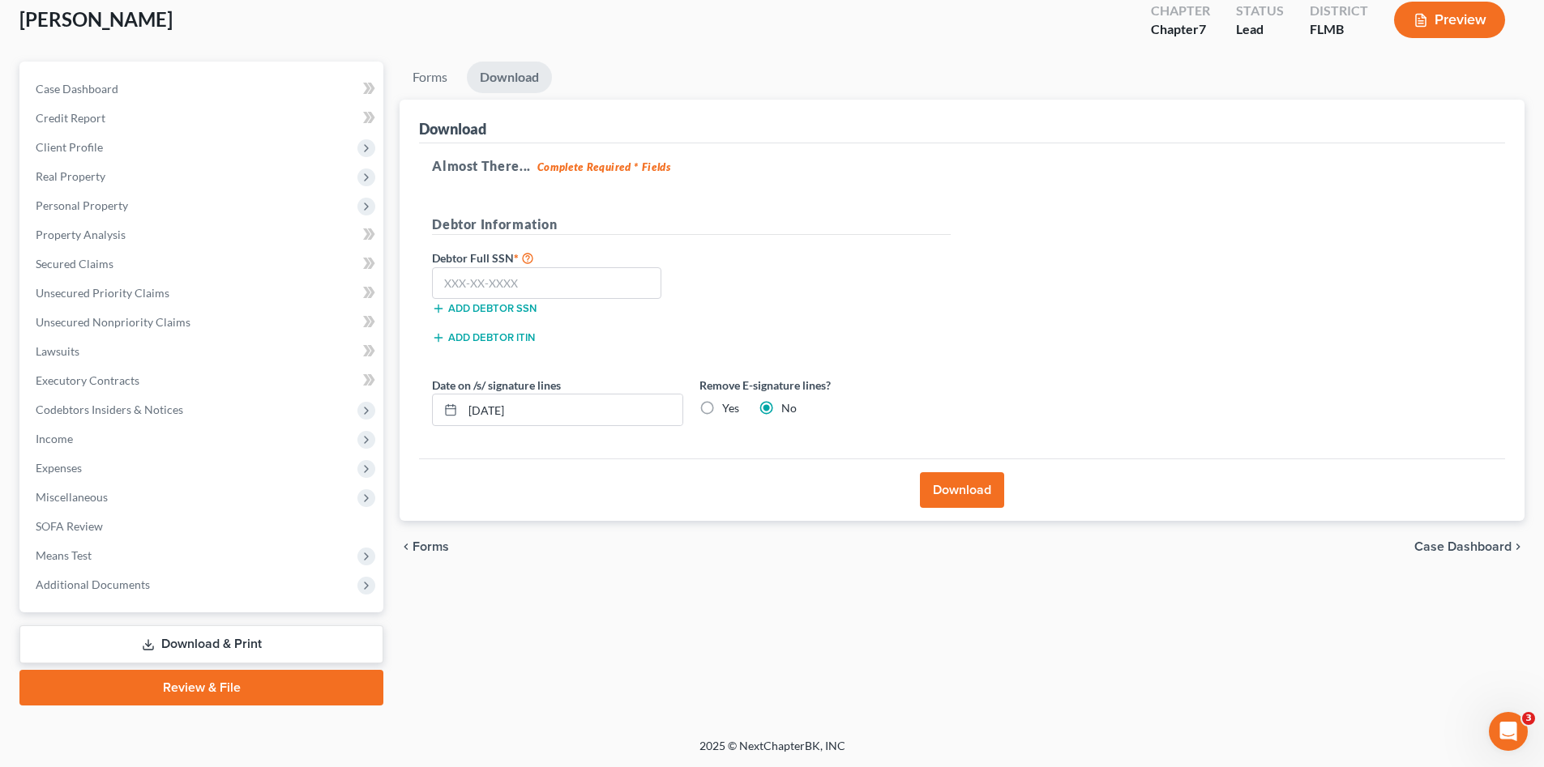
scroll to position [94, 0]
click at [540, 292] on input "text" at bounding box center [546, 283] width 229 height 32
click at [485, 281] on input "text" at bounding box center [546, 283] width 229 height 32
type input "277-52-2086"
click at [747, 300] on div "Debtor Full SSN * 277-52-2086 Add debtor SSN" at bounding box center [691, 288] width 535 height 81
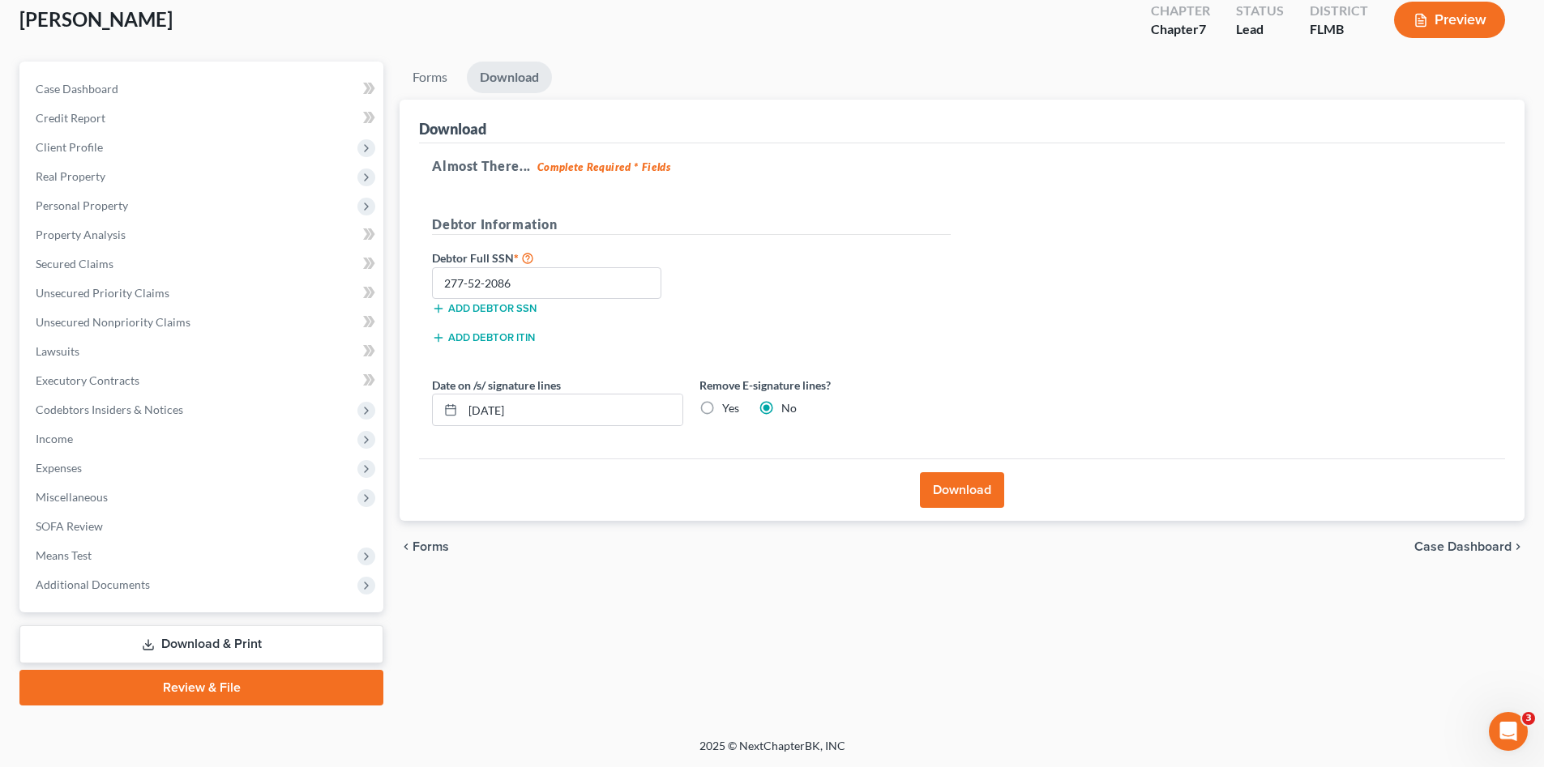
drag, startPoint x: 288, startPoint y: 682, endPoint x: 507, endPoint y: 621, distance: 227.9
click at [286, 682] on link "Review & File" at bounding box center [201, 688] width 364 height 36
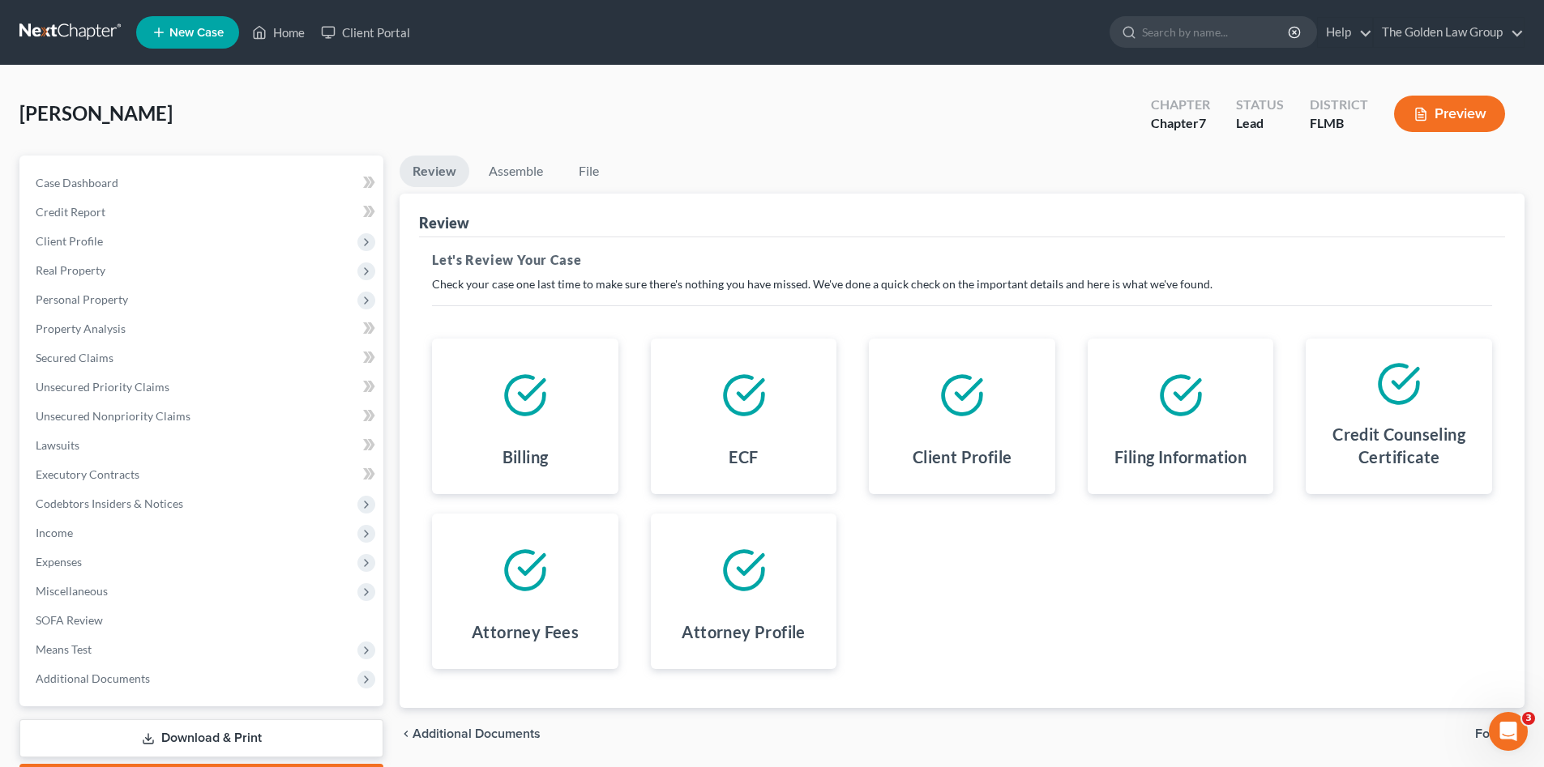
scroll to position [94, 0]
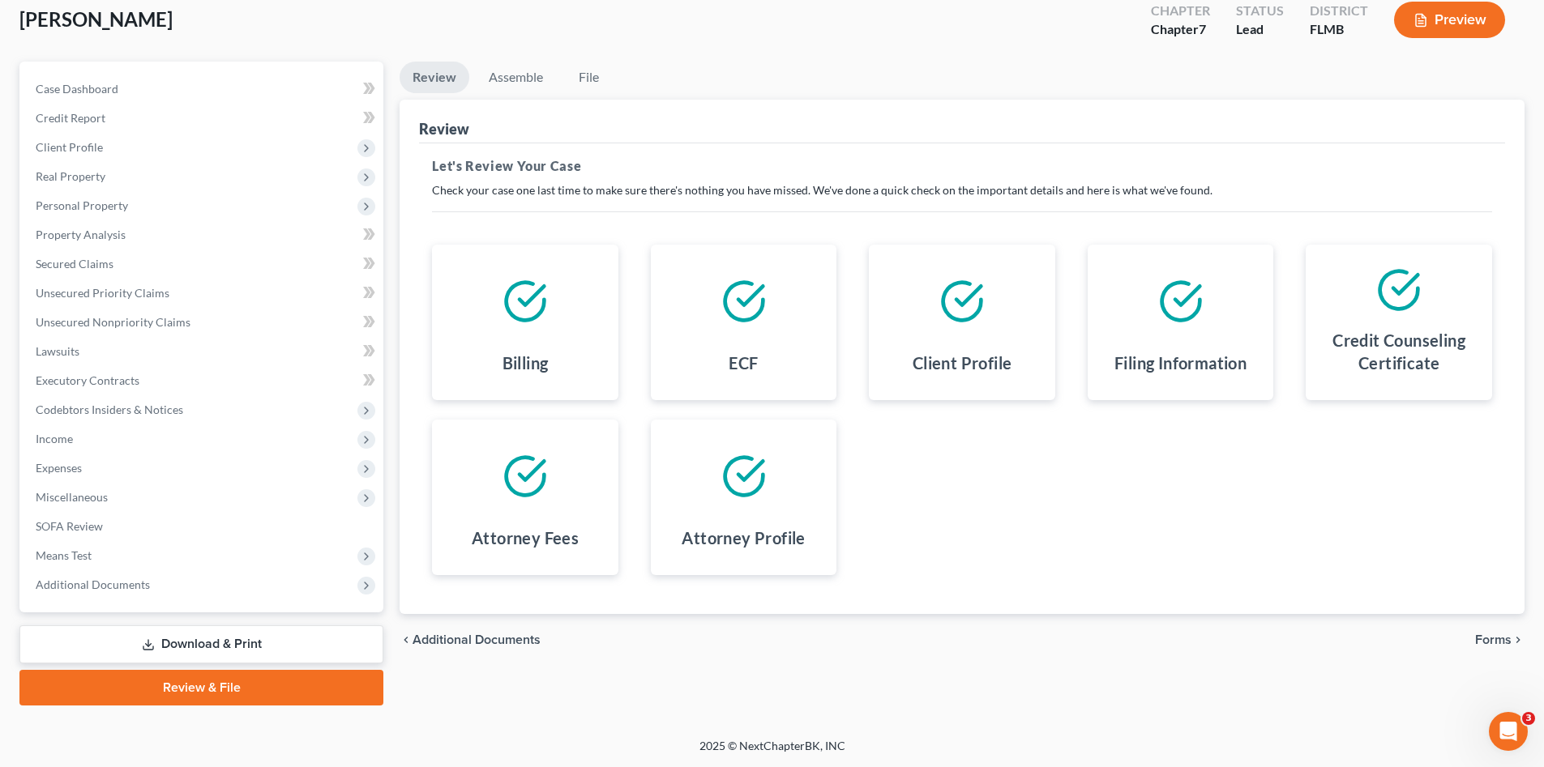
click at [1485, 645] on span "Forms" at bounding box center [1493, 640] width 36 height 13
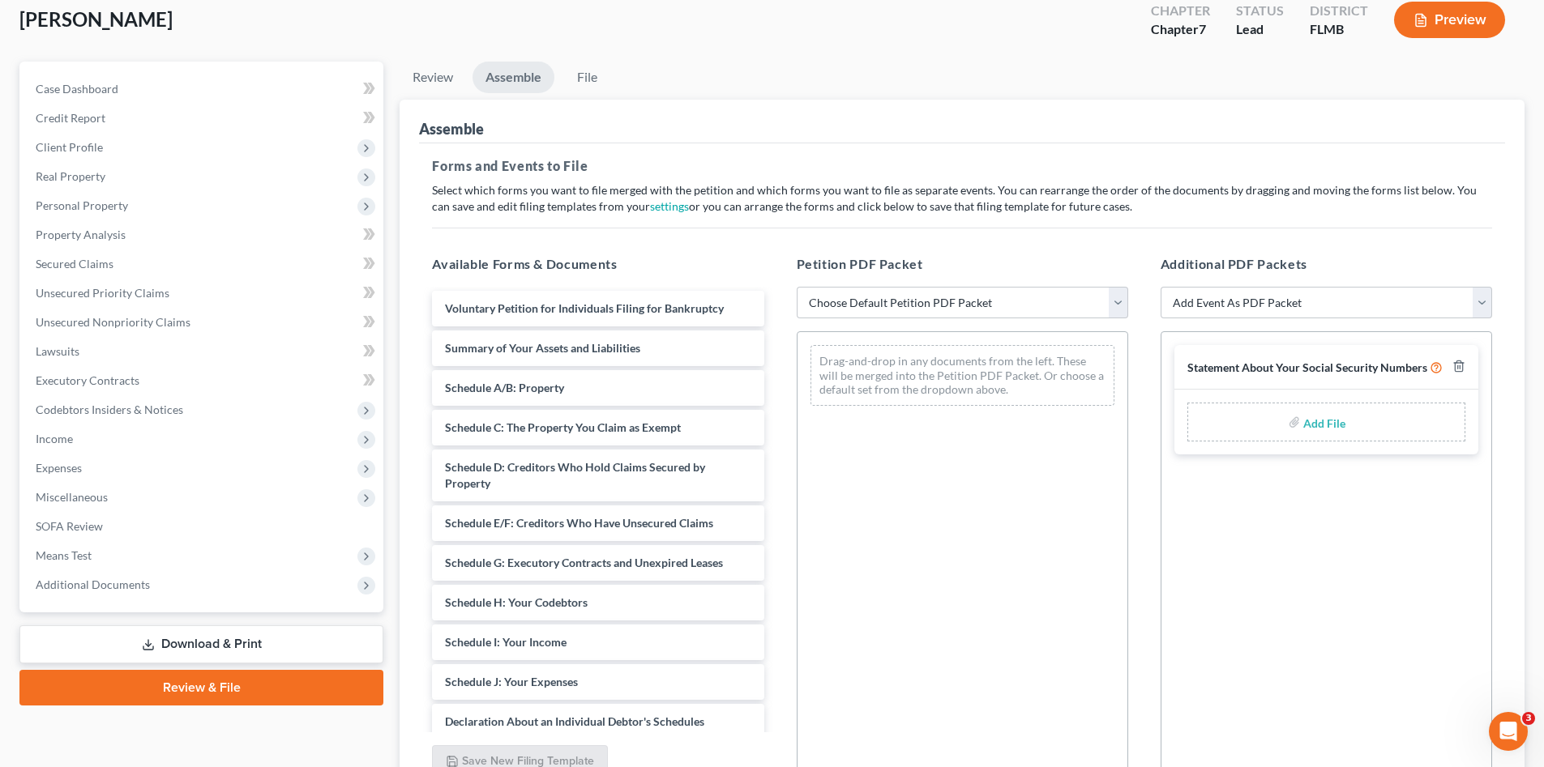
scroll to position [229, 0]
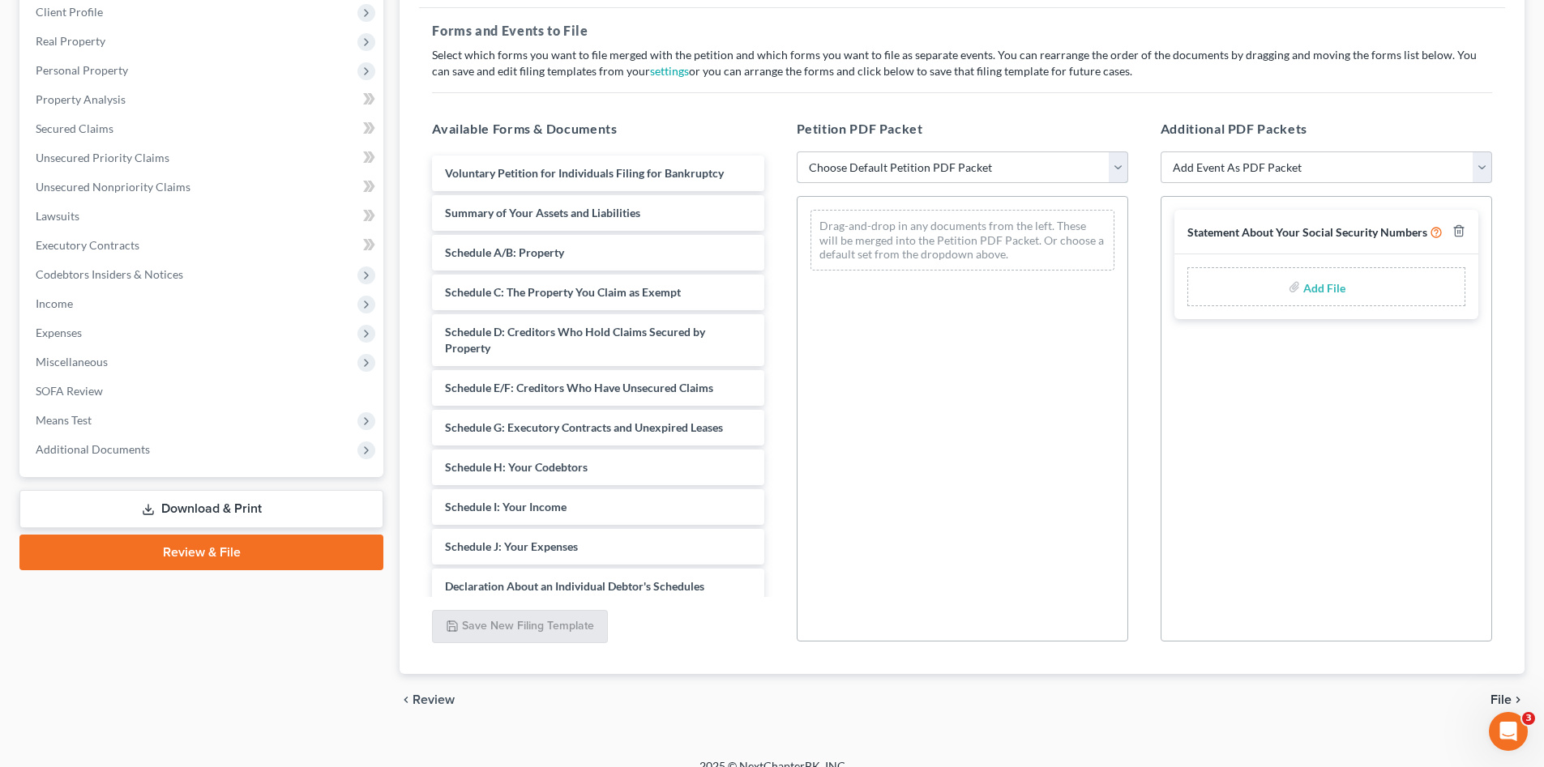
click at [896, 182] on select "Choose Default Petition PDF Packet Complete Bankruptcy Petition (all forms and …" at bounding box center [962, 168] width 331 height 32
click at [797, 152] on select "Choose Default Petition PDF Packet Complete Bankruptcy Petition (all forms and …" at bounding box center [962, 168] width 331 height 32
click at [878, 166] on select "Choose Default Petition PDF Packet Complete Bankruptcy Petition (all forms and …" at bounding box center [962, 168] width 331 height 32
select select "0"
click at [797, 152] on select "Choose Default Petition PDF Packet Complete Bankruptcy Petition (all forms and …" at bounding box center [962, 168] width 331 height 32
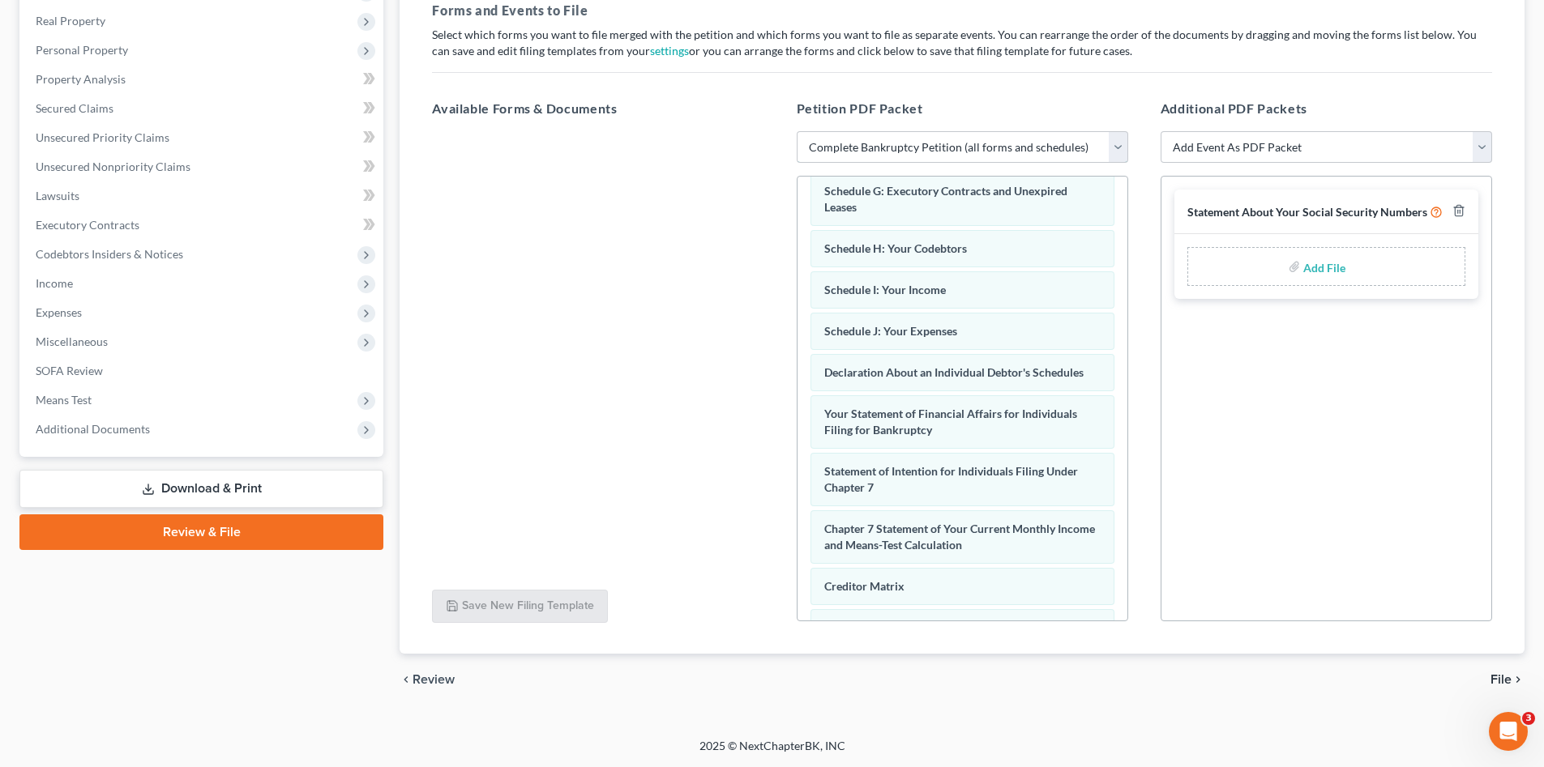
scroll to position [513, 0]
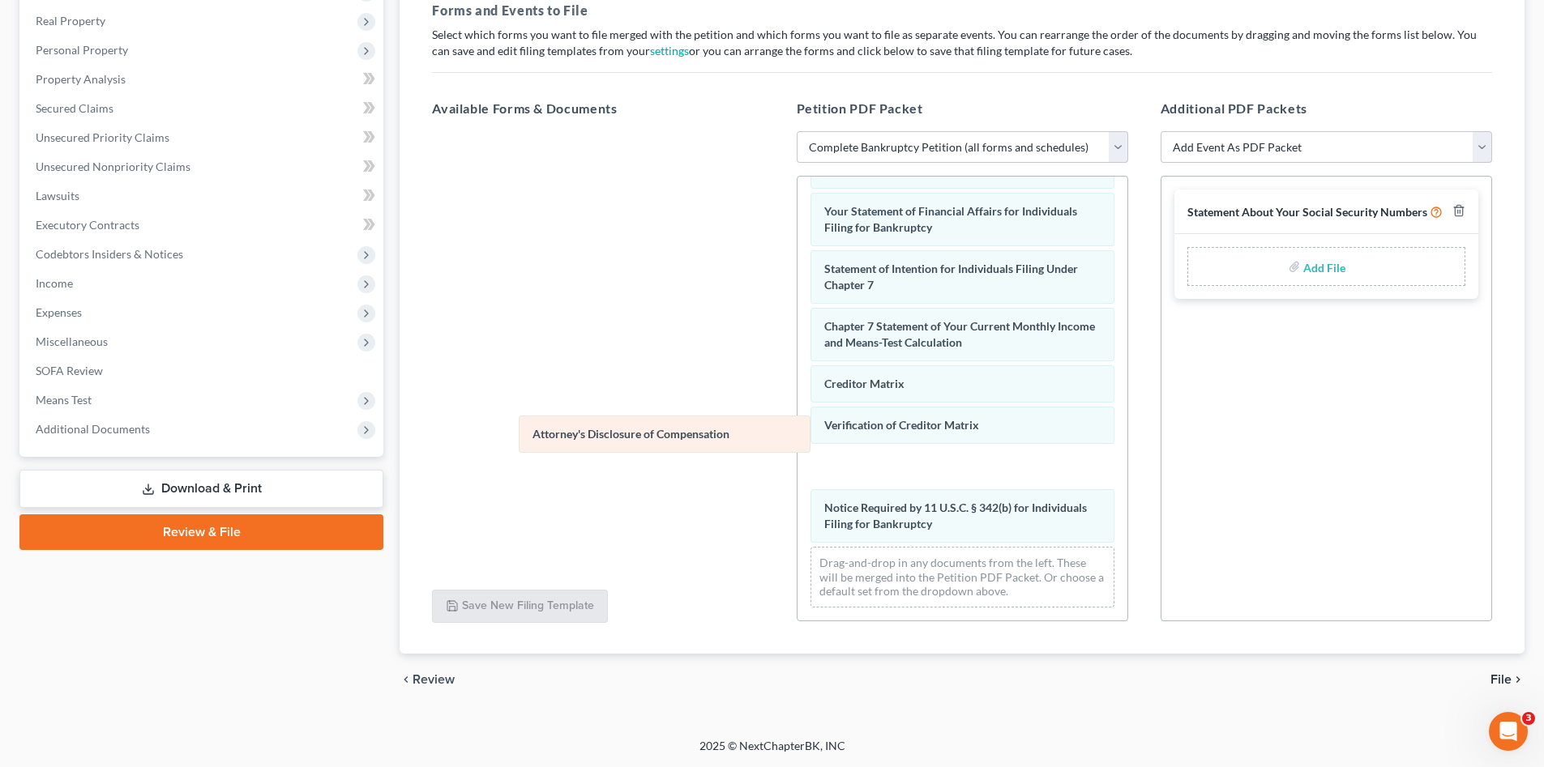
drag, startPoint x: 942, startPoint y: 528, endPoint x: 650, endPoint y: 434, distance: 306.3
click at [797, 434] on div "Attorney's Disclosure of Compensation Voluntary Petition for Individuals Filing…" at bounding box center [962, 149] width 330 height 944
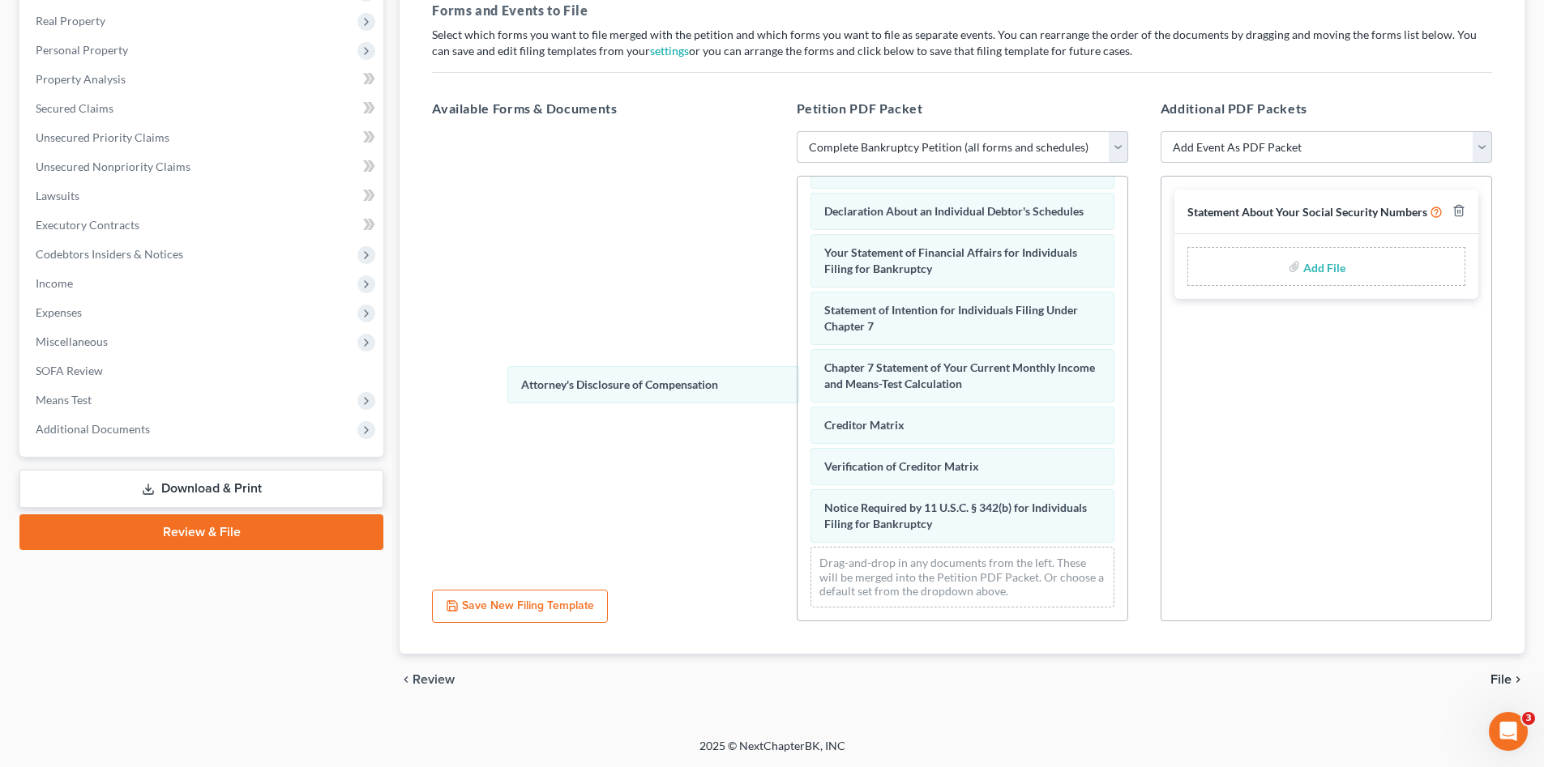
scroll to position [475, 0]
drag, startPoint x: 858, startPoint y: 472, endPoint x: 498, endPoint y: 370, distance: 374.6
click at [797, 370] on div "Attorney's Disclosure of Compensation Voluntary Petition for Individuals Filing…" at bounding box center [962, 169] width 330 height 903
click at [1499, 682] on span "File" at bounding box center [1500, 679] width 21 height 13
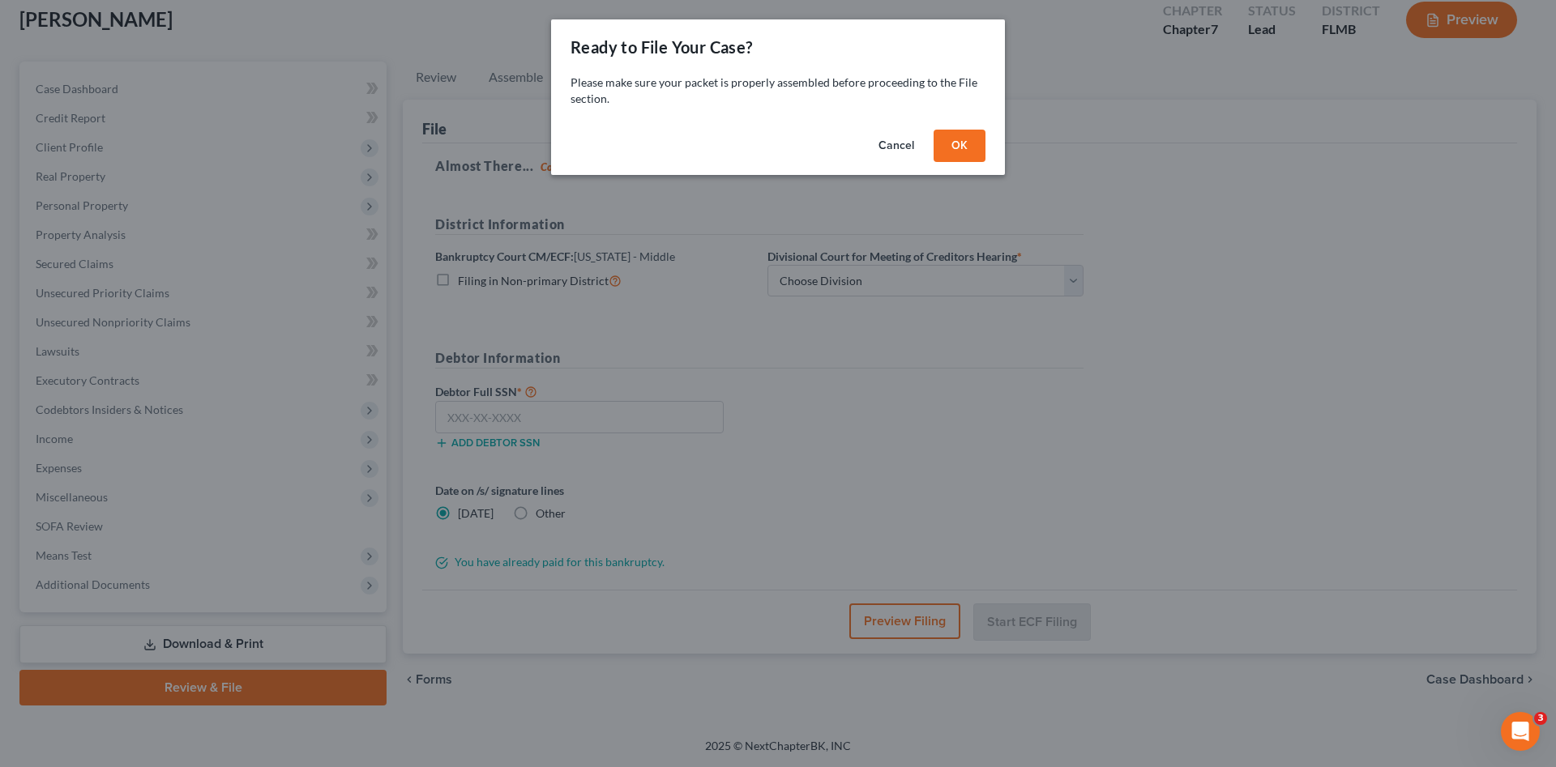
click at [968, 140] on button "OK" at bounding box center [960, 146] width 52 height 32
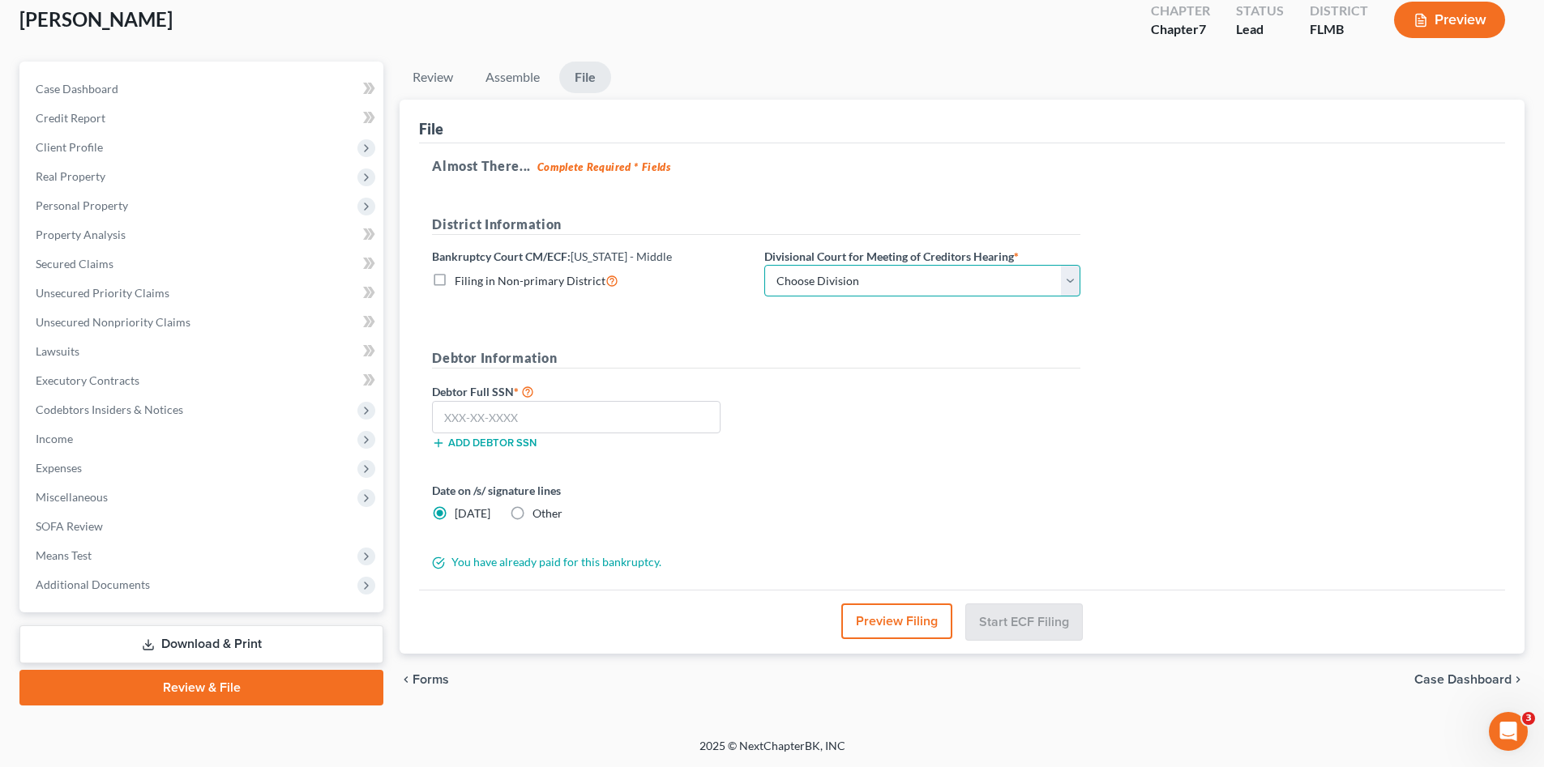
click at [908, 284] on select "Choose Division [GEOGRAPHIC_DATA][PERSON_NAME] [GEOGRAPHIC_DATA] [GEOGRAPHIC_DA…" at bounding box center [922, 281] width 316 height 32
select select "3"
click at [764, 265] on select "Choose Division [GEOGRAPHIC_DATA][PERSON_NAME] [GEOGRAPHIC_DATA] [GEOGRAPHIC_DA…" at bounding box center [922, 281] width 316 height 32
click at [673, 412] on input "text" at bounding box center [576, 417] width 289 height 32
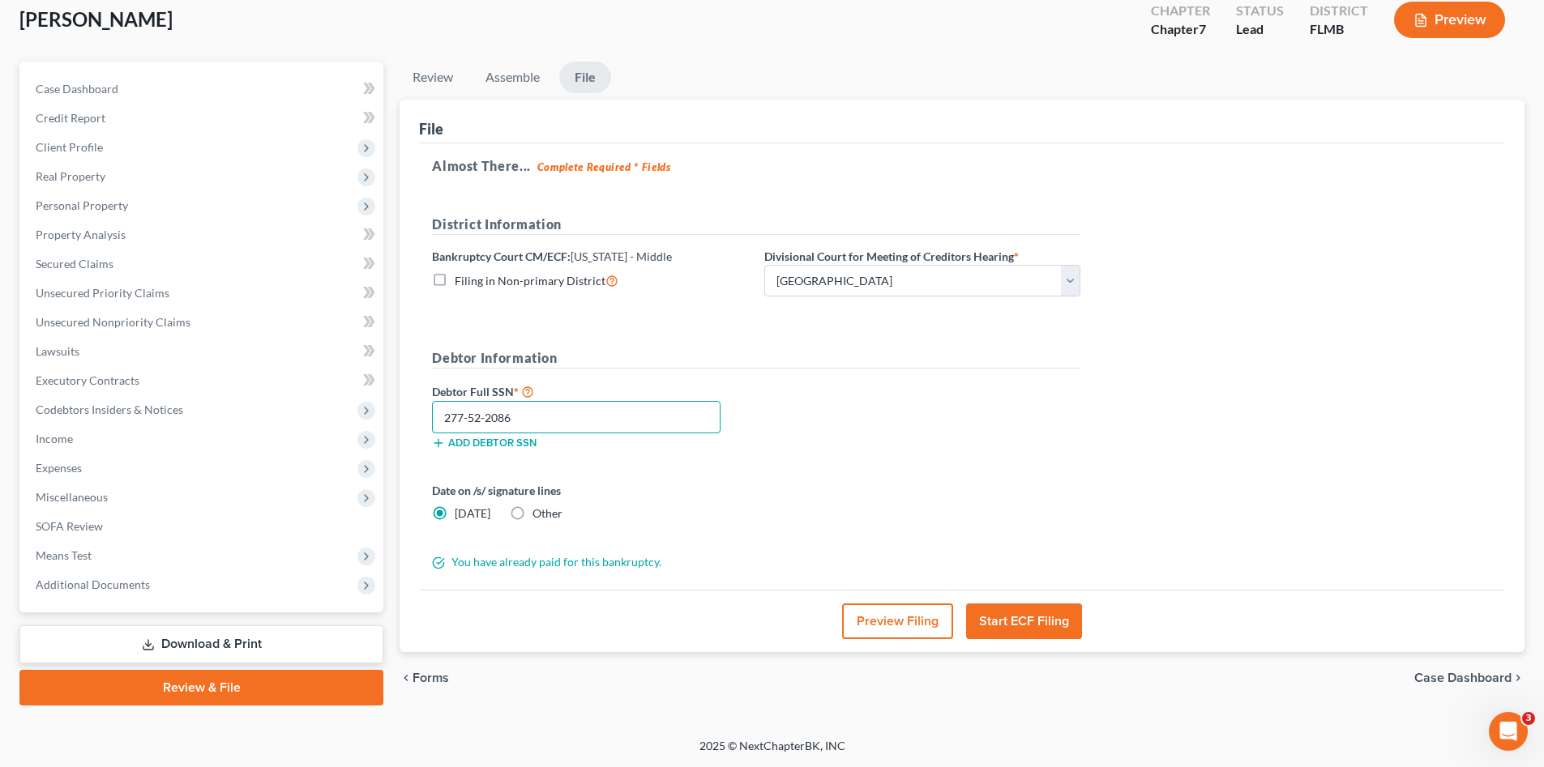
type input "277-52-2086"
click at [1009, 619] on button "Start ECF Filing" at bounding box center [1024, 622] width 116 height 36
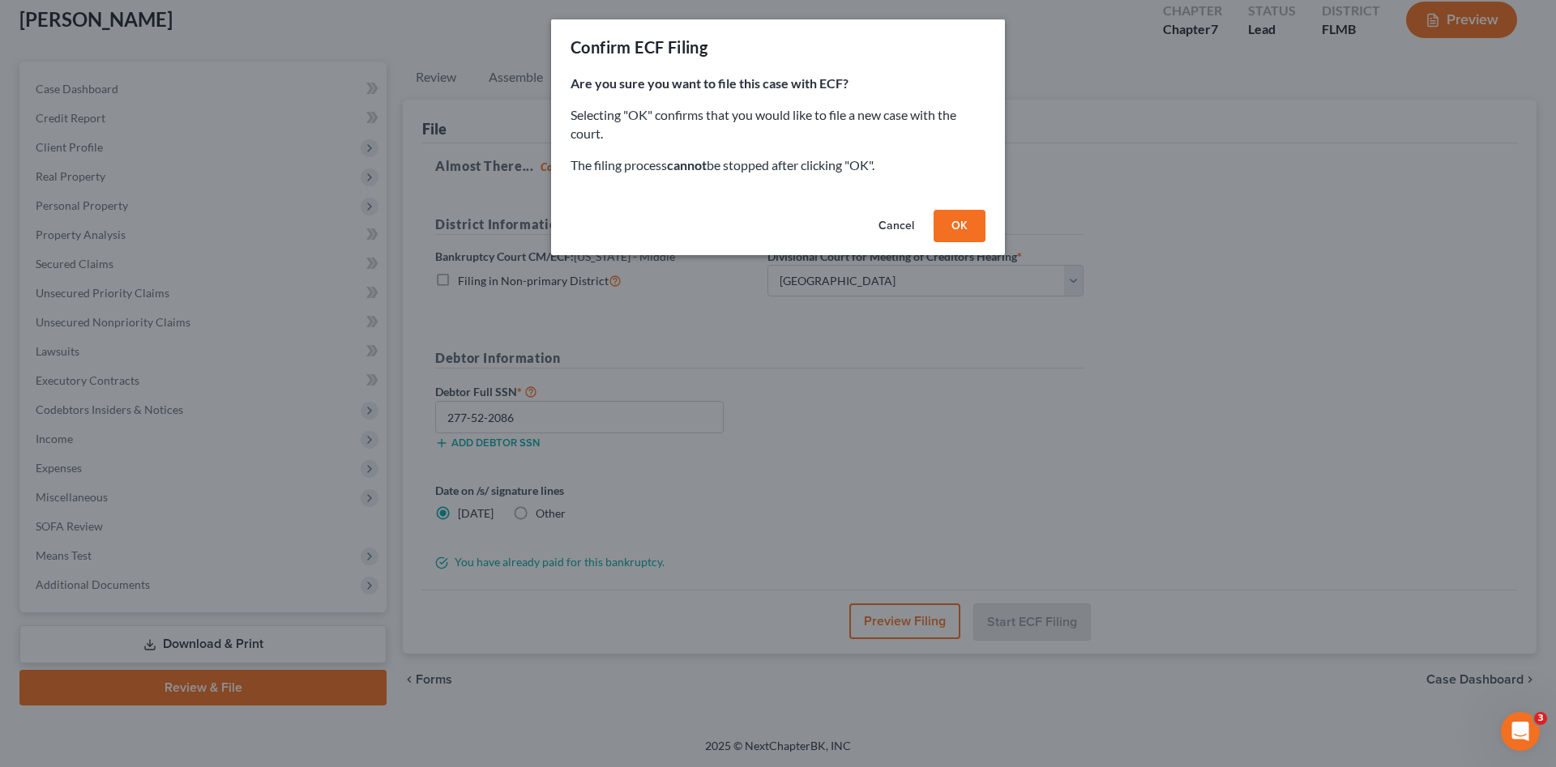
click at [961, 224] on button "OK" at bounding box center [960, 226] width 52 height 32
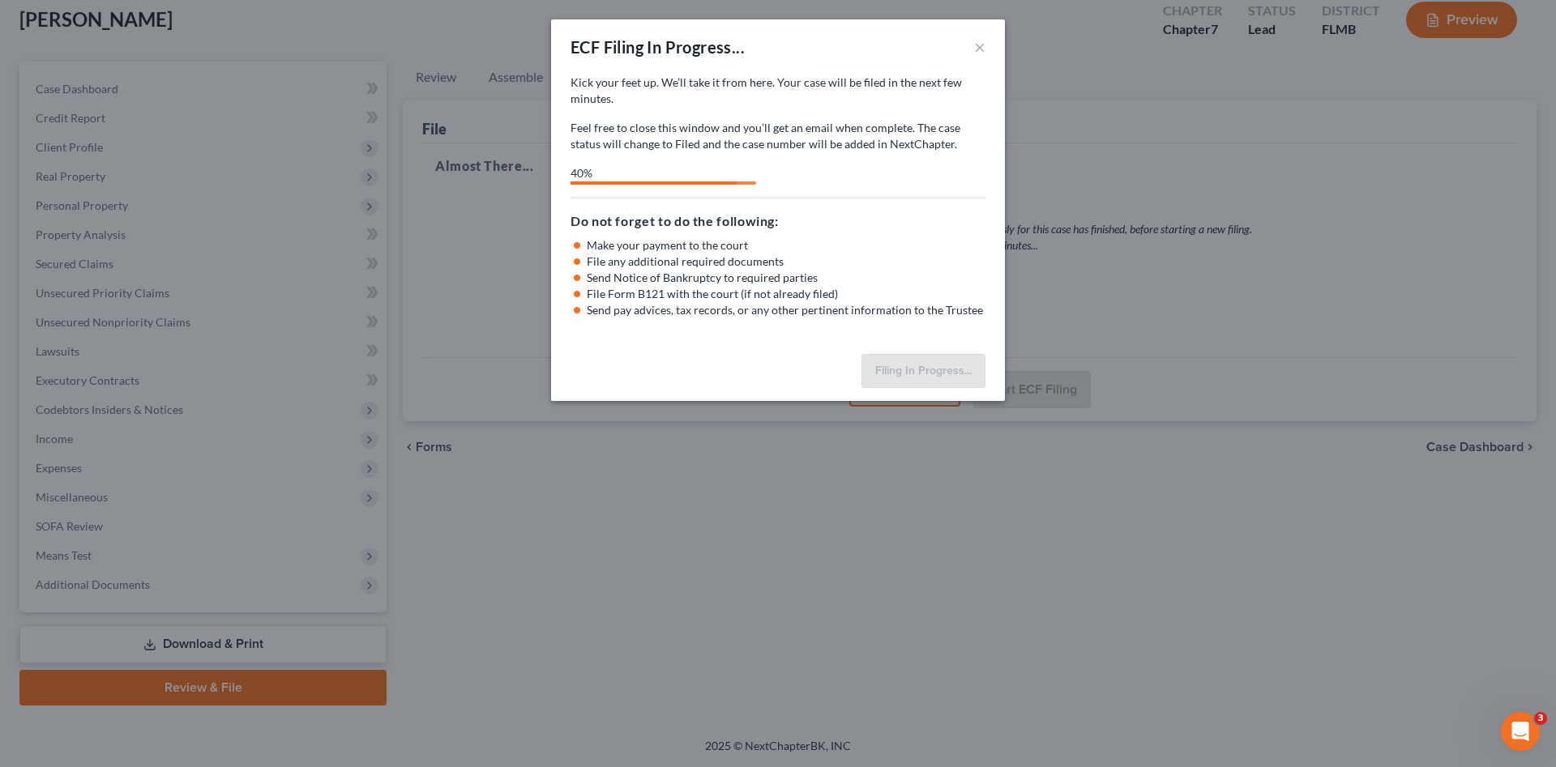
select select "3"
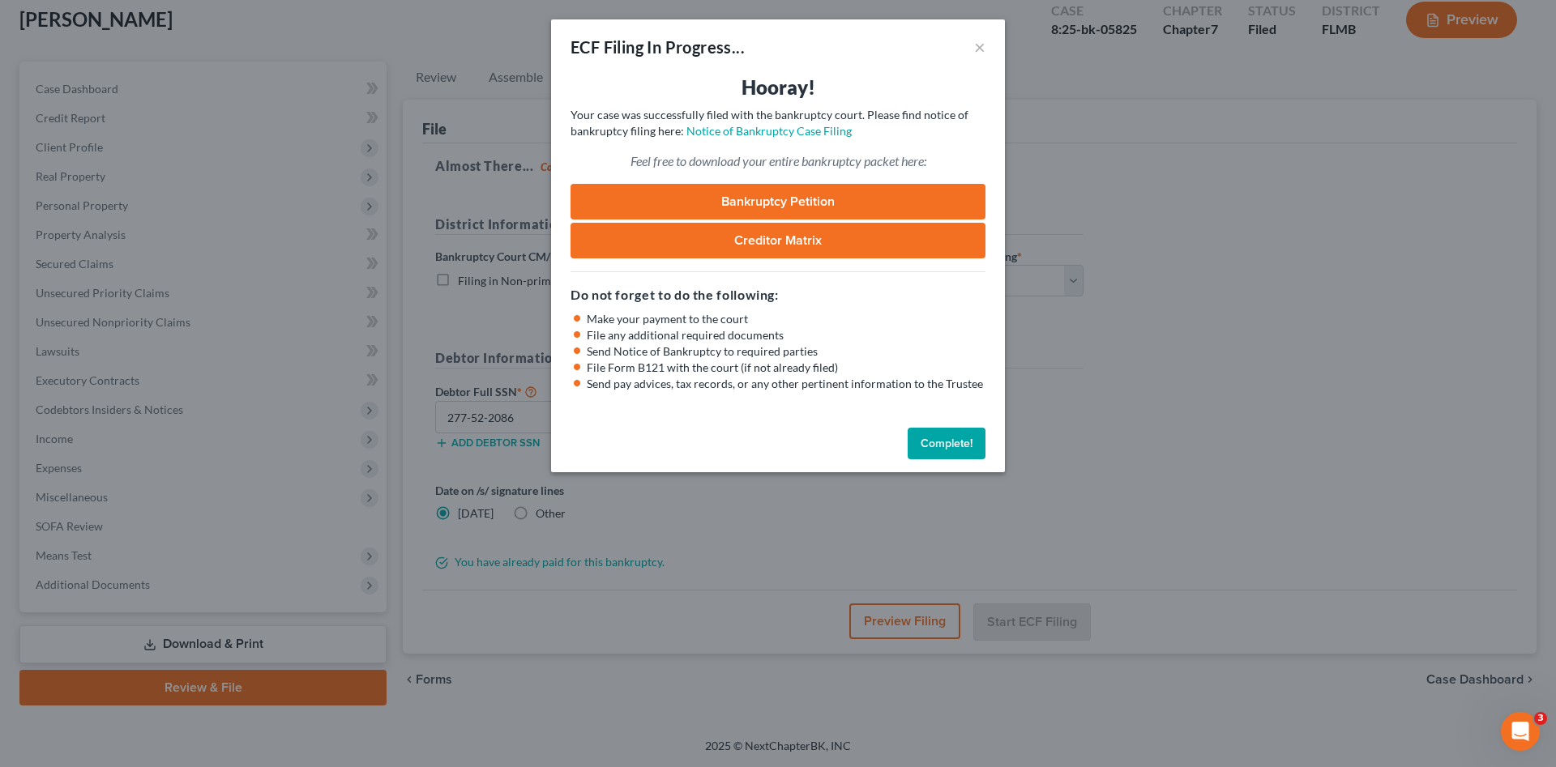
click at [760, 196] on link "Bankruptcy Petition" at bounding box center [778, 202] width 415 height 36
click at [943, 445] on button "Complete!" at bounding box center [947, 444] width 78 height 32
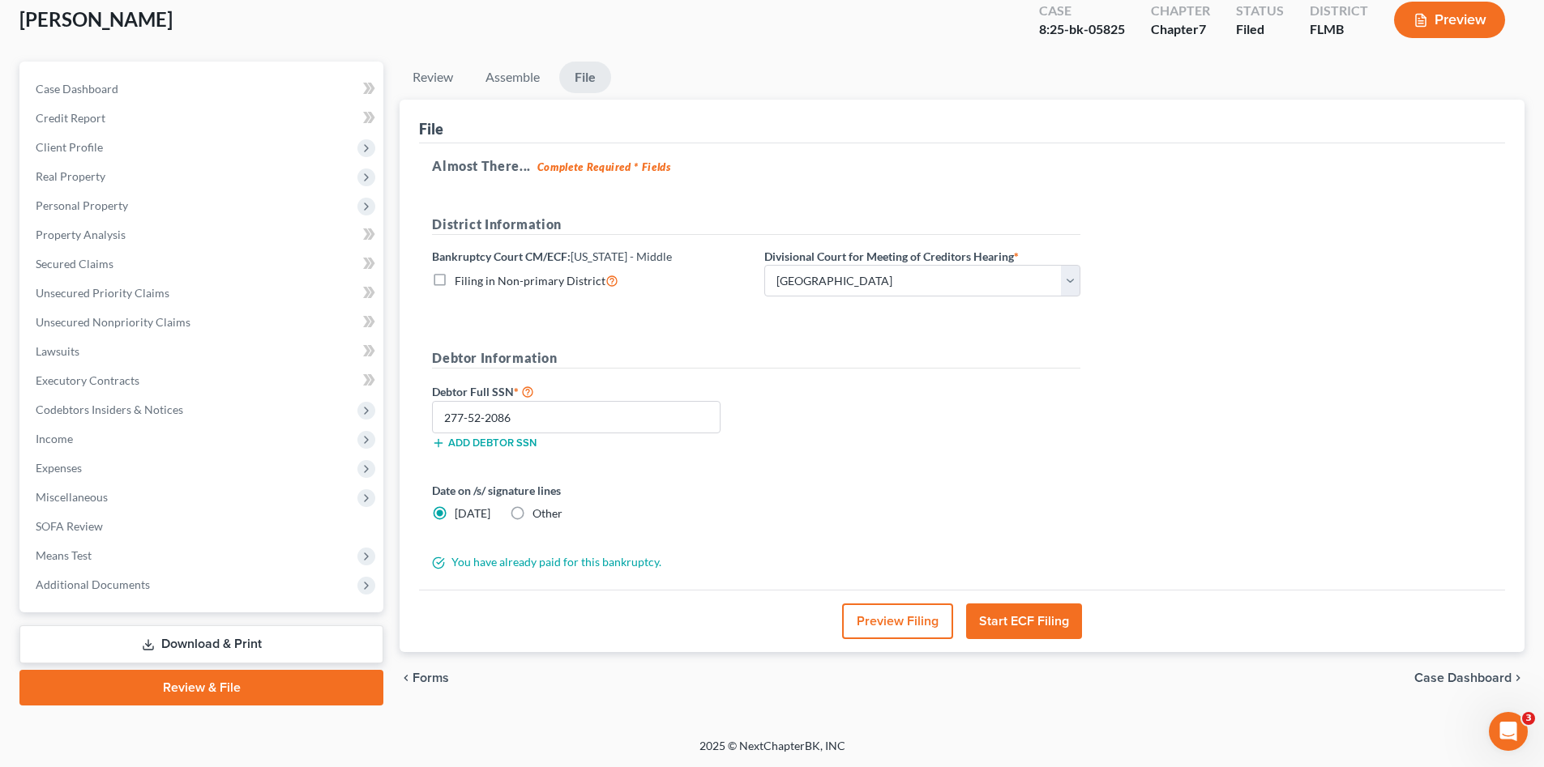
click at [980, 515] on div "Date on /s/ signature lines Today Other" at bounding box center [756, 508] width 665 height 53
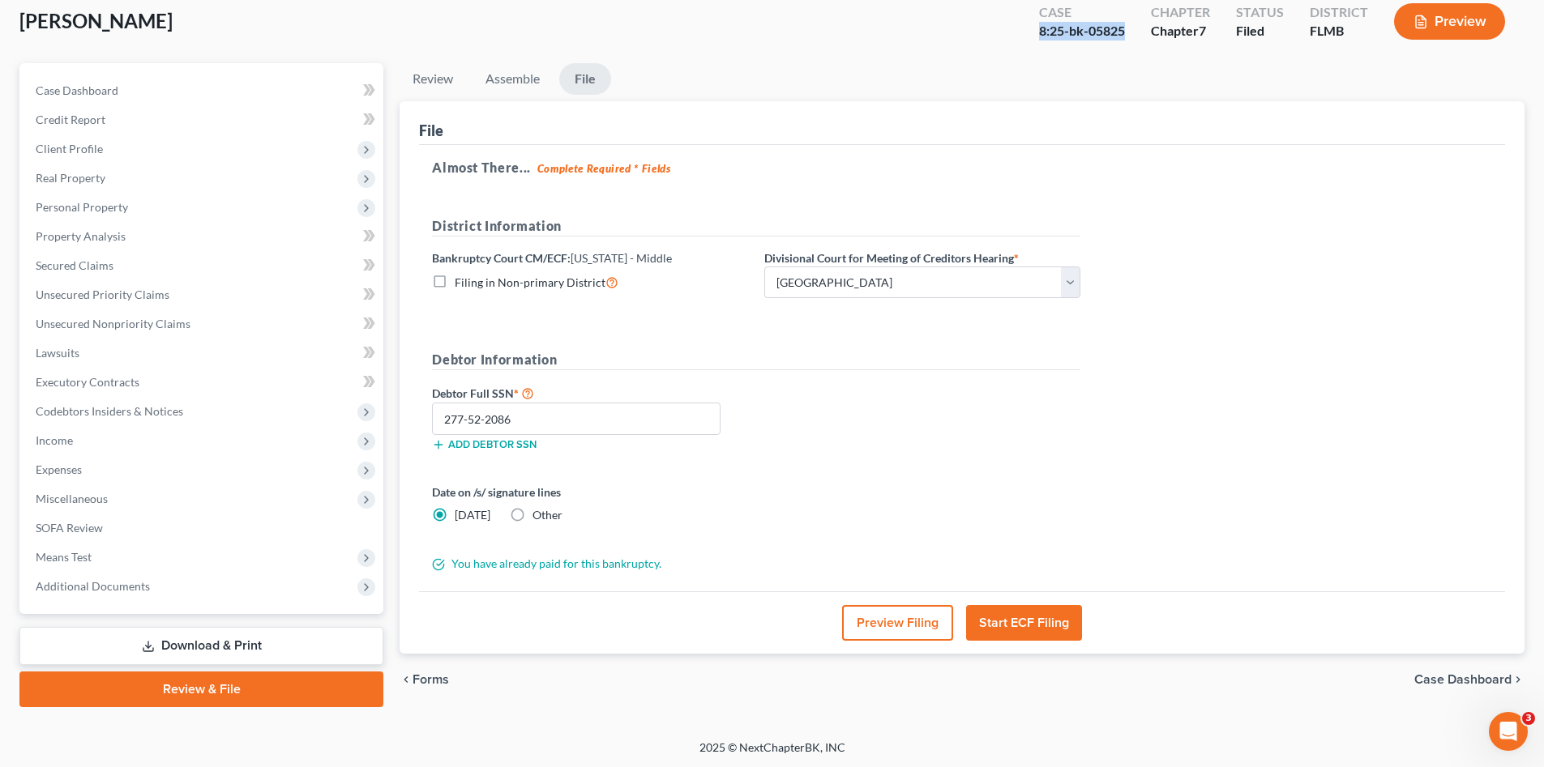
drag, startPoint x: 1127, startPoint y: 29, endPoint x: 1028, endPoint y: 32, distance: 98.9
click at [1028, 32] on div "Case 8:25-bk-05825" at bounding box center [1082, 23] width 112 height 48
copy div "8:25-bk-05825"
drag, startPoint x: 579, startPoint y: 429, endPoint x: 738, endPoint y: 467, distance: 164.1
click at [447, 427] on input "277-52-2086" at bounding box center [576, 419] width 289 height 32
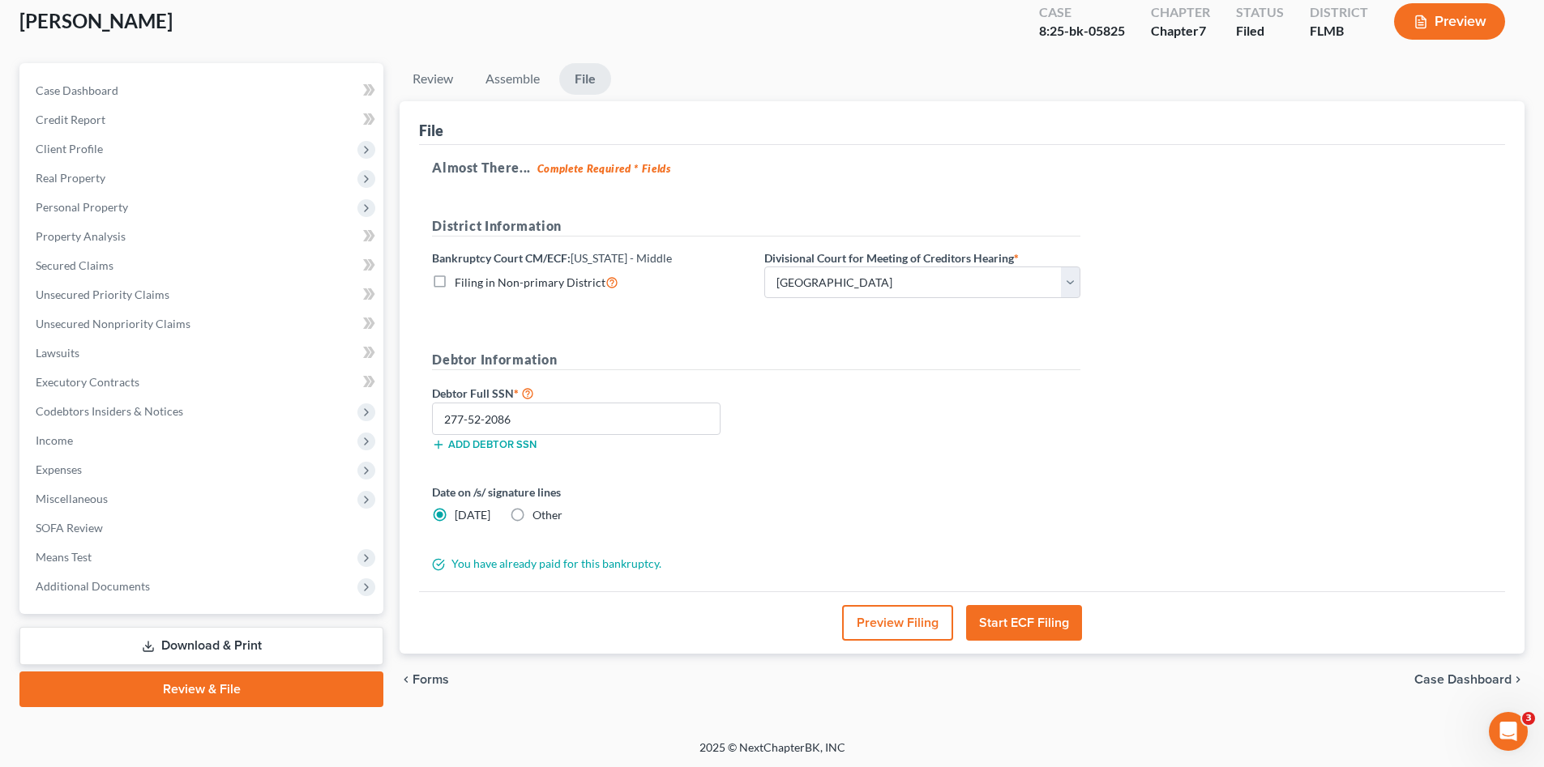
click at [260, 649] on link "Download & Print" at bounding box center [201, 646] width 364 height 38
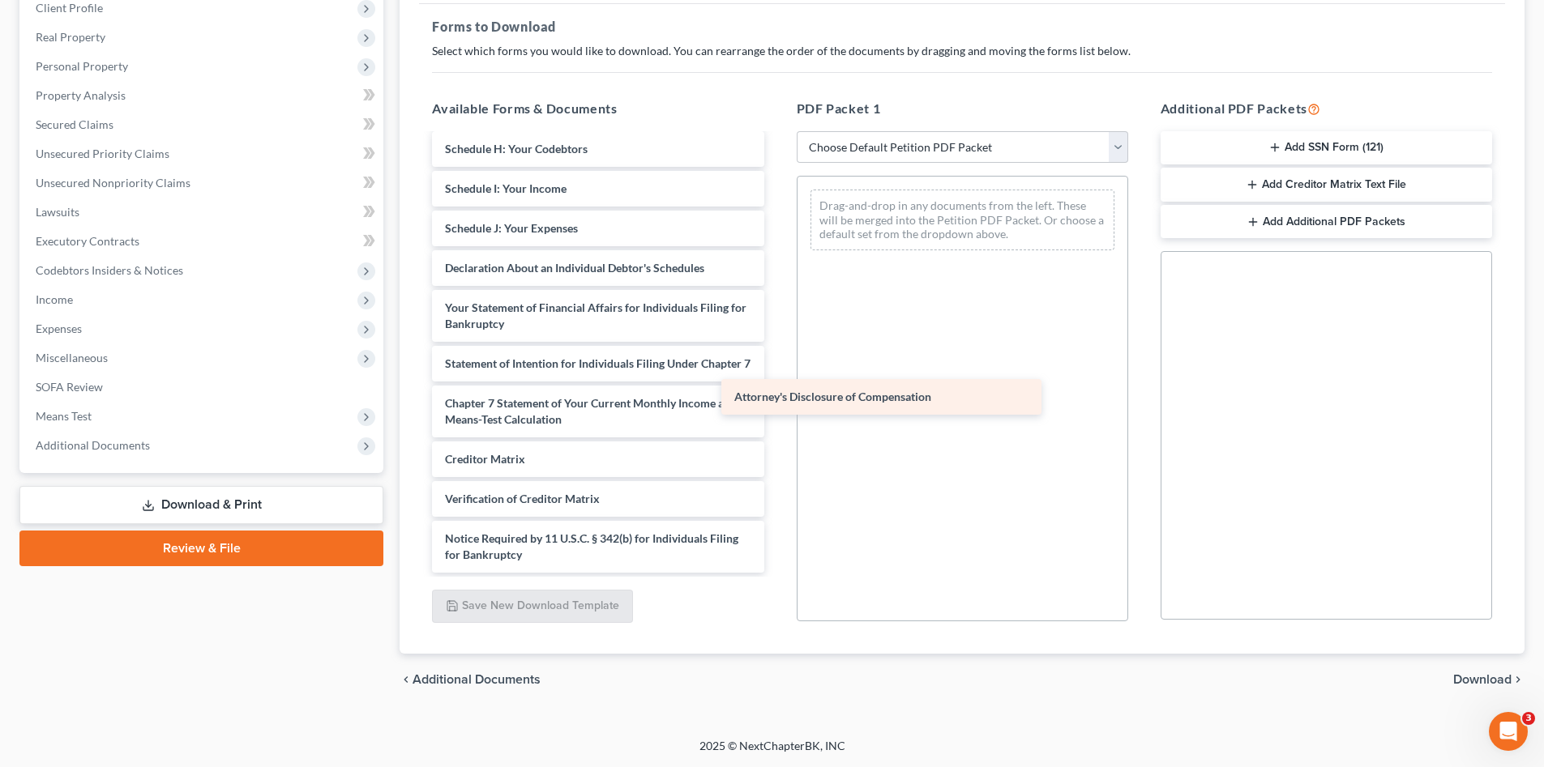
scroll to position [314, 0]
drag, startPoint x: 630, startPoint y: 529, endPoint x: 1039, endPoint y: 338, distance: 451.8
click at [776, 359] on div "Attorney's Disclosure of Compensation Voluntary Petition for Individuals Filing…" at bounding box center [597, 205] width 357 height 736
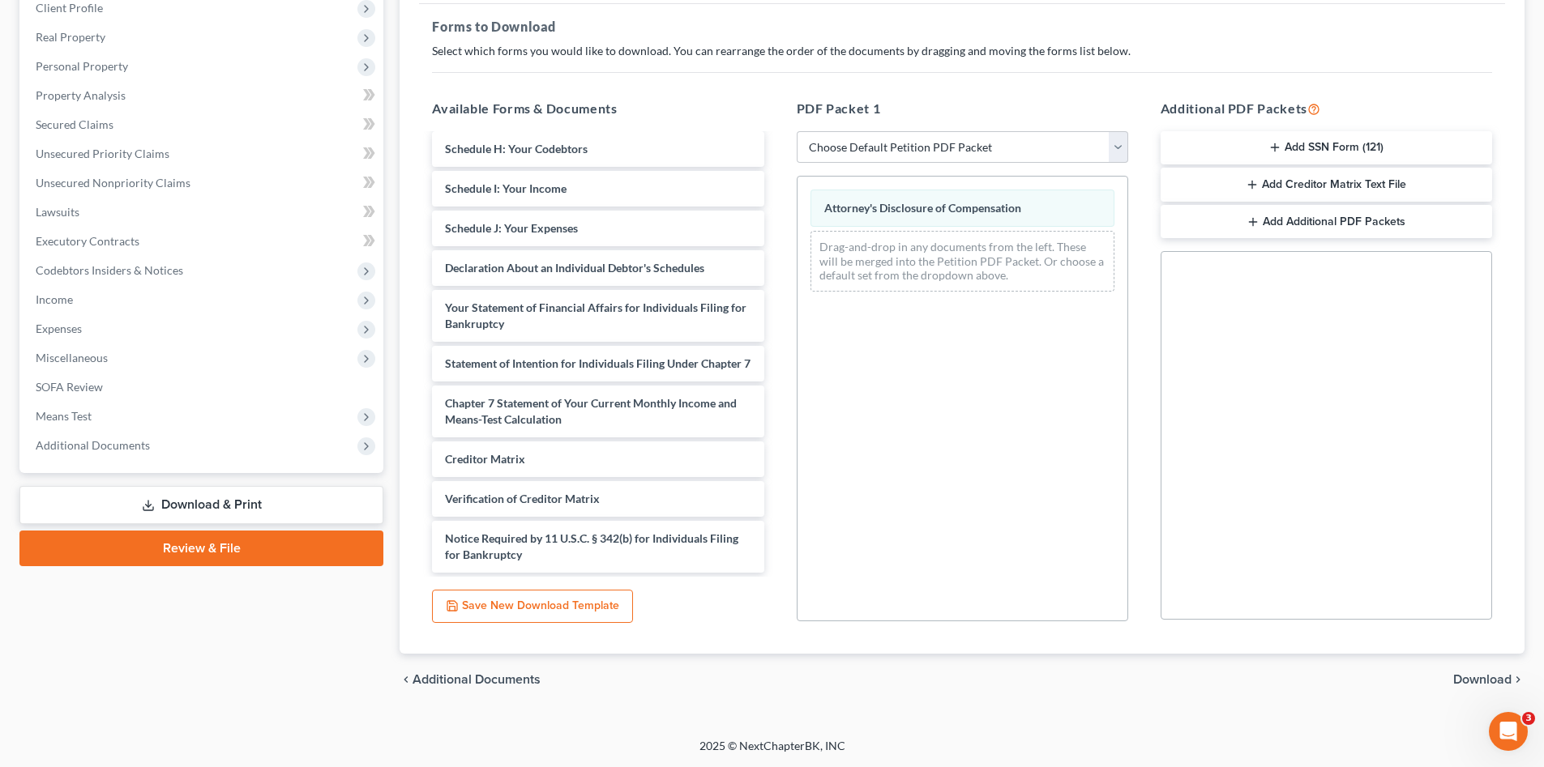
click at [1271, 151] on icon "button" at bounding box center [1274, 147] width 13 height 13
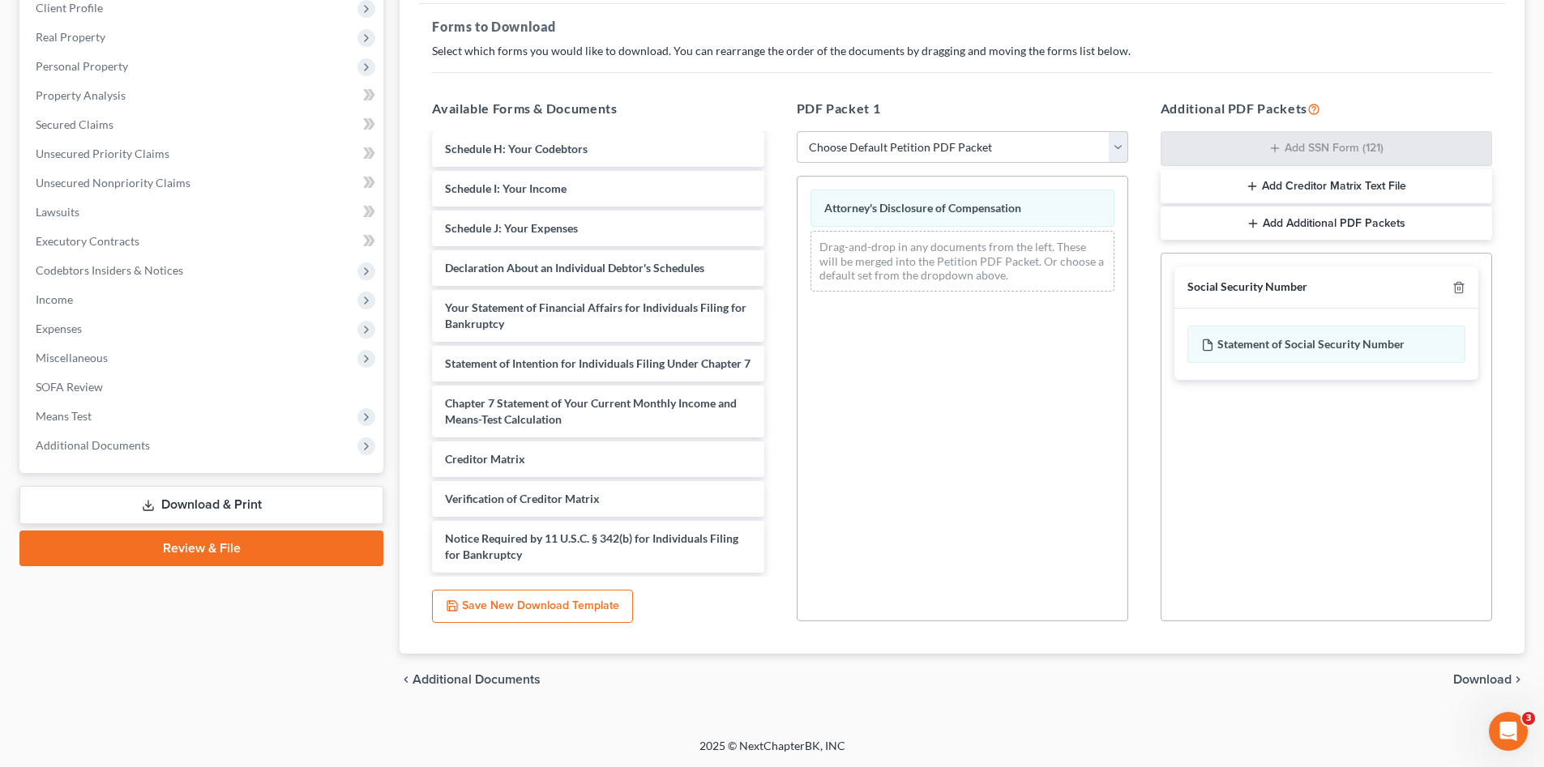
click at [1471, 676] on span "Download" at bounding box center [1482, 679] width 58 height 13
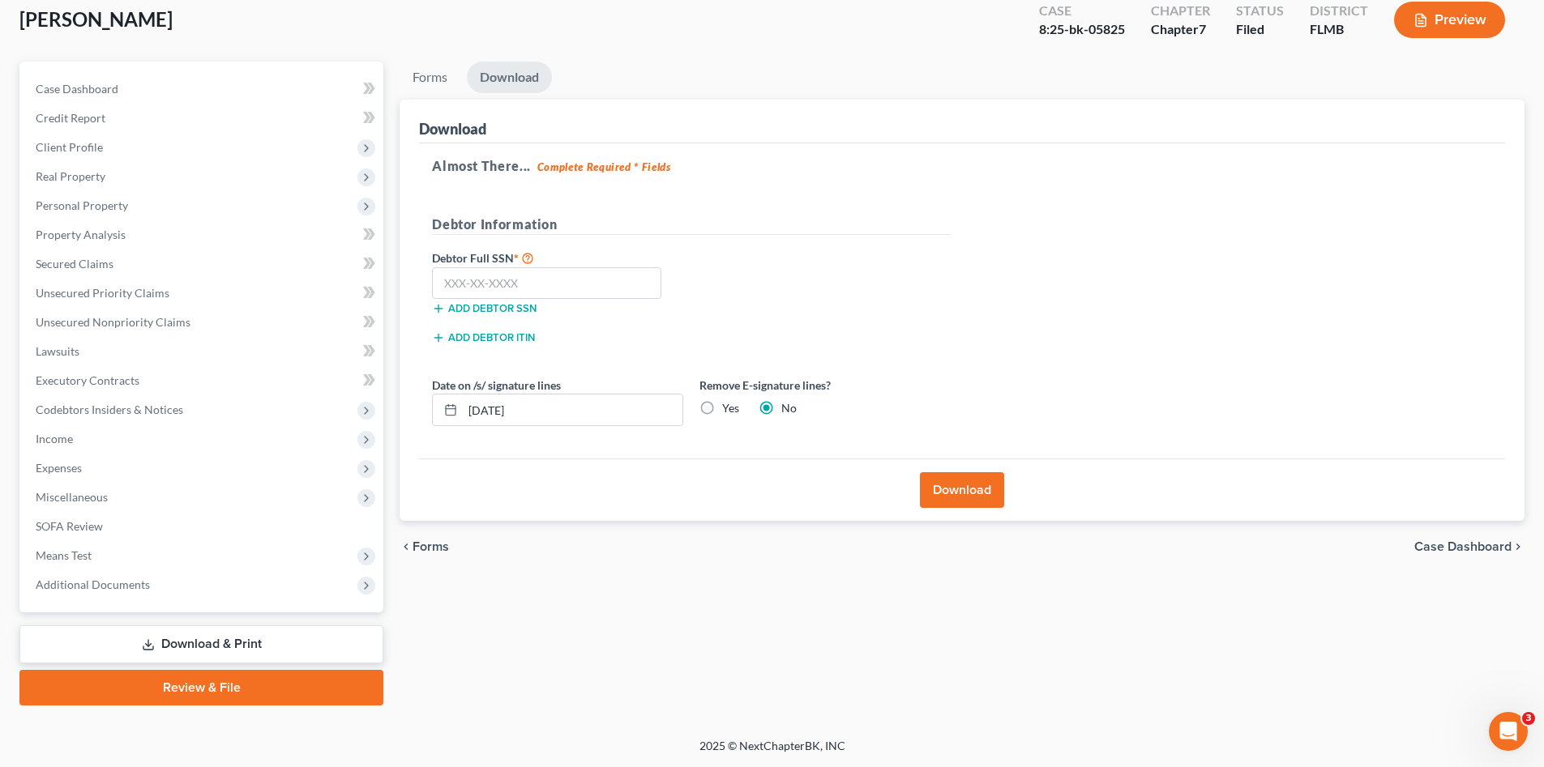
scroll to position [94, 0]
click at [570, 278] on input "text" at bounding box center [546, 283] width 229 height 32
paste input "277-52-2086"
type input "277-52-2086"
click at [973, 494] on button "Download" at bounding box center [962, 490] width 84 height 36
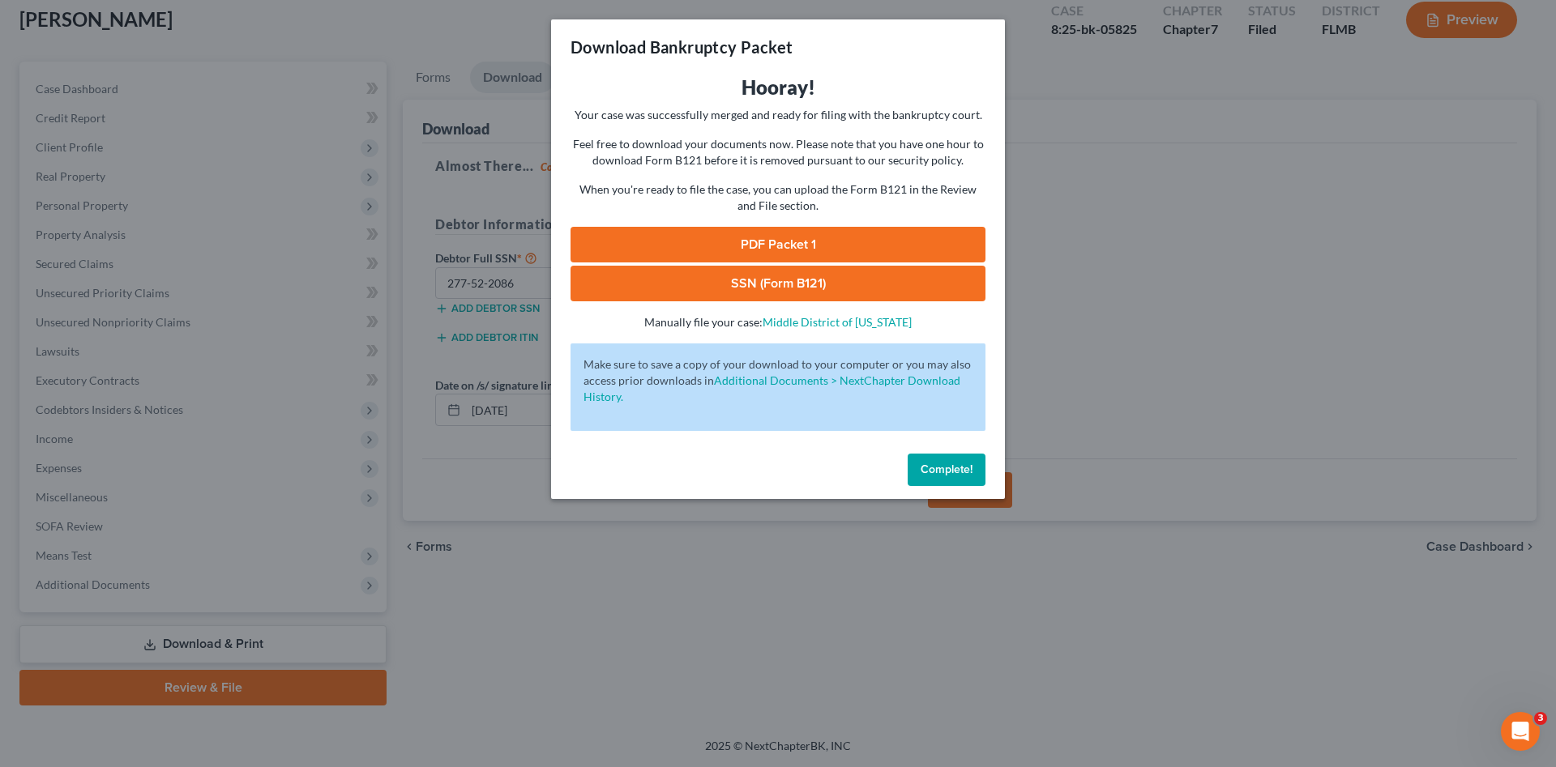
click at [757, 249] on link "PDF Packet 1" at bounding box center [778, 245] width 415 height 36
click at [802, 285] on link "SSN (Form B121)" at bounding box center [778, 284] width 415 height 36
click at [951, 470] on span "Complete!" at bounding box center [947, 470] width 52 height 14
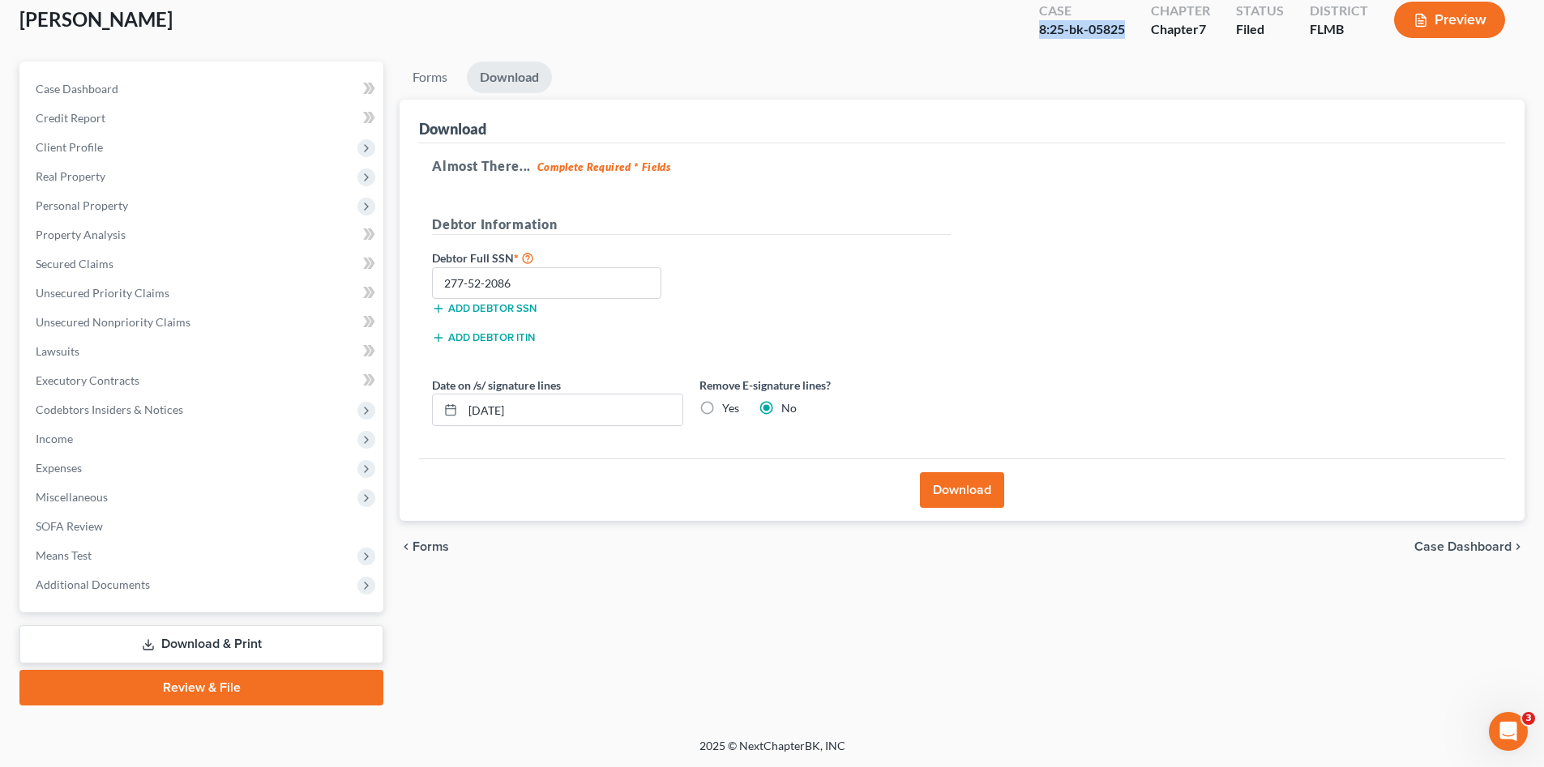
drag, startPoint x: 1126, startPoint y: 24, endPoint x: 1028, endPoint y: 38, distance: 98.3
click at [1030, 38] on div "Case 8:25-bk-05825" at bounding box center [1082, 22] width 112 height 48
drag, startPoint x: 1028, startPoint y: 38, endPoint x: 933, endPoint y: 49, distance: 96.2
click at [896, 53] on div "Hinch, Raymond Upgraded Case 8:25-bk-05825 Chapter Chapter 7 Status Filed Distr…" at bounding box center [771, 26] width 1505 height 71
drag, startPoint x: 1139, startPoint y: 61, endPoint x: 1134, endPoint y: 38, distance: 23.2
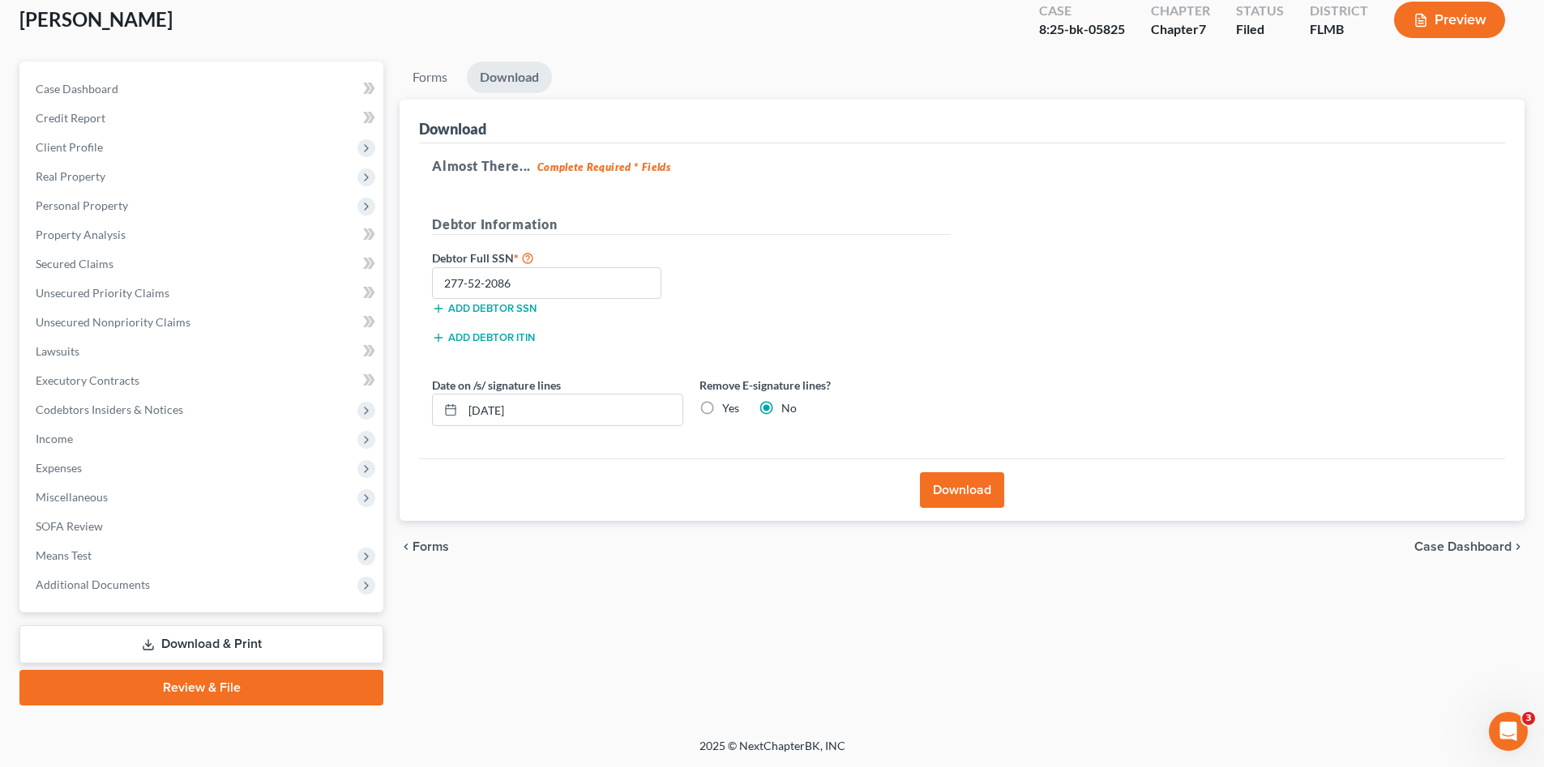
click at [1139, 62] on ul "Forms Download" at bounding box center [962, 81] width 1125 height 38
drag, startPoint x: 1131, startPoint y: 32, endPoint x: 1039, endPoint y: 29, distance: 92.4
click at [1039, 29] on div "Case 8:25-bk-05825" at bounding box center [1082, 22] width 112 height 48
copy div "8:25-bk-05825"
click at [97, 354] on link "Lawsuits" at bounding box center [203, 351] width 361 height 29
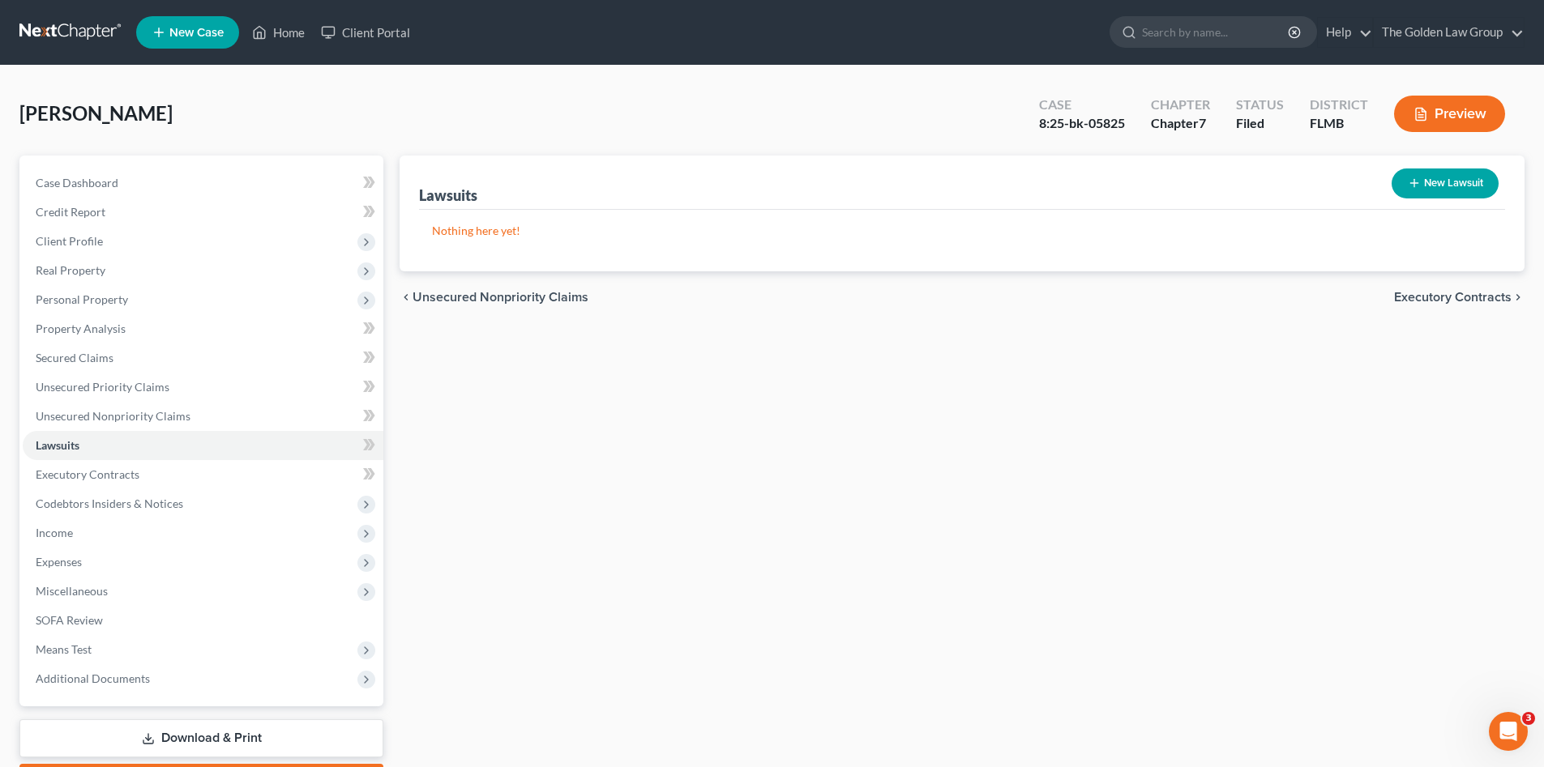
click at [366, 89] on div "Hinch, Raymond Upgraded Case 8:25-bk-05825 Chapter Chapter 7 Status Filed Distr…" at bounding box center [771, 120] width 1505 height 71
click at [378, 104] on div "Hinch, Raymond Upgraded Case 8:25-bk-05825 Chapter Chapter 7 Status Filed Distr…" at bounding box center [771, 120] width 1505 height 71
click at [472, 96] on div "Hinch, Raymond Upgraded Case 8:25-bk-05825 Chapter Chapter 7 Status Filed Distr…" at bounding box center [771, 120] width 1505 height 71
click at [398, 118] on div "Hinch, Raymond Upgraded Case 8:25-bk-05825 Chapter Chapter 7 Status Filed Distr…" at bounding box center [771, 120] width 1505 height 71
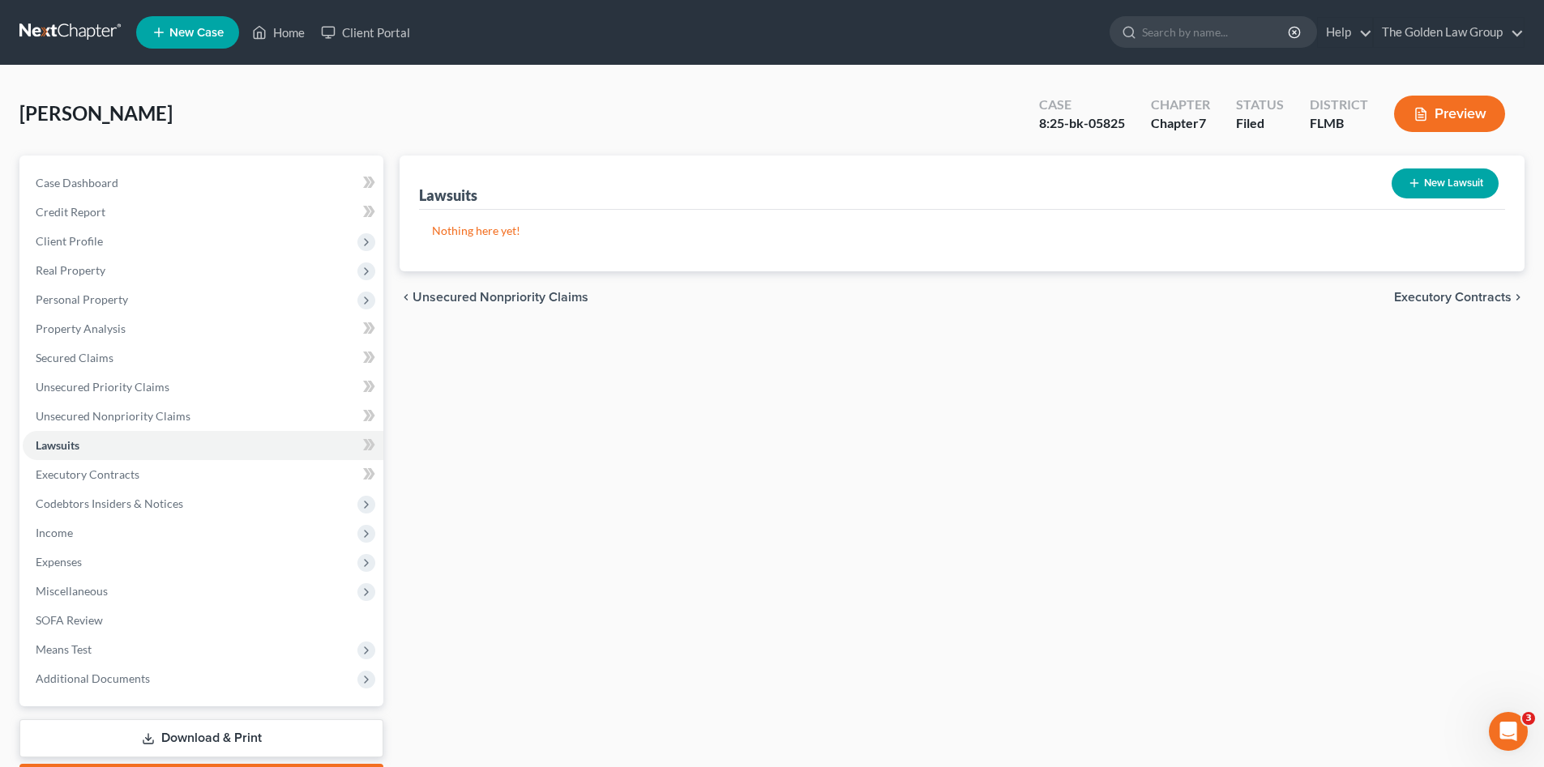
click at [297, 93] on div "Hinch, Raymond Upgraded Case 8:25-bk-05825 Chapter Chapter 7 Status Filed Distr…" at bounding box center [771, 120] width 1505 height 71
click at [551, 558] on div "Lawsuits New Lawsuit Nothing here yet! Court Name Date Filed Status Creditor Na…" at bounding box center [961, 478] width 1141 height 644
click at [673, 116] on div "Hinch, Raymond Upgraded Case 8:25-bk-05825 Chapter Chapter 7 Status Filed Distr…" at bounding box center [771, 120] width 1505 height 71
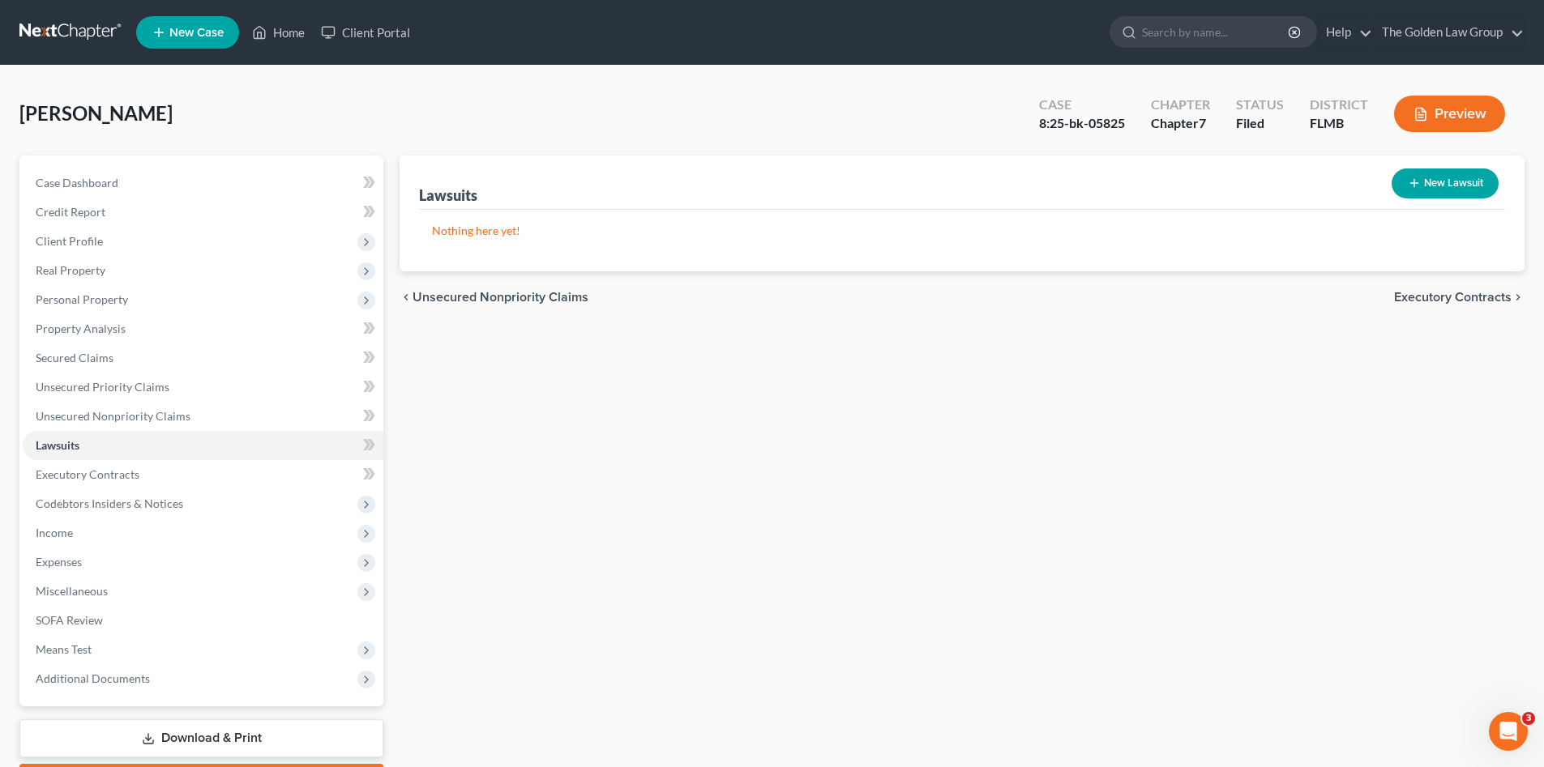
click at [754, 552] on div "Lawsuits New Lawsuit Nothing here yet! Court Name Date Filed Status Creditor Na…" at bounding box center [961, 478] width 1141 height 644
click at [498, 120] on div "Hinch, Raymond Upgraded Case 8:25-bk-05825 Chapter Chapter 7 Status Filed Distr…" at bounding box center [771, 120] width 1505 height 71
click at [327, 95] on div "Hinch, Raymond Upgraded Case 8:25-bk-05825 Chapter Chapter 7 Status Filed Distr…" at bounding box center [771, 120] width 1505 height 71
drag, startPoint x: 544, startPoint y: 104, endPoint x: 553, endPoint y: 83, distance: 22.1
click at [545, 104] on div "Hinch, Raymond Upgraded Case 8:25-bk-05825 Chapter Chapter 7 Status Filed Distr…" at bounding box center [771, 120] width 1505 height 71
